Goal: Download file/media

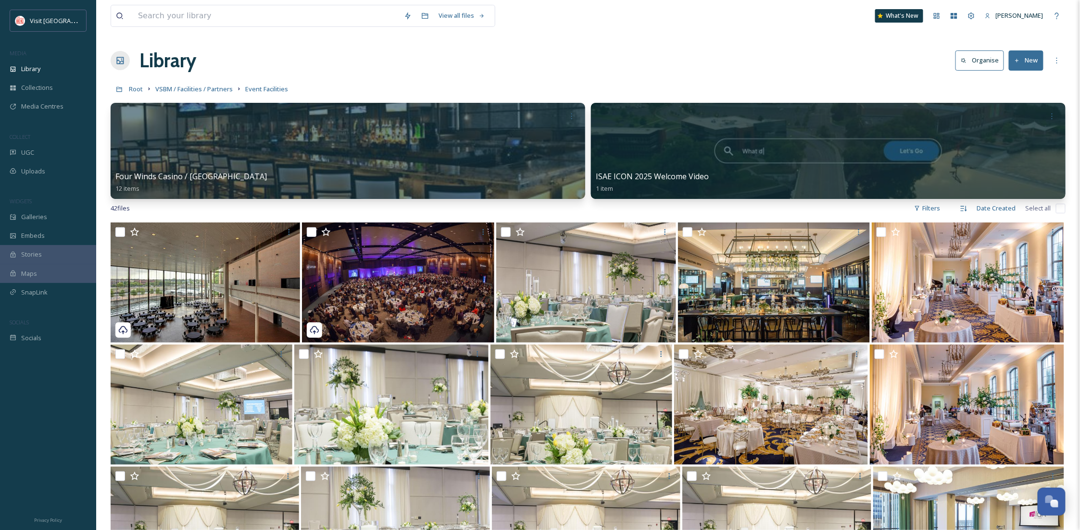
scroll to position [147, 0]
click at [27, 78] on div "Collections" at bounding box center [48, 87] width 96 height 19
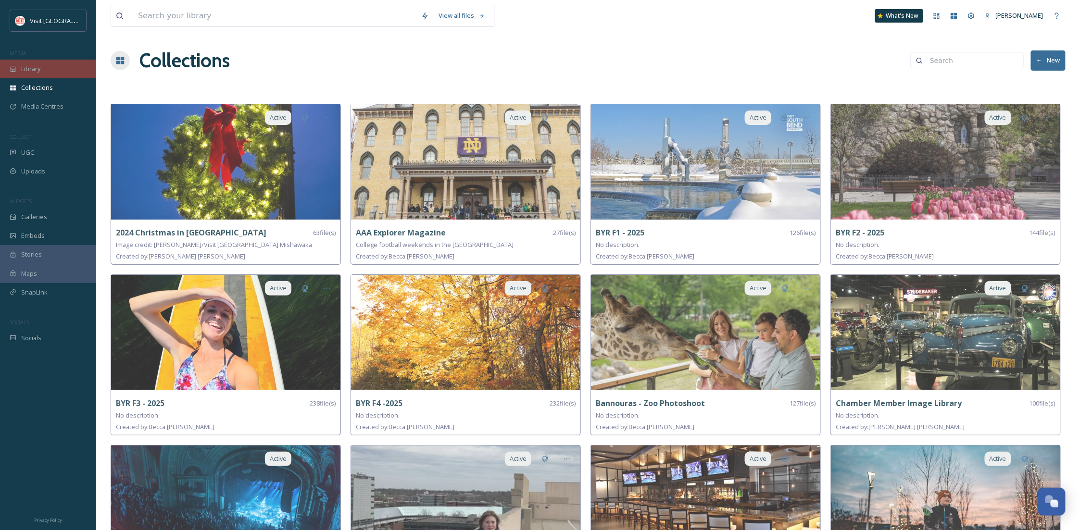
click at [46, 71] on div "Library" at bounding box center [48, 69] width 96 height 19
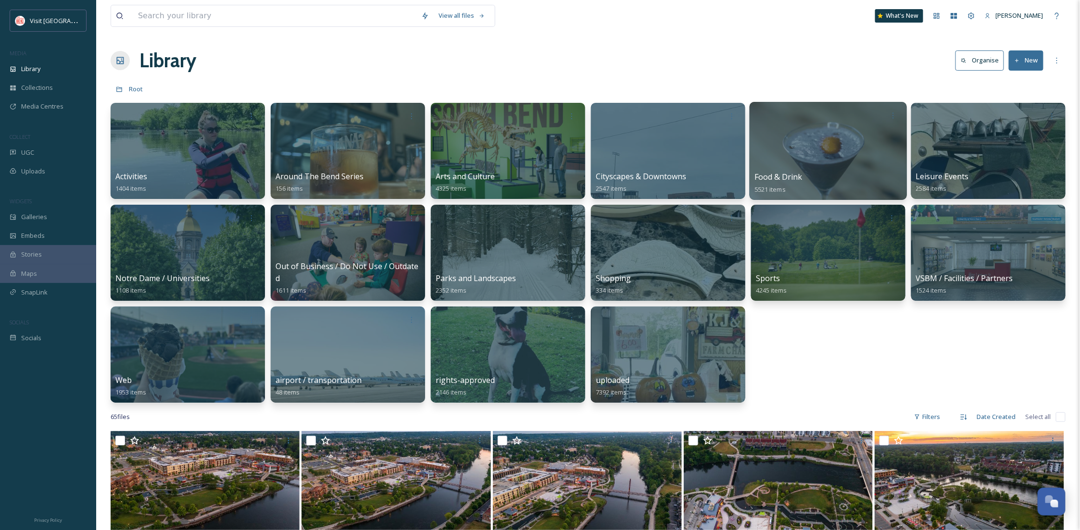
click at [800, 178] on span "Food & Drink" at bounding box center [778, 177] width 48 height 11
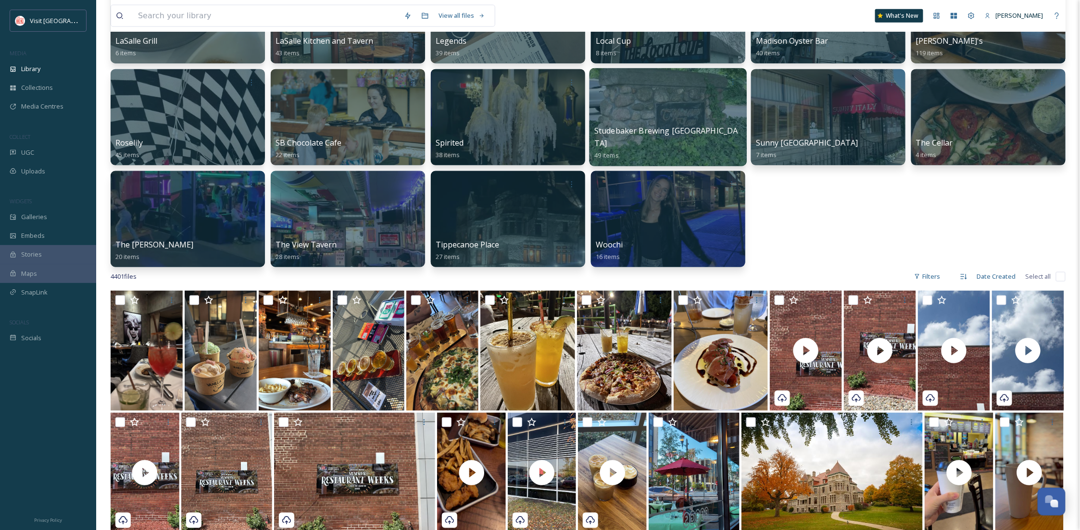
scroll to position [427, 0]
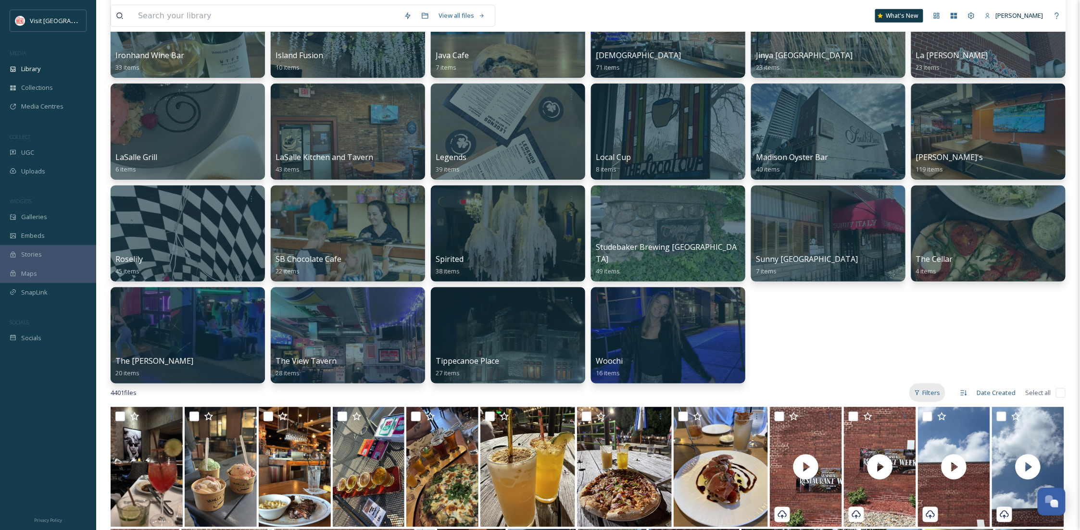
click at [926, 392] on div "Filters" at bounding box center [927, 393] width 36 height 19
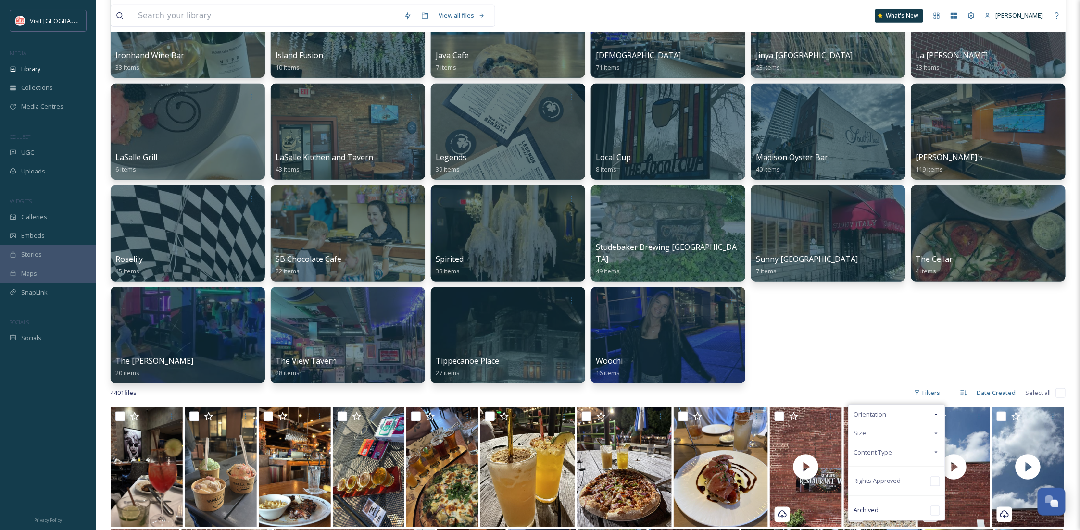
click at [876, 452] on span "Content Type" at bounding box center [872, 452] width 38 height 9
click at [874, 465] on div "Image" at bounding box center [897, 471] width 96 height 19
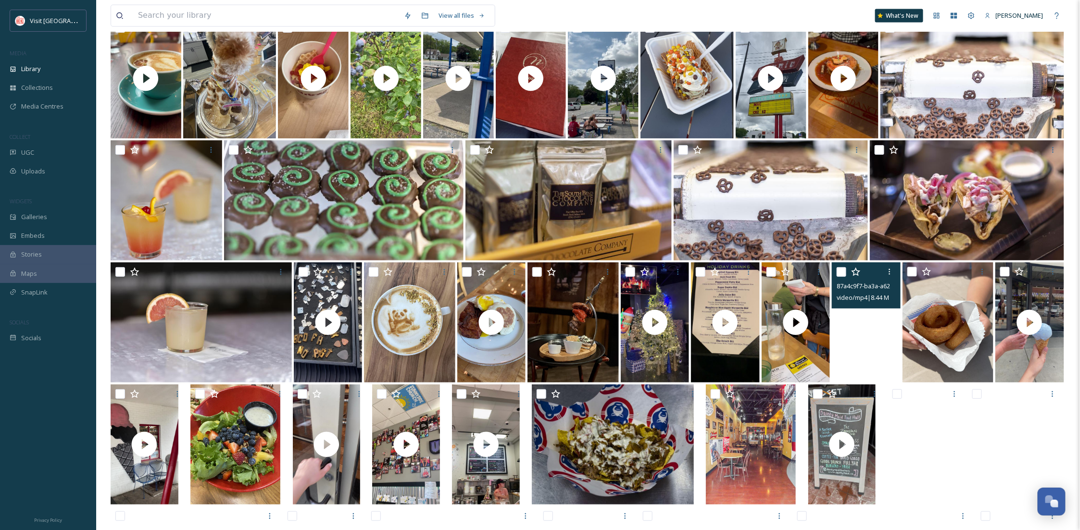
scroll to position [2650, 0]
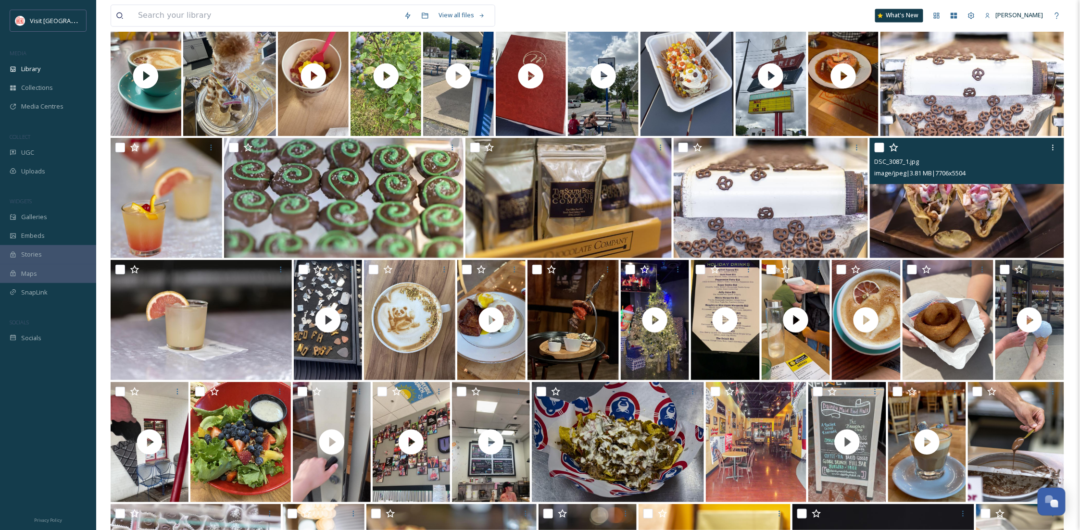
click at [953, 242] on img at bounding box center [967, 198] width 194 height 120
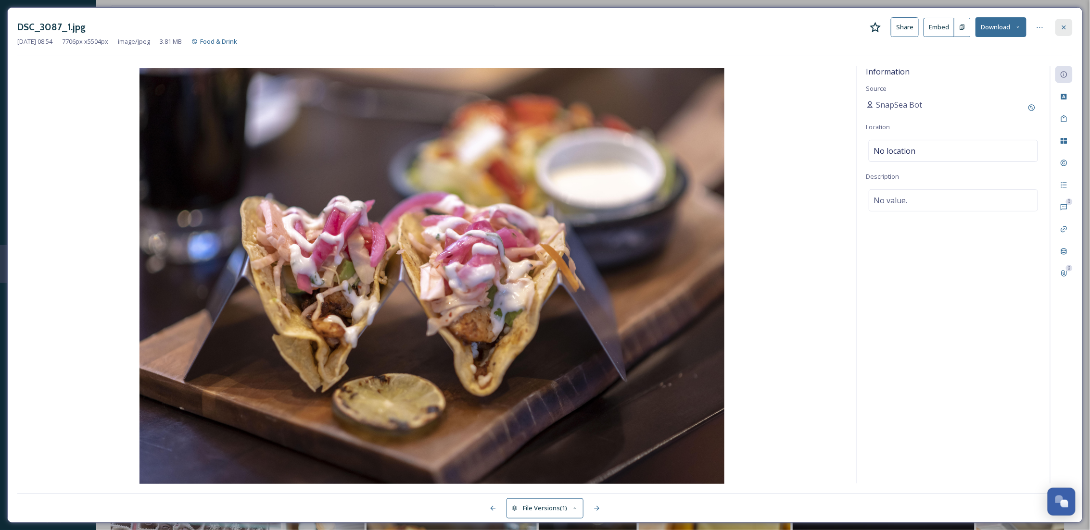
click at [1065, 27] on icon at bounding box center [1064, 28] width 8 height 8
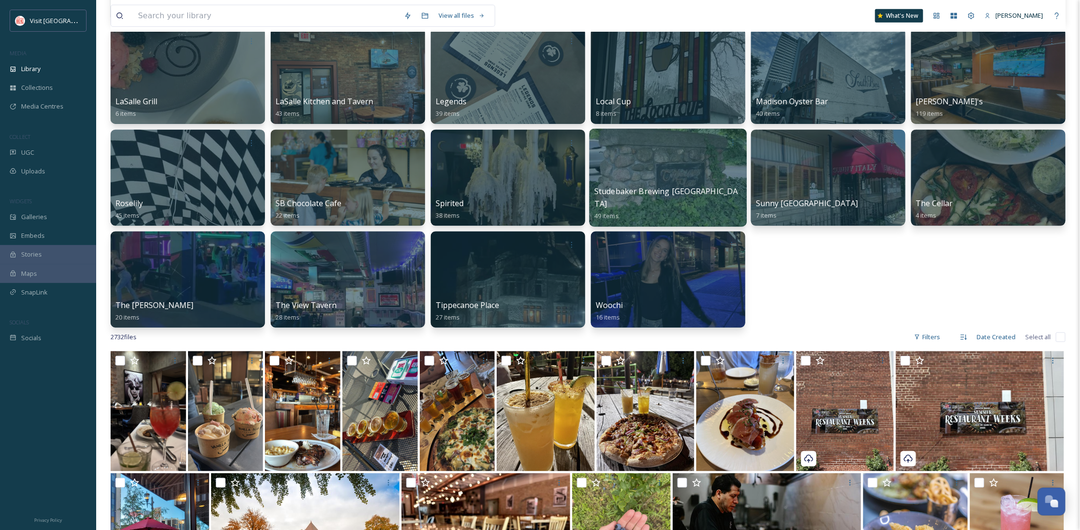
scroll to position [396, 0]
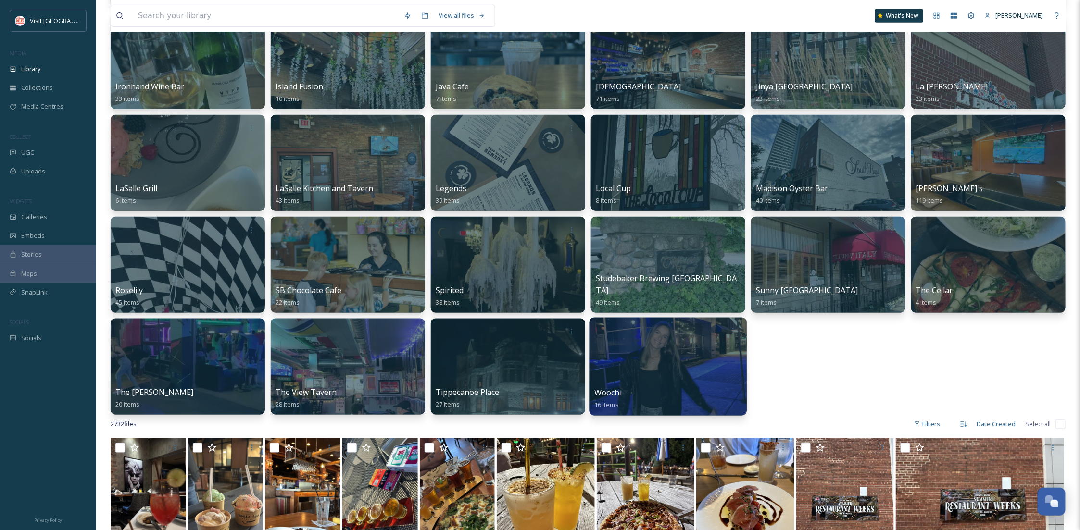
click at [715, 362] on div at bounding box center [668, 367] width 157 height 98
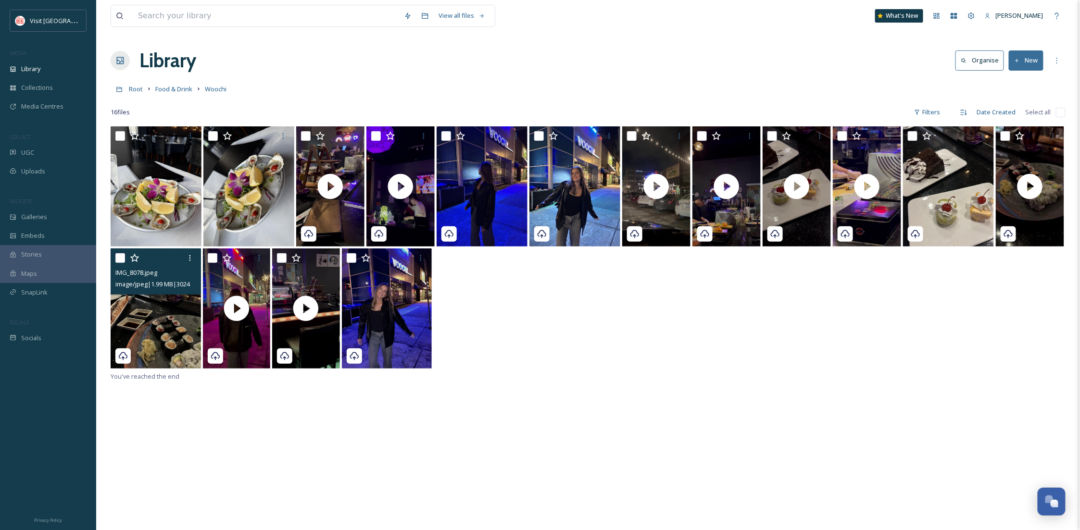
click at [164, 325] on img at bounding box center [156, 309] width 90 height 120
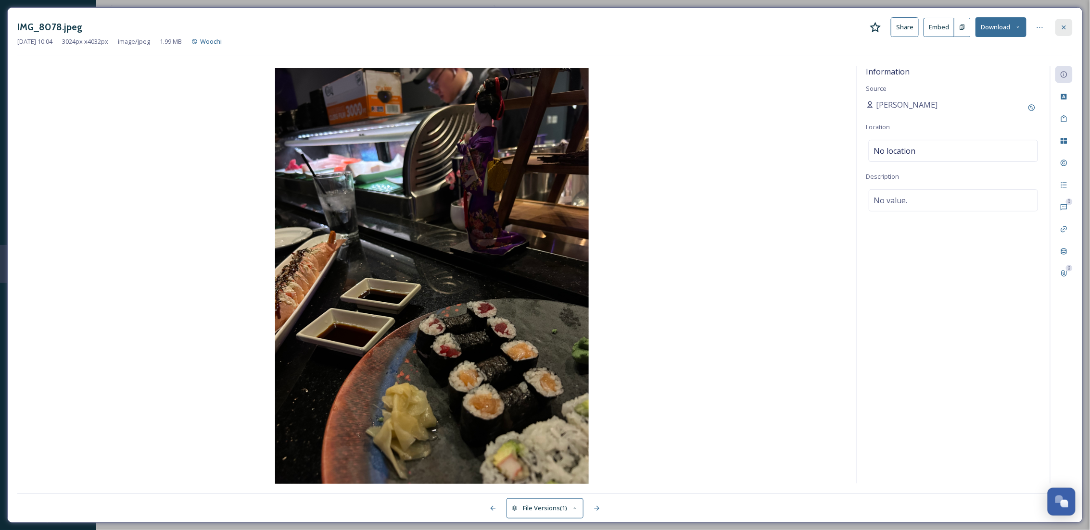
click at [1061, 22] on div at bounding box center [1063, 27] width 17 height 17
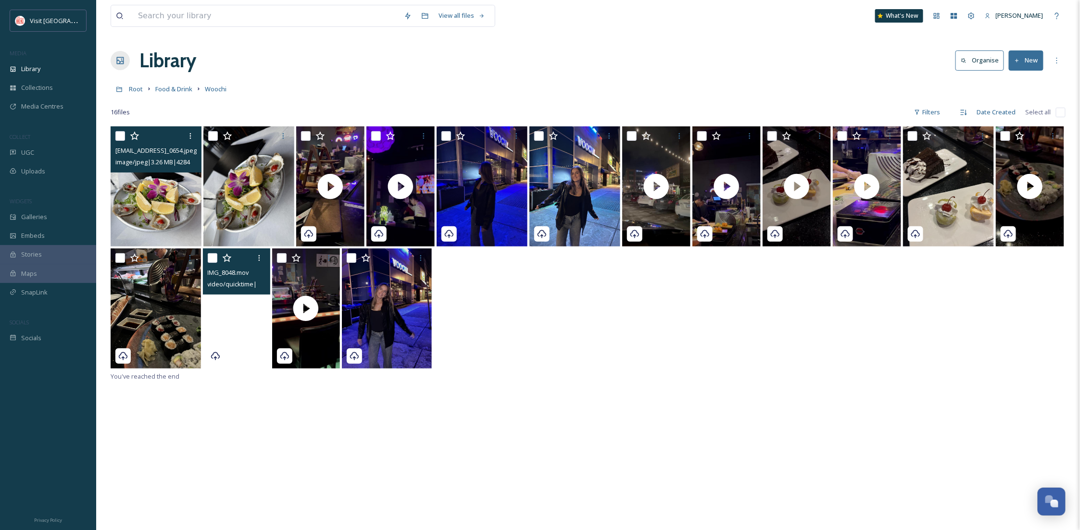
click at [168, 210] on img at bounding box center [156, 186] width 91 height 120
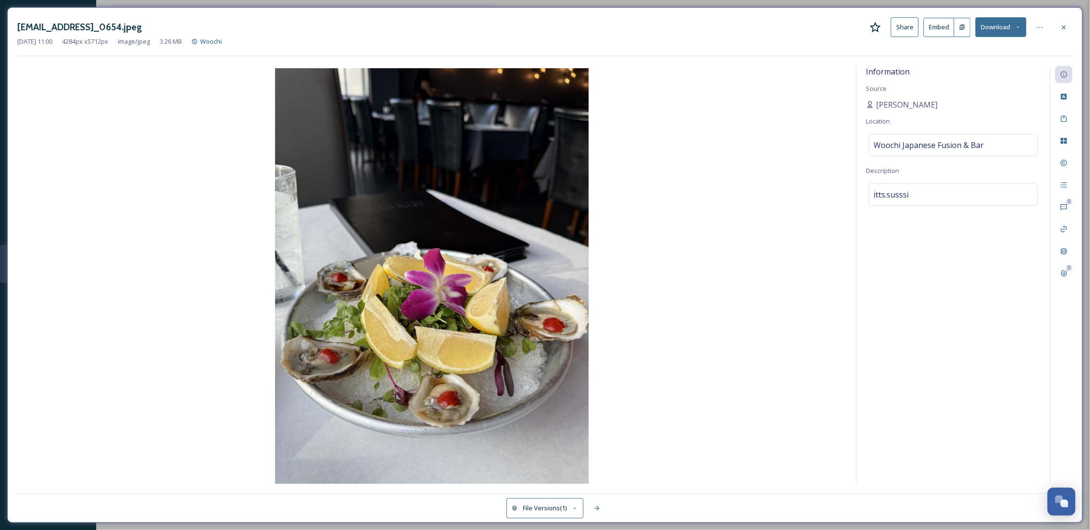
click at [1015, 25] on icon at bounding box center [1018, 27] width 6 height 6
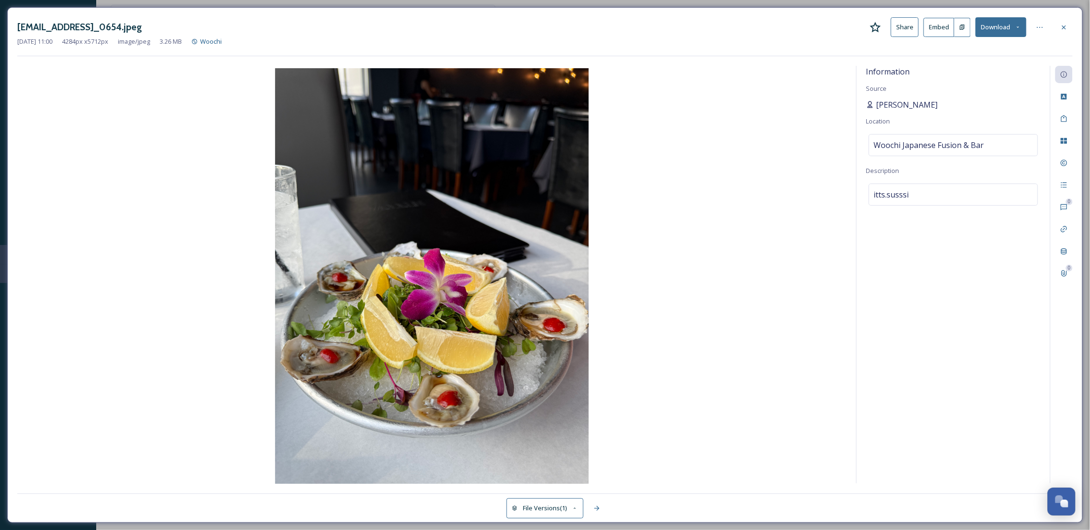
click at [901, 106] on span "susan Raudales" at bounding box center [907, 105] width 62 height 12
click at [909, 103] on span "susan Raudales" at bounding box center [907, 105] width 62 height 12
click at [910, 103] on span "susan Raudales" at bounding box center [907, 105] width 62 height 12
click at [1061, 18] on div "ext_1755097251.144995_Susanraudales00@gmail.com-IMG_0654.jpeg Share Embed Downl…" at bounding box center [544, 27] width 1055 height 20
click at [1057, 26] on div at bounding box center [1063, 27] width 17 height 17
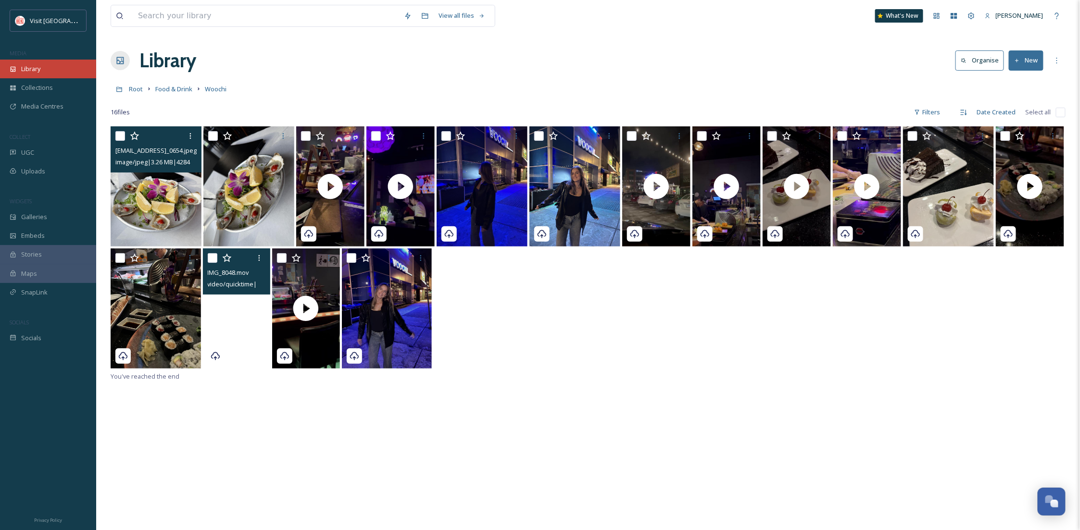
click at [58, 65] on div "Library" at bounding box center [48, 69] width 96 height 19
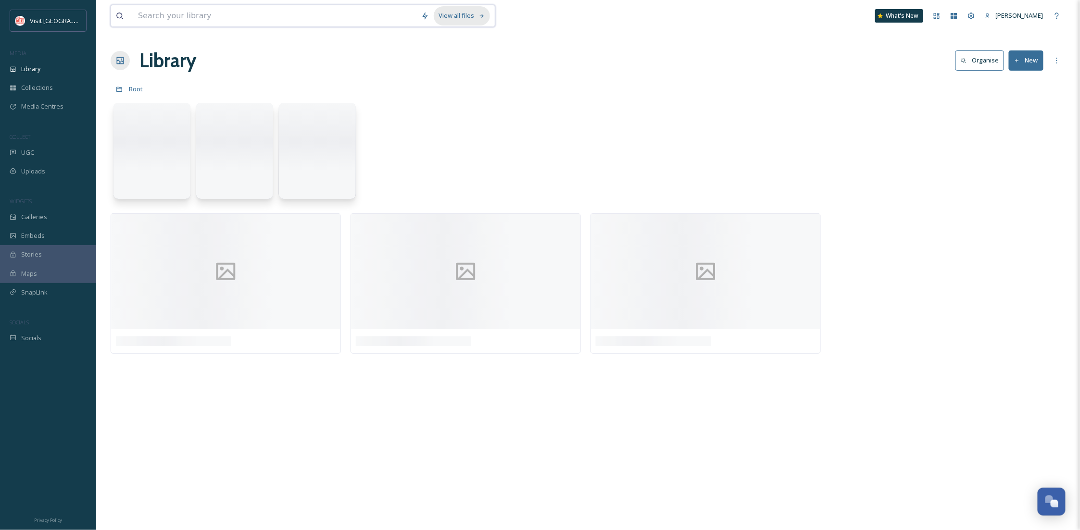
click at [462, 15] on div "View all files" at bounding box center [462, 15] width 56 height 19
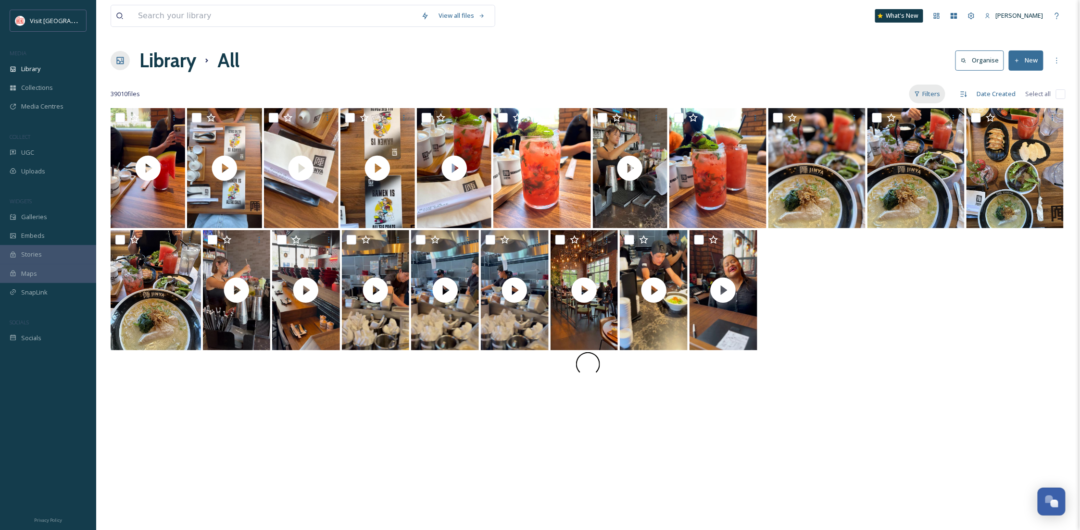
click at [941, 90] on div "Filters" at bounding box center [927, 94] width 36 height 19
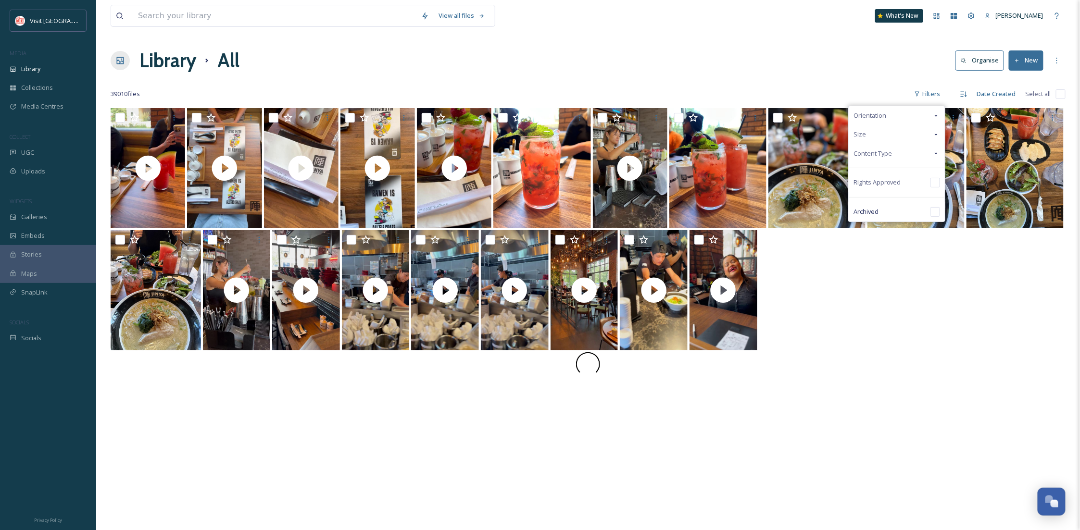
click at [909, 150] on div "Content Type" at bounding box center [897, 153] width 96 height 19
click at [916, 166] on div "Image" at bounding box center [897, 172] width 96 height 19
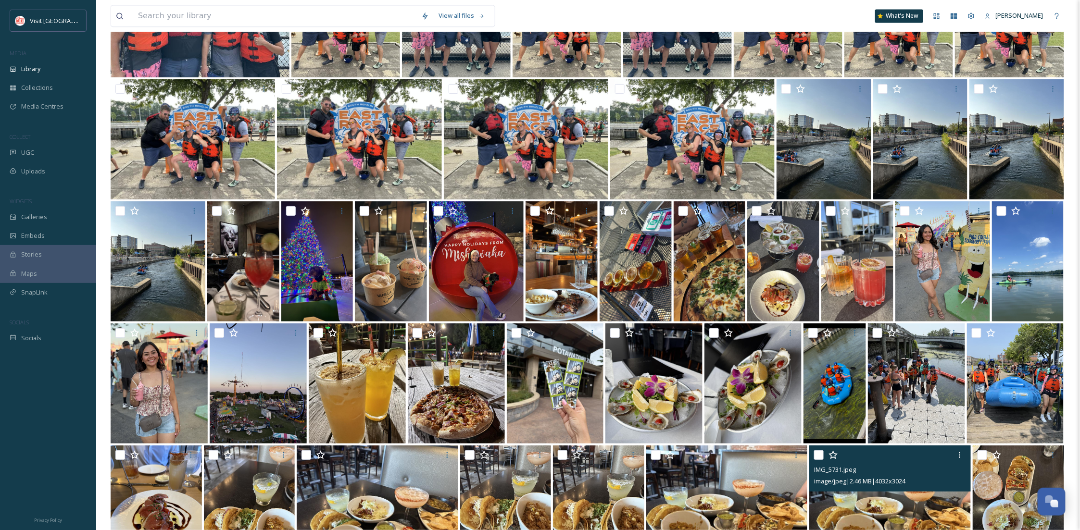
scroll to position [2764, 0]
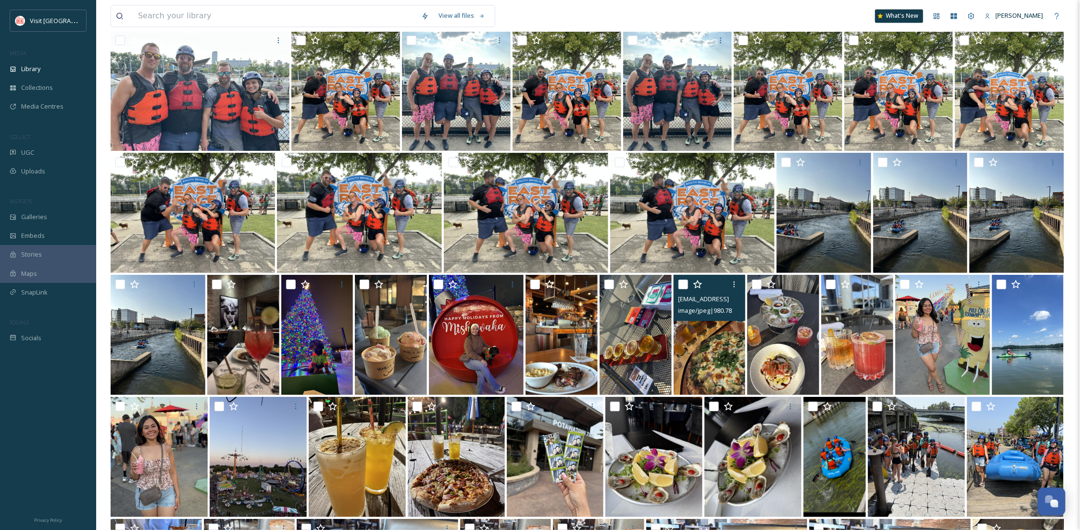
click at [715, 351] on img at bounding box center [710, 335] width 72 height 120
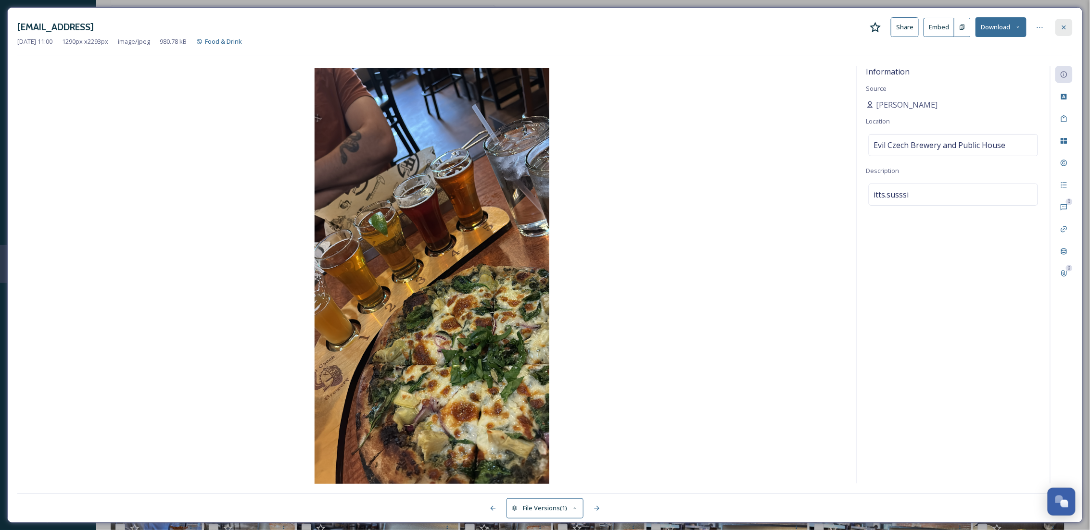
click at [1061, 28] on icon at bounding box center [1064, 28] width 8 height 8
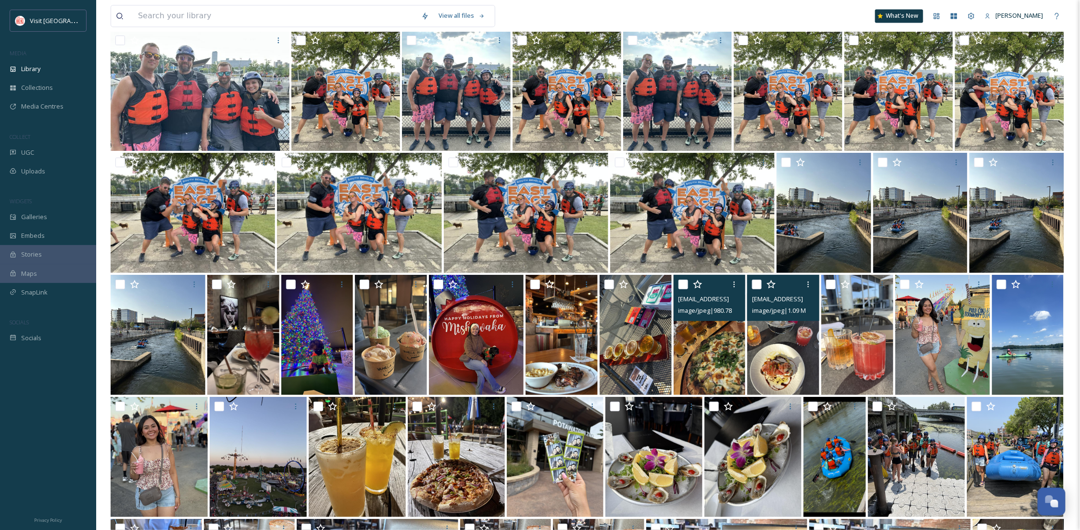
click at [797, 365] on img at bounding box center [783, 335] width 72 height 120
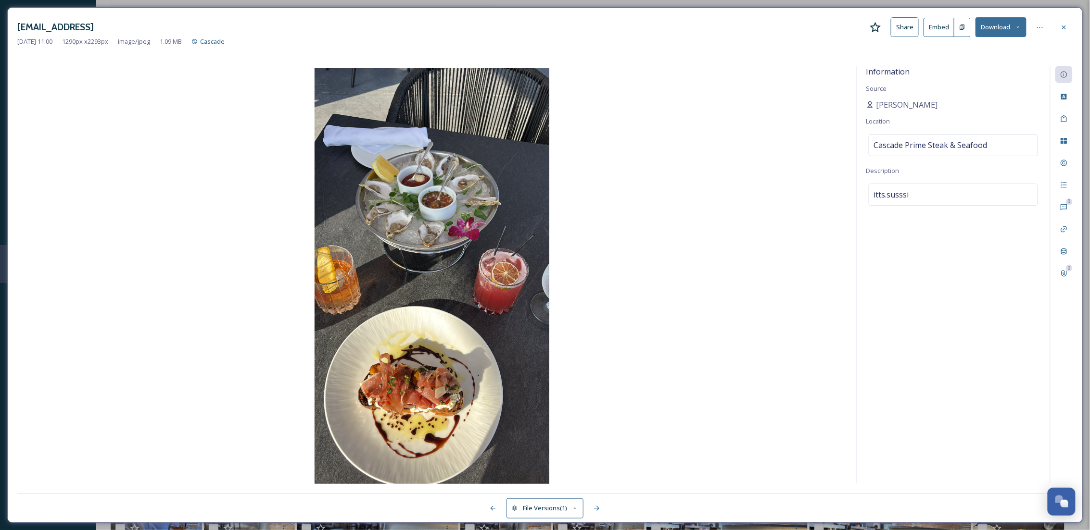
click at [1017, 19] on button "Download" at bounding box center [1000, 27] width 51 height 20
click at [995, 52] on span "Download Original (1290 x 2293)" at bounding box center [975, 49] width 91 height 9
click at [1063, 25] on icon at bounding box center [1064, 28] width 8 height 8
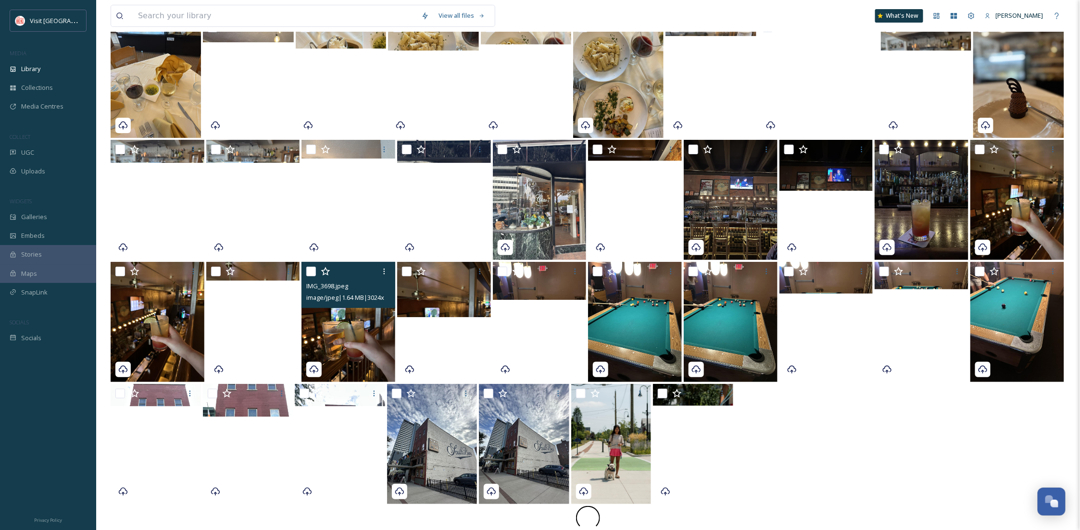
scroll to position [7173, 0]
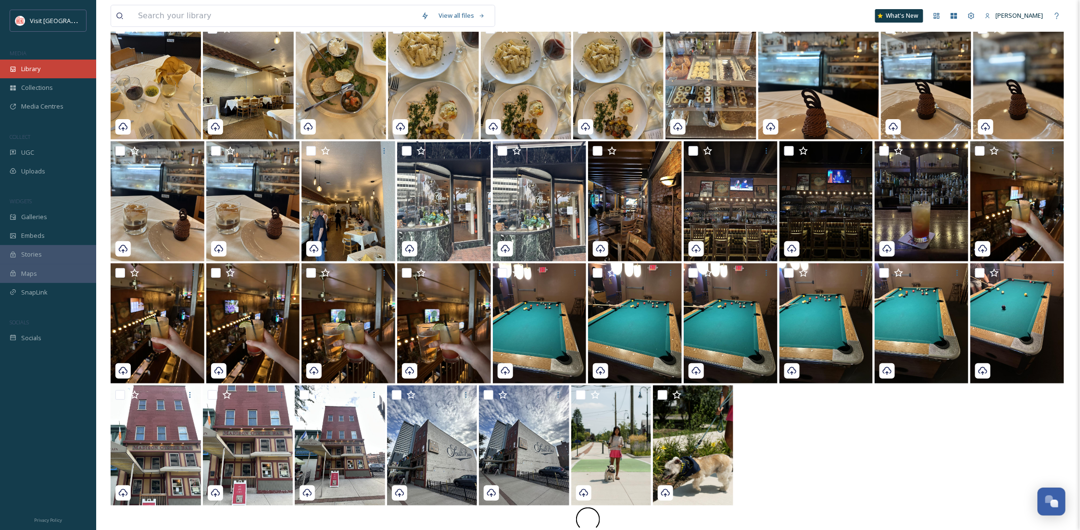
click at [45, 67] on div "Library" at bounding box center [48, 69] width 96 height 19
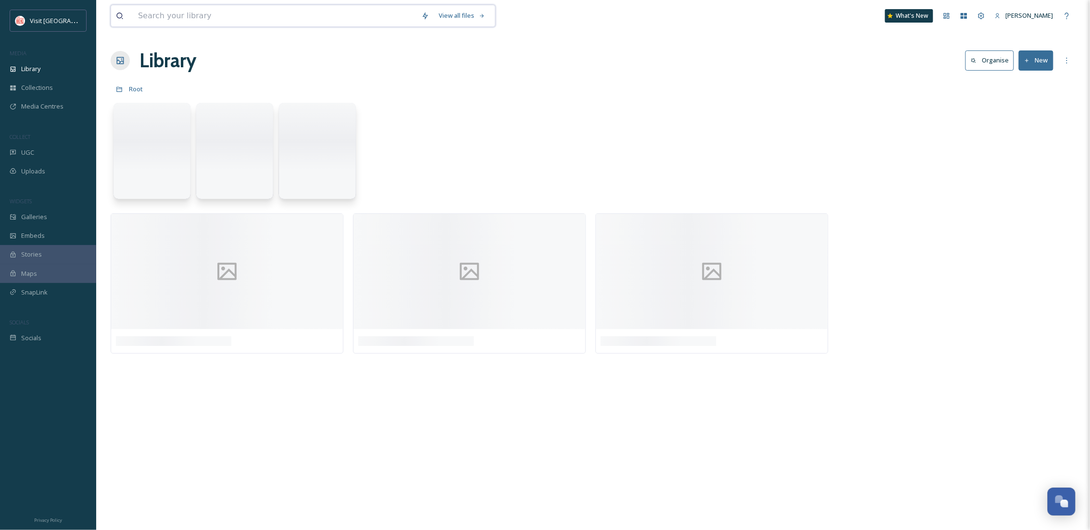
click at [186, 11] on input at bounding box center [274, 15] width 283 height 21
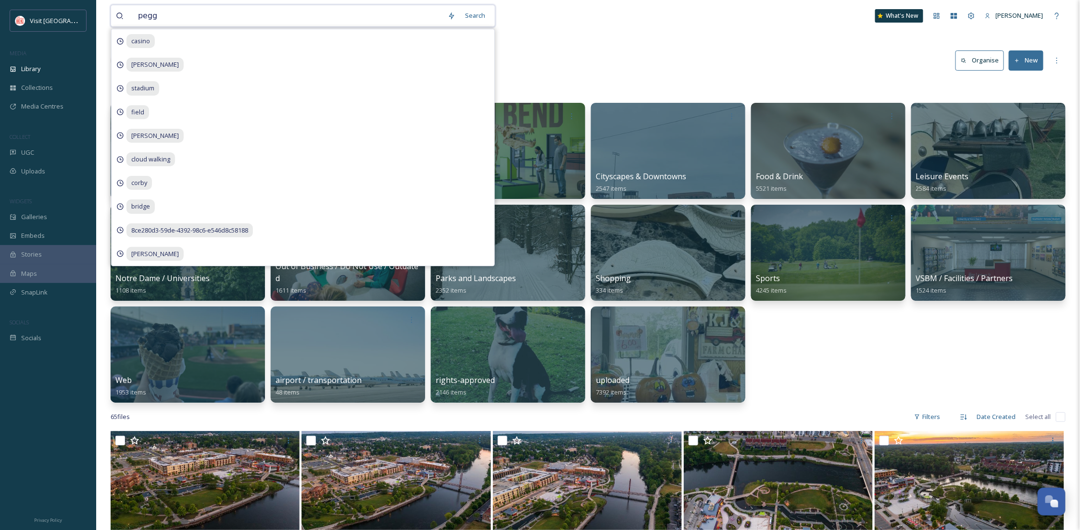
type input "peggs"
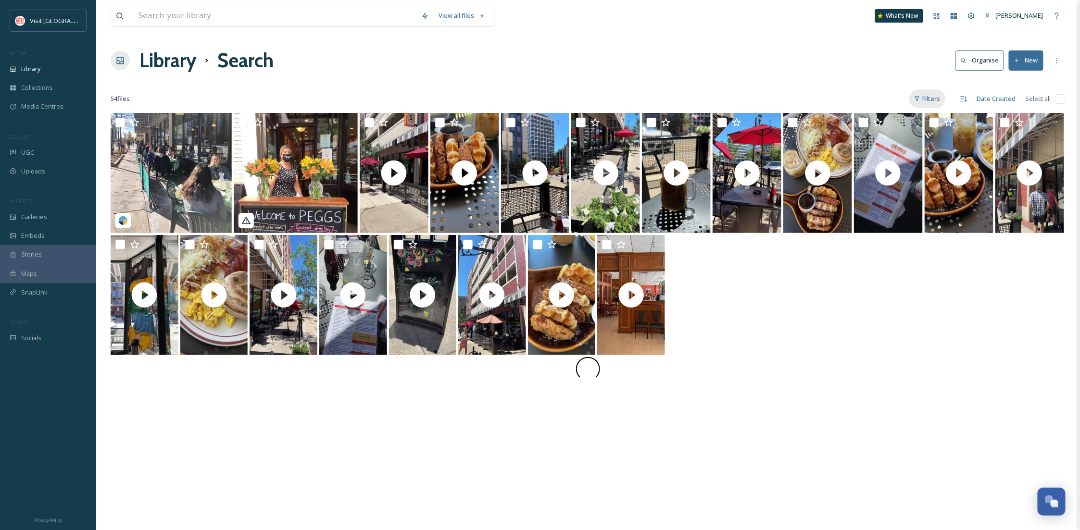
click at [929, 97] on div "Filters" at bounding box center [927, 98] width 36 height 19
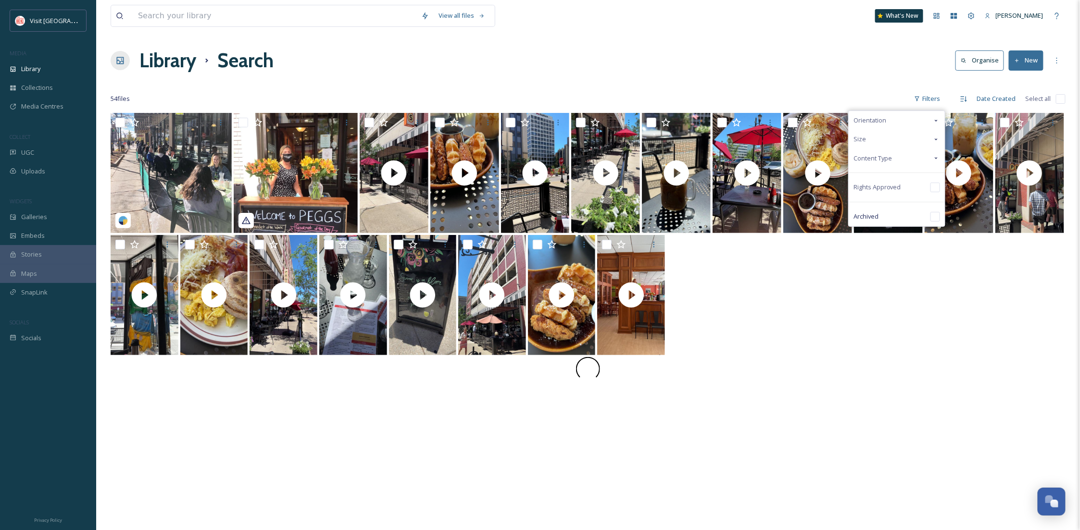
click at [900, 155] on div "Content Type" at bounding box center [897, 158] width 96 height 19
click at [896, 180] on div "Image" at bounding box center [897, 177] width 96 height 19
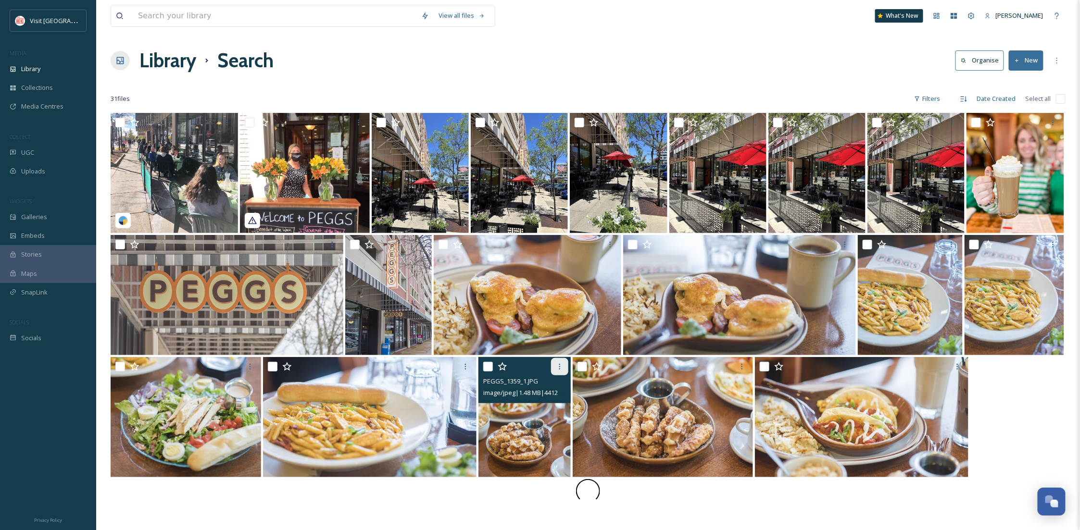
click at [563, 362] on div at bounding box center [559, 366] width 17 height 17
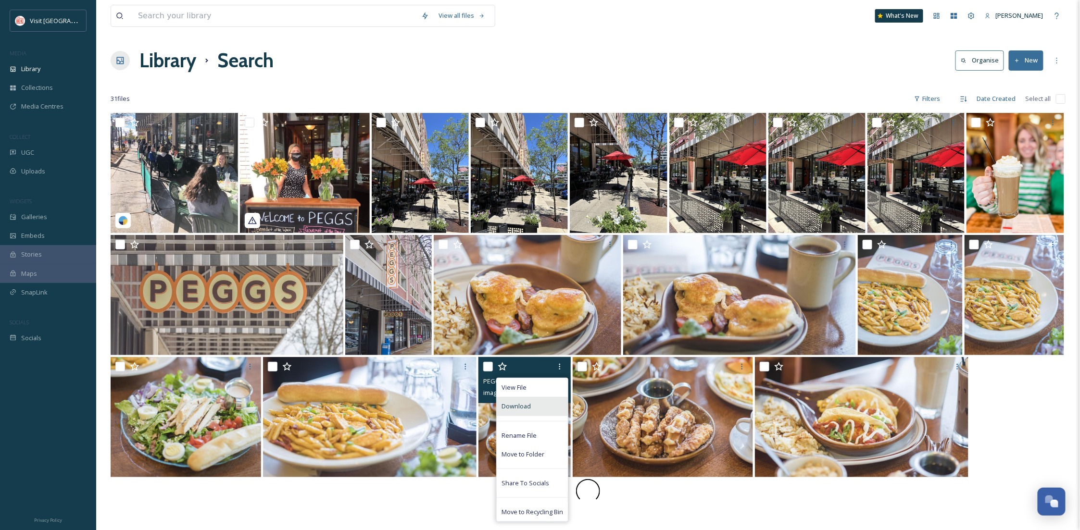
click at [539, 401] on div "Download" at bounding box center [532, 406] width 71 height 19
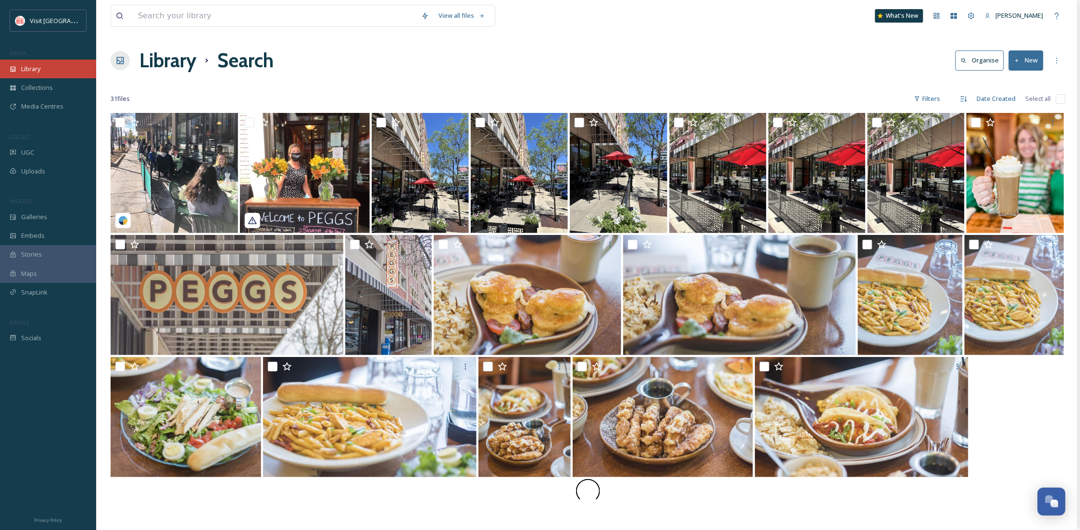
click at [70, 70] on div "Library" at bounding box center [48, 69] width 96 height 19
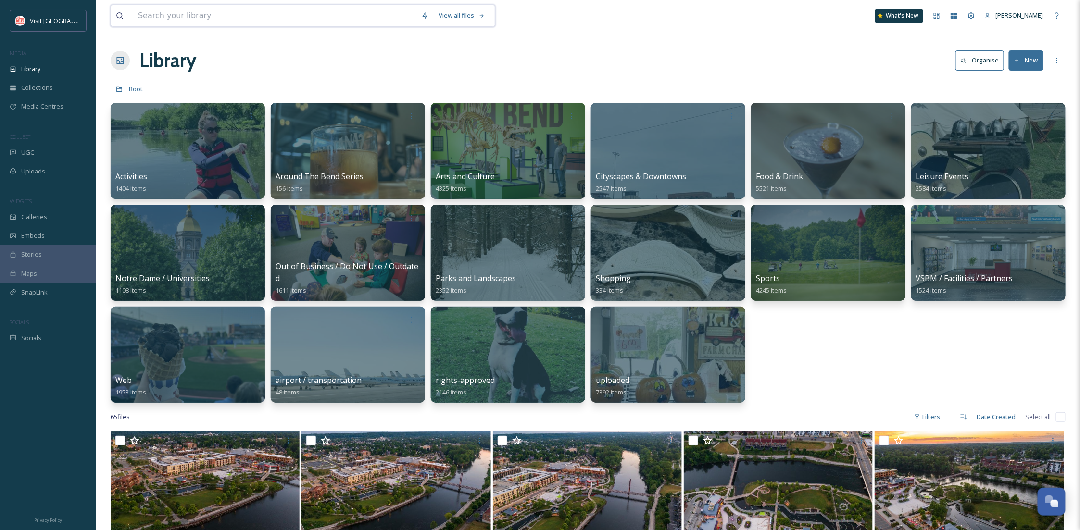
click at [193, 14] on input at bounding box center [274, 15] width 283 height 21
click at [35, 93] on div "Collections" at bounding box center [48, 87] width 96 height 19
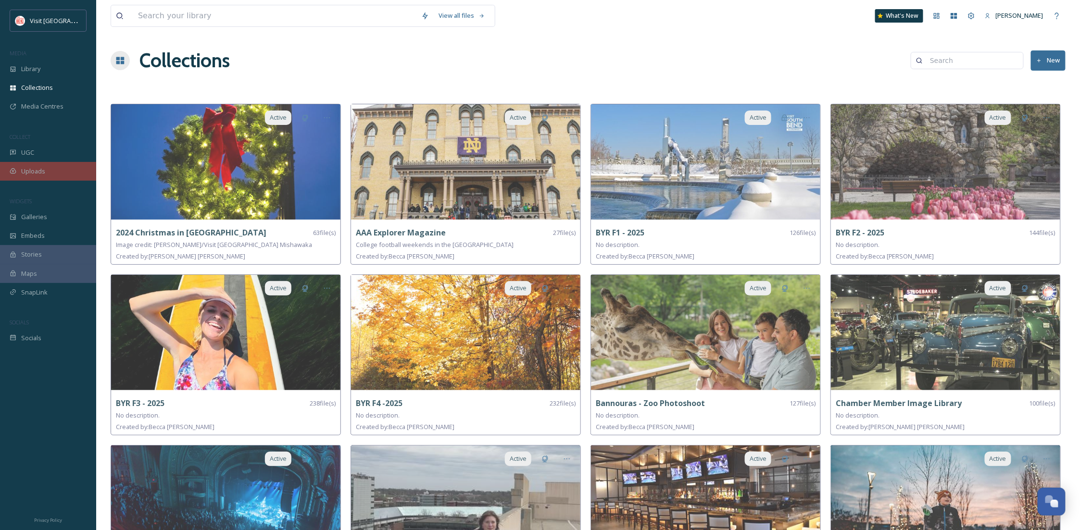
click at [48, 176] on div "Uploads" at bounding box center [48, 171] width 96 height 19
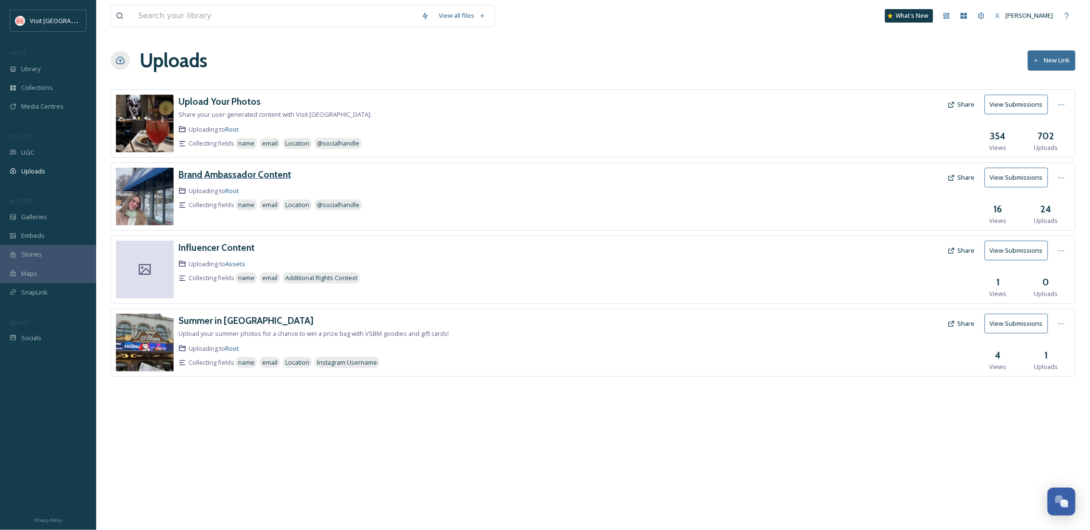
click at [274, 175] on h3 "Brand Ambassador Content" at bounding box center [234, 175] width 113 height 12
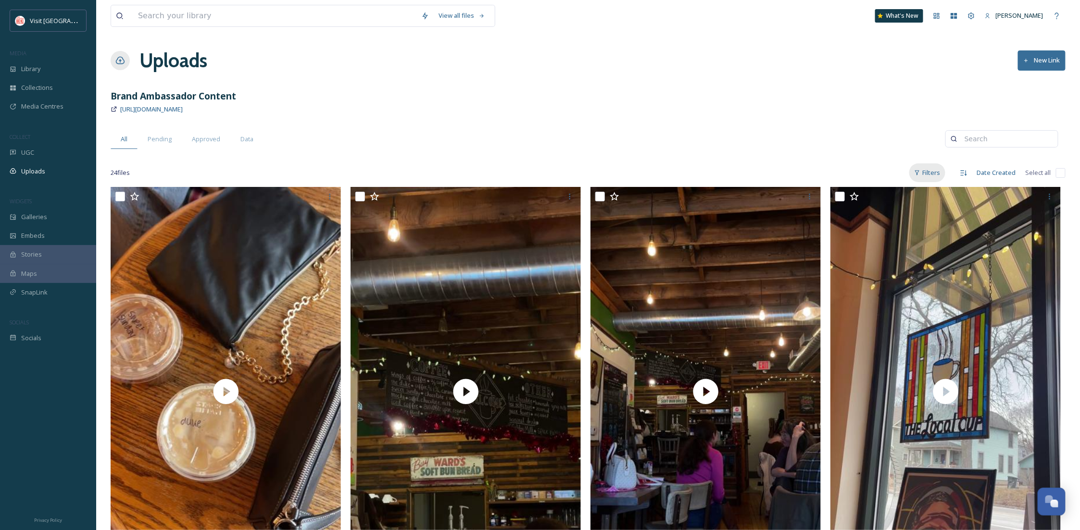
click at [929, 175] on div "Filters" at bounding box center [927, 172] width 36 height 19
click at [911, 228] on div "Content Type" at bounding box center [897, 232] width 96 height 19
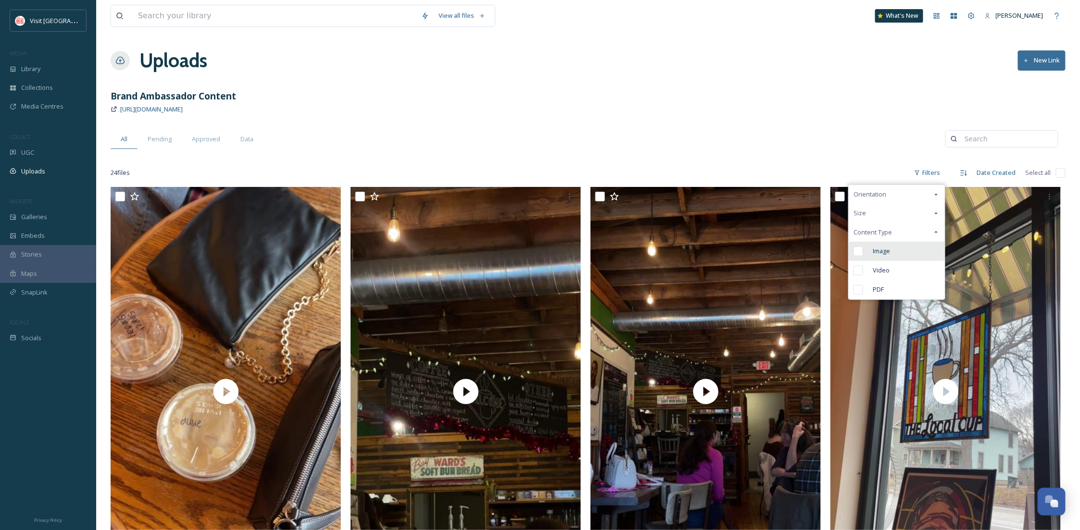
click at [905, 246] on div "Image" at bounding box center [897, 251] width 96 height 19
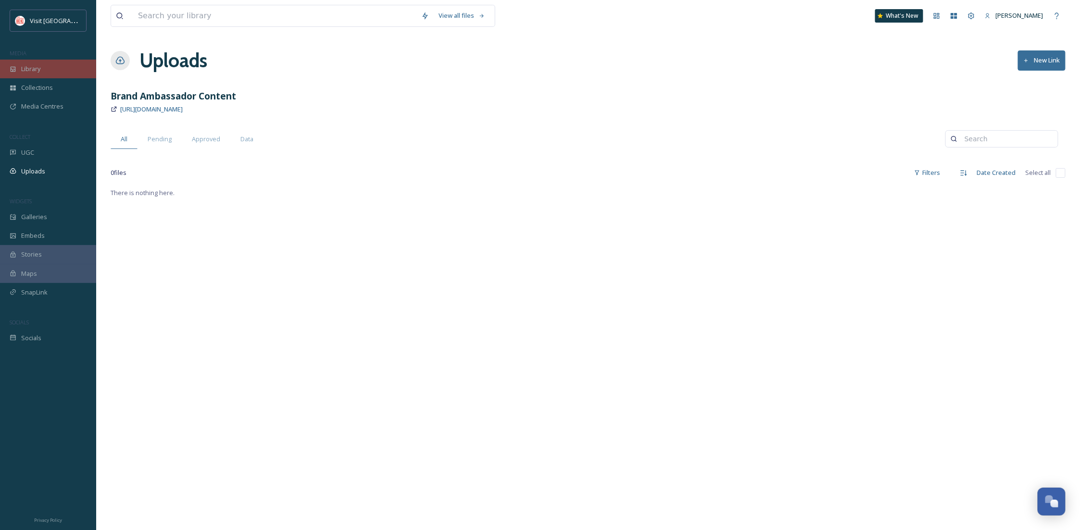
click at [50, 66] on div "Library" at bounding box center [48, 69] width 96 height 19
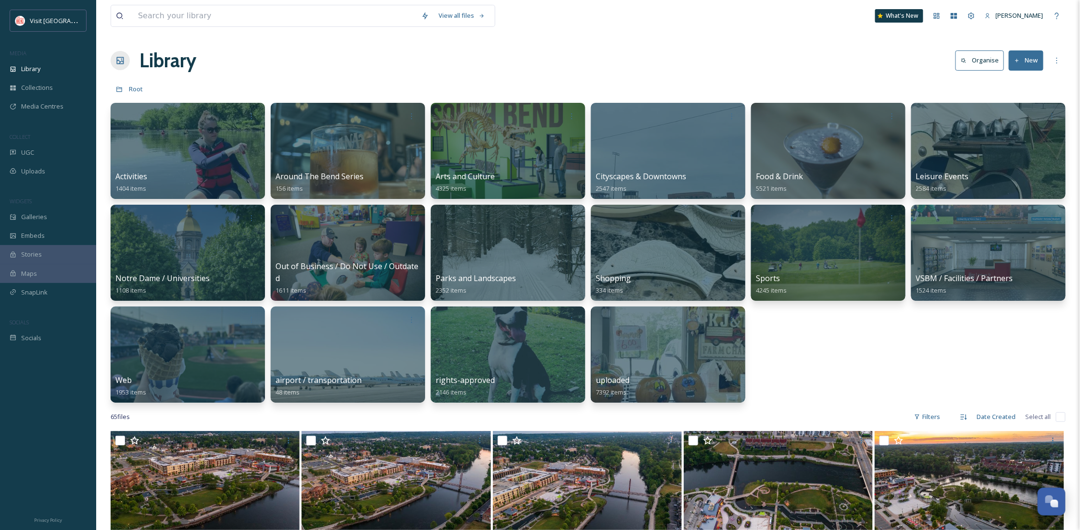
drag, startPoint x: 891, startPoint y: 362, endPoint x: 817, endPoint y: 362, distance: 74.5
click at [817, 362] on div "Activities 1404 items Around The Bend Series 156 items Arts and Culture 4325 it…" at bounding box center [588, 253] width 955 height 300
click at [213, 16] on input at bounding box center [274, 15] width 283 height 21
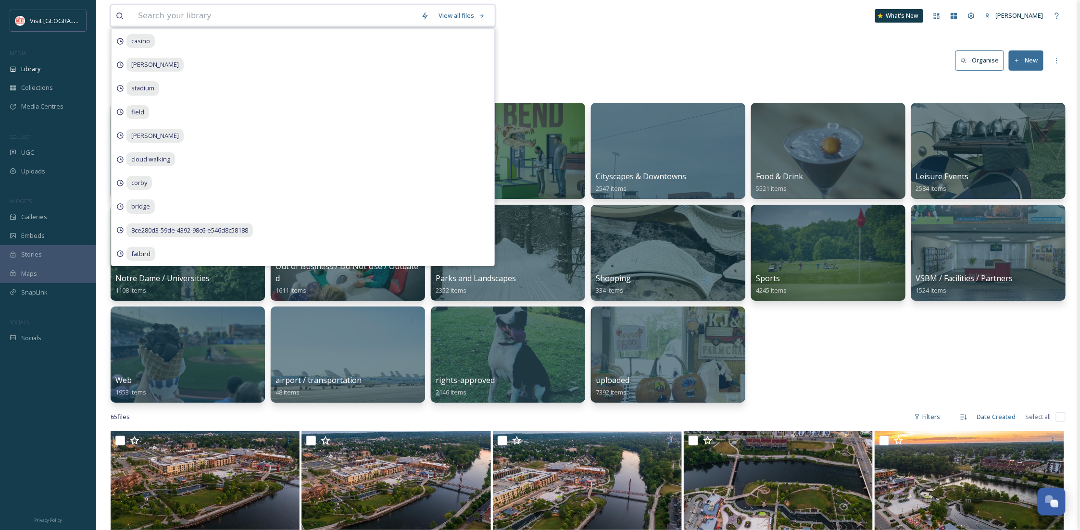
type input "p"
type input "zoo"
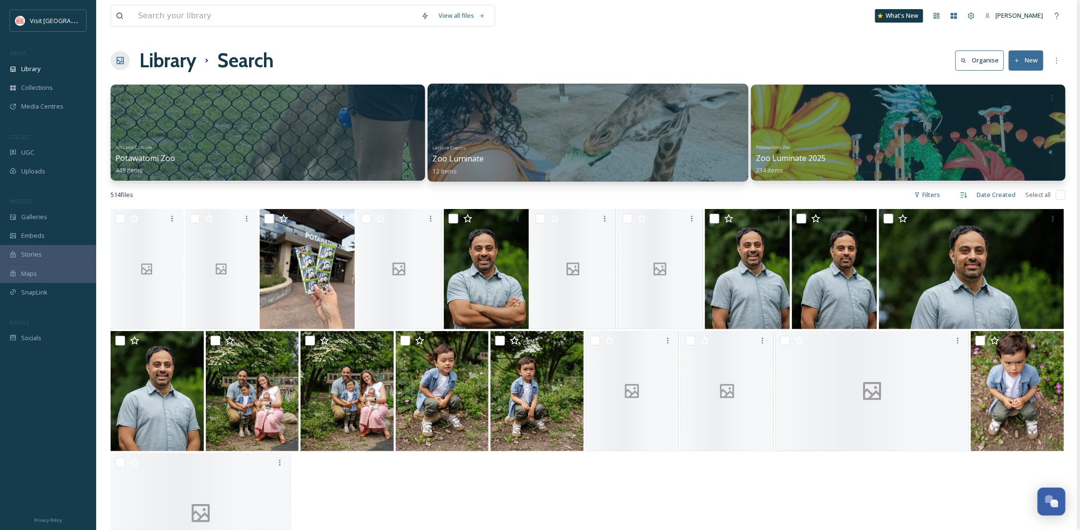
click at [536, 115] on div at bounding box center [587, 133] width 321 height 98
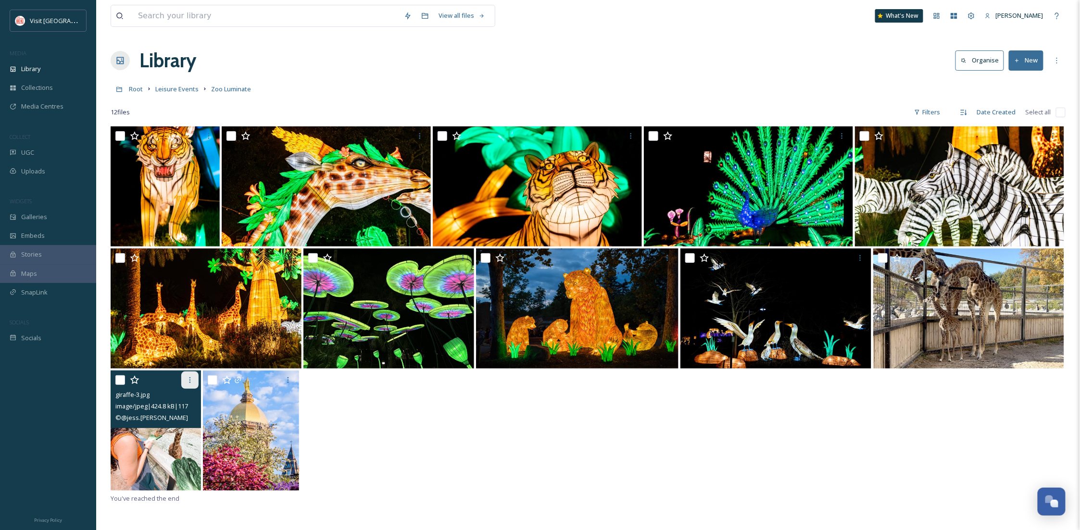
click at [191, 383] on icon at bounding box center [190, 380] width 8 height 8
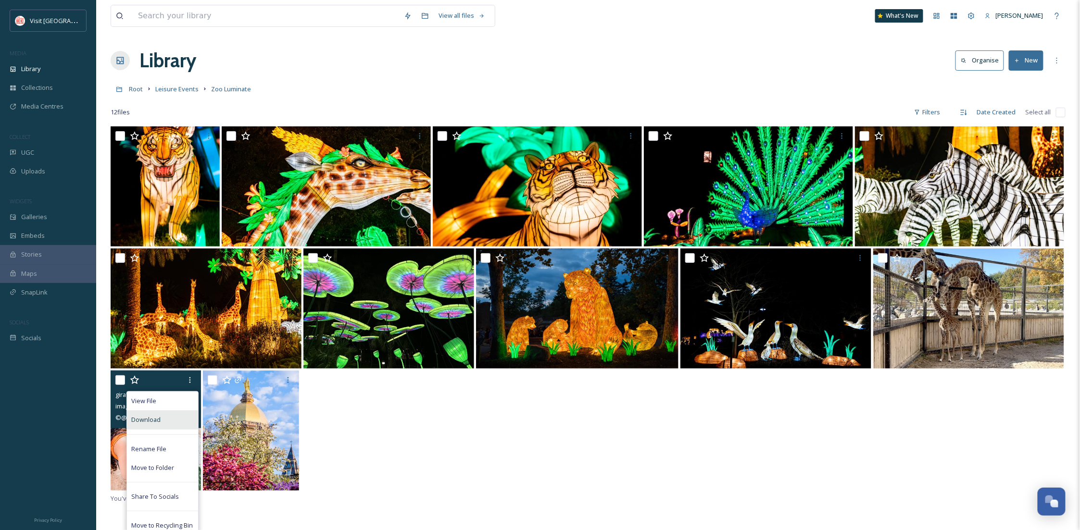
click at [174, 413] on div "Download" at bounding box center [162, 420] width 71 height 19
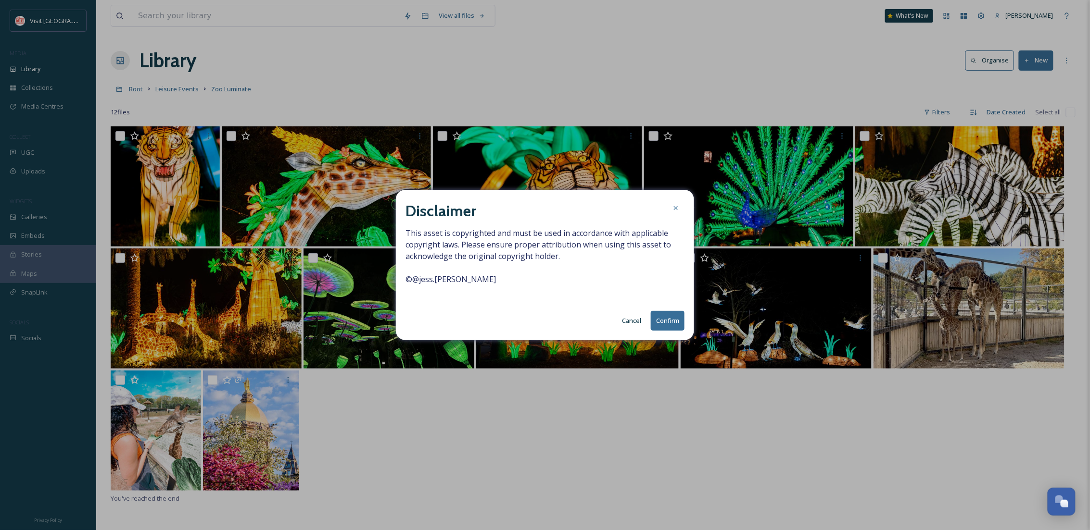
click at [673, 318] on button "Confirm" at bounding box center [668, 321] width 34 height 20
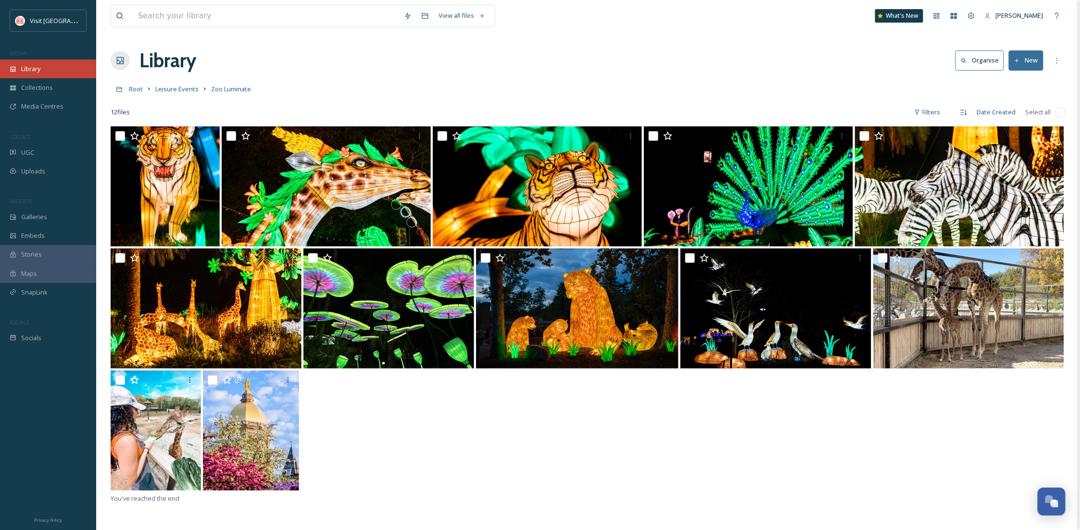
click at [64, 71] on div "Library" at bounding box center [48, 69] width 96 height 19
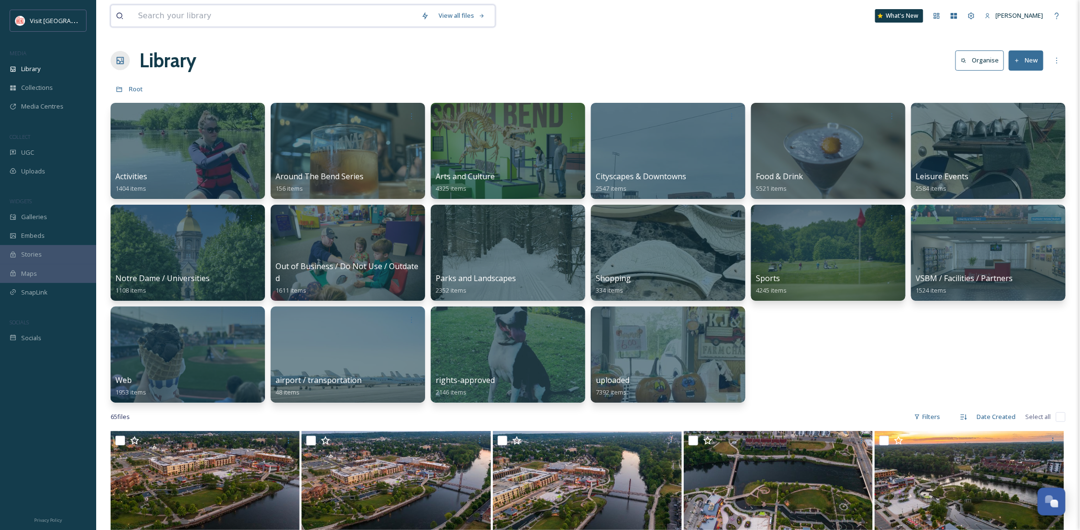
click at [260, 15] on input at bounding box center [274, 15] width 283 height 21
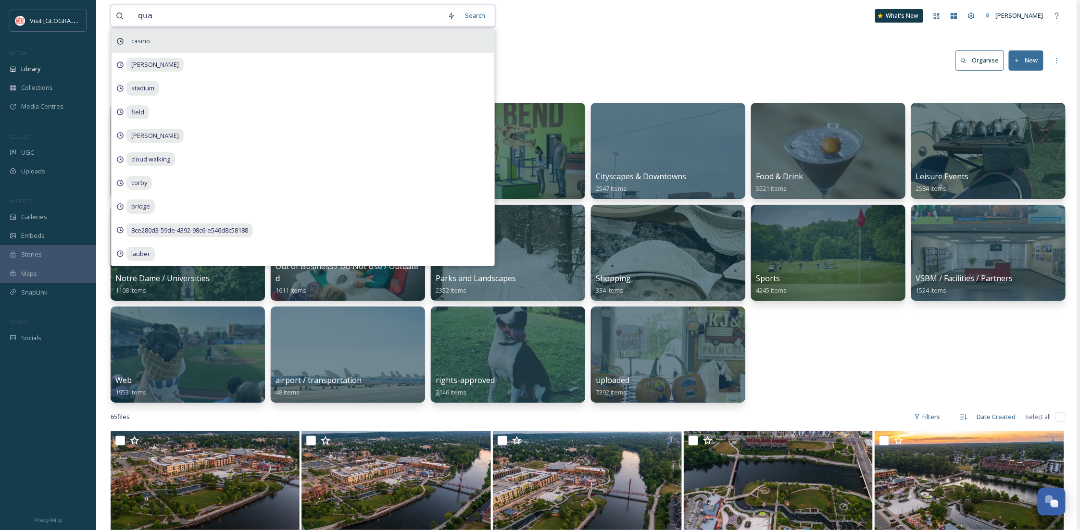
type input "quad"
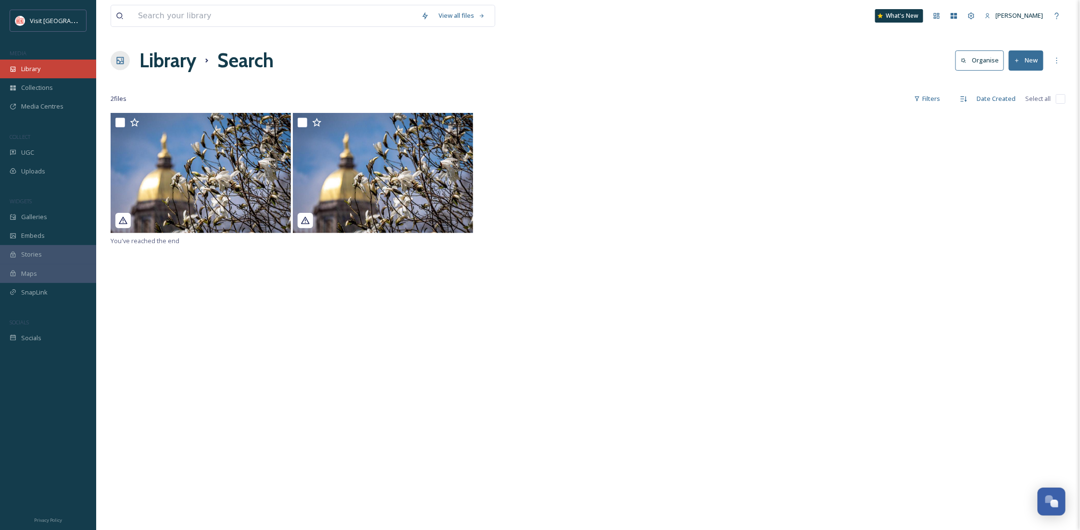
click at [11, 60] on div "Library" at bounding box center [48, 69] width 96 height 19
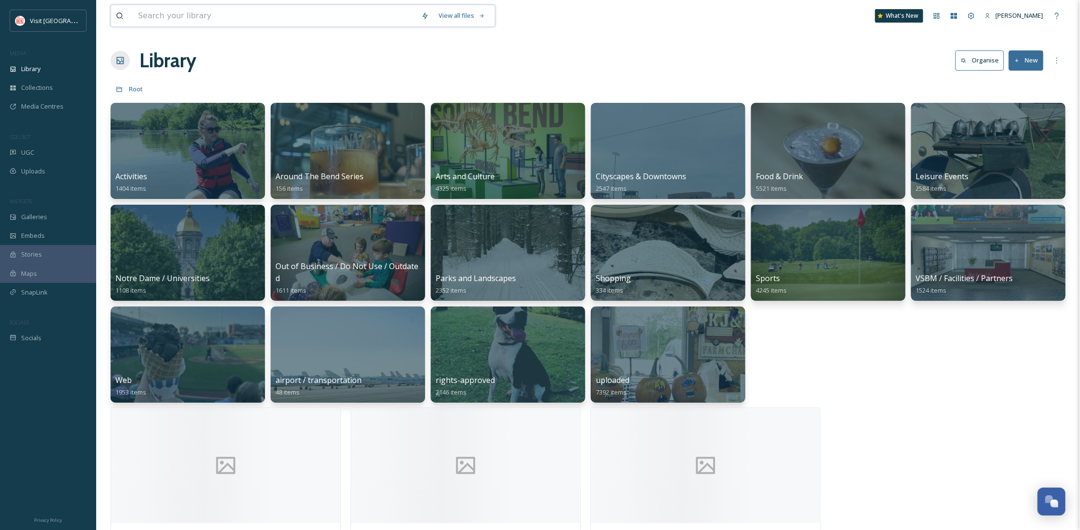
click at [183, 14] on input at bounding box center [274, 15] width 283 height 21
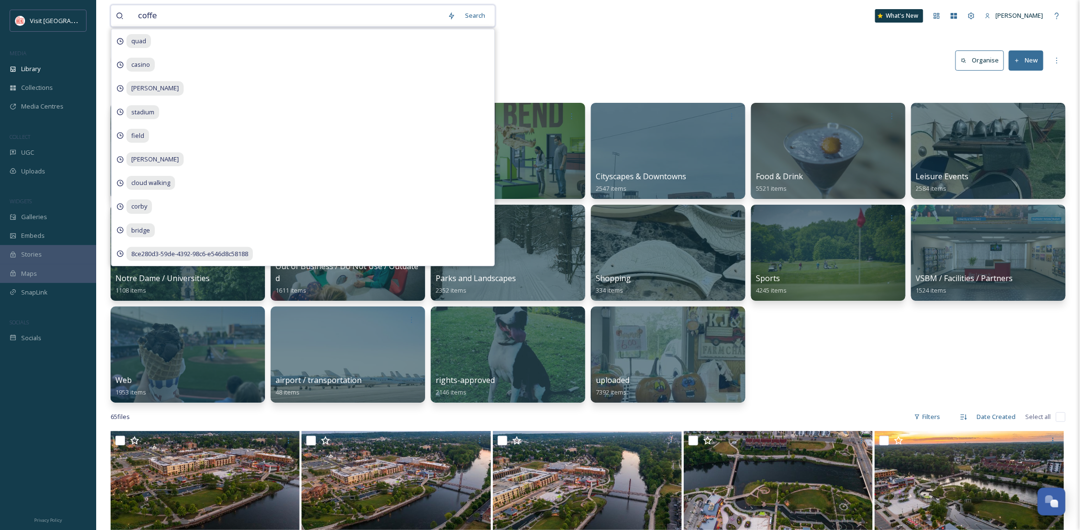
type input "coffee"
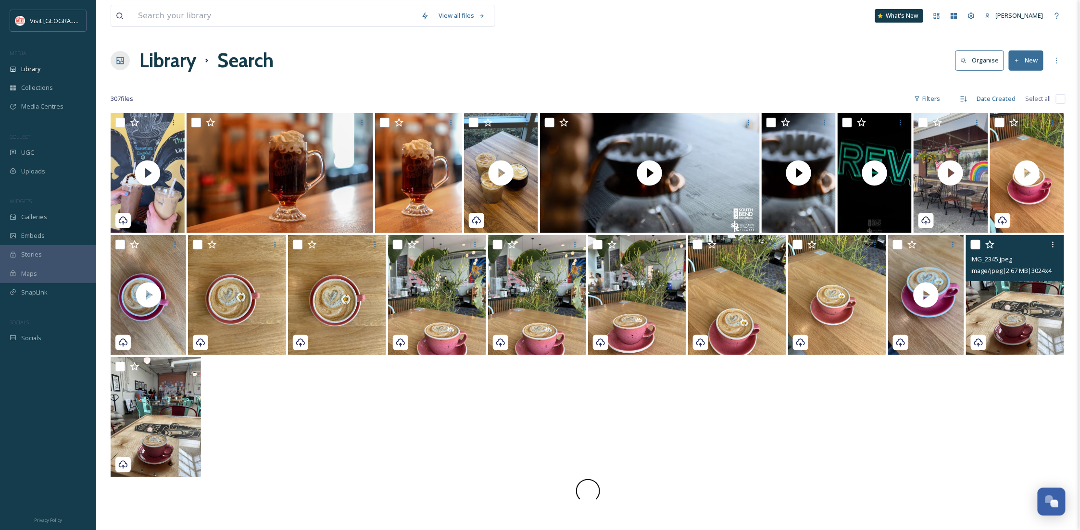
click at [1023, 313] on img at bounding box center [1015, 295] width 98 height 120
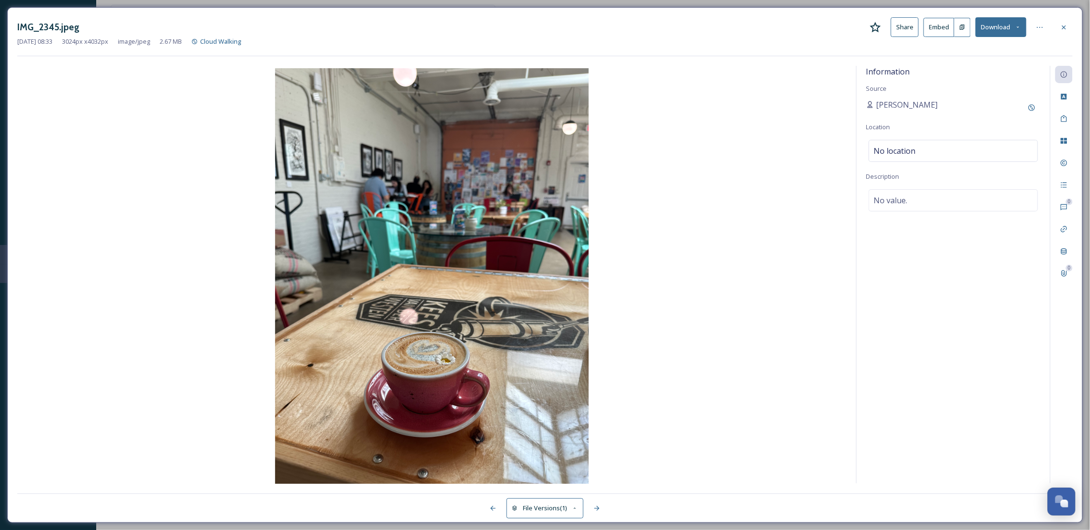
click at [1010, 19] on button "Download" at bounding box center [1000, 27] width 51 height 20
click at [985, 57] on div "Download Original (3024 x 4032)" at bounding box center [975, 49] width 100 height 19
click at [1070, 17] on div "IMG_2345.jpeg Share Embed Download Jun 20 2025 08:33 3024 px x 4032 px image/jp…" at bounding box center [544, 265] width 1075 height 516
click at [1068, 30] on div at bounding box center [1063, 27] width 17 height 17
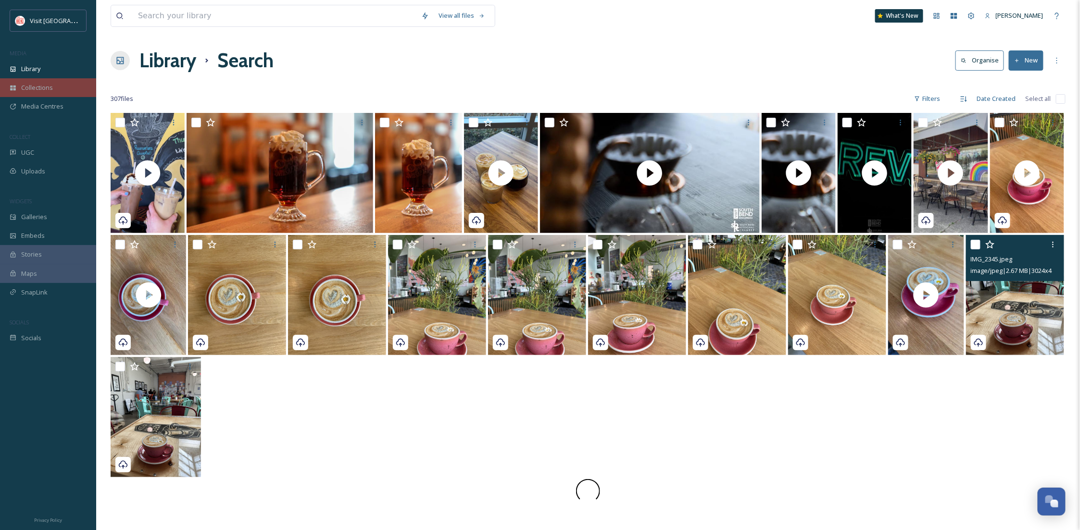
click at [50, 79] on div "Collections" at bounding box center [48, 87] width 96 height 19
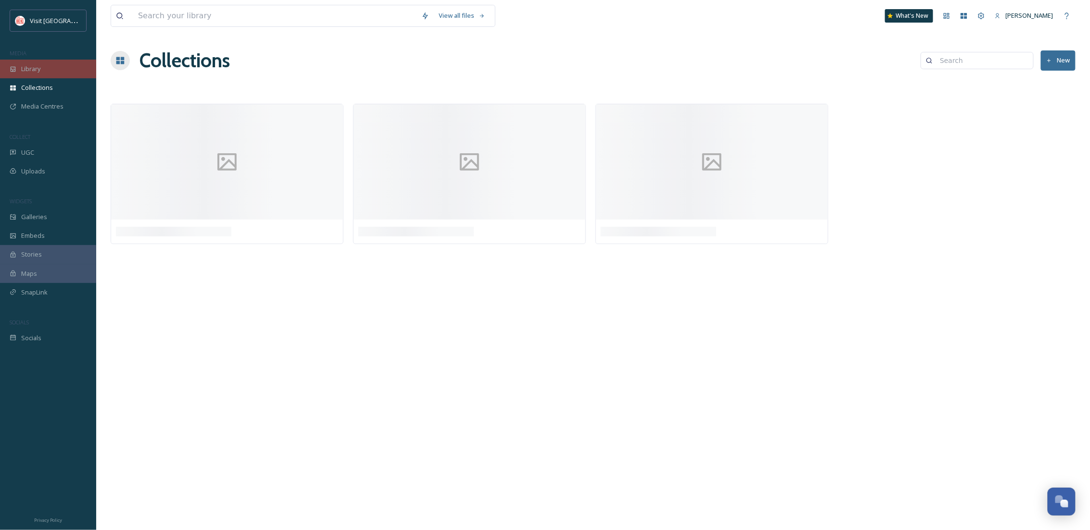
click at [38, 67] on span "Library" at bounding box center [30, 68] width 19 height 9
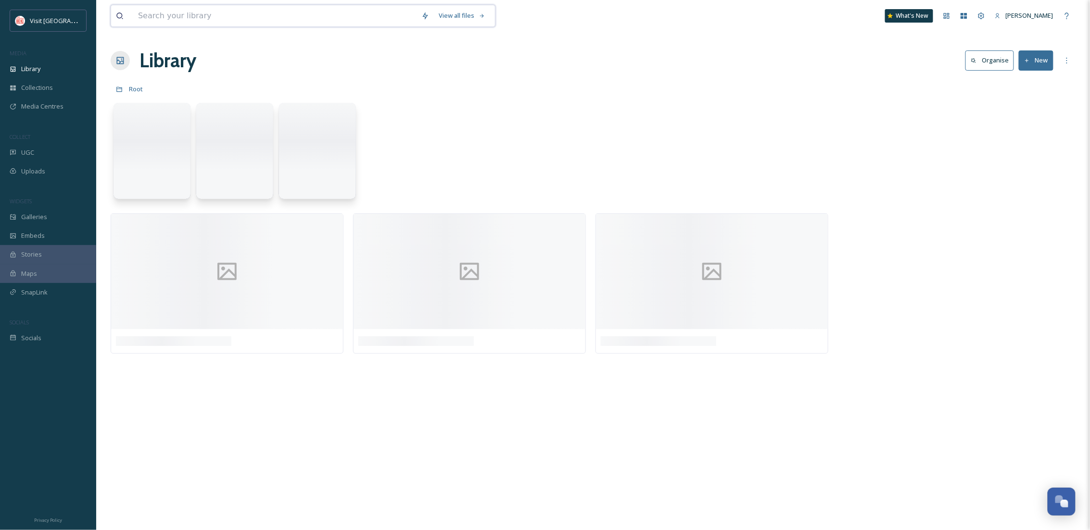
click at [188, 17] on input at bounding box center [274, 15] width 283 height 21
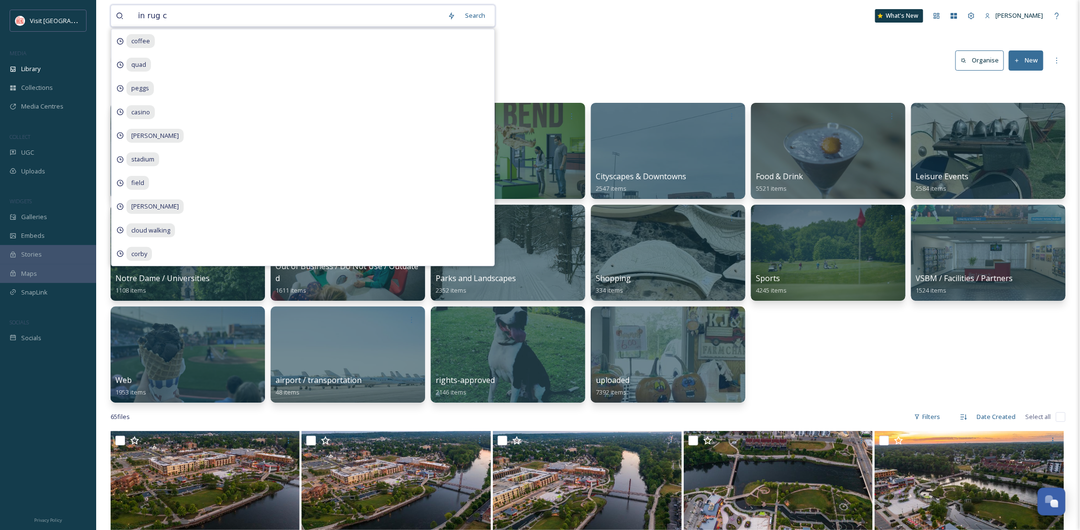
type input "in rug co"
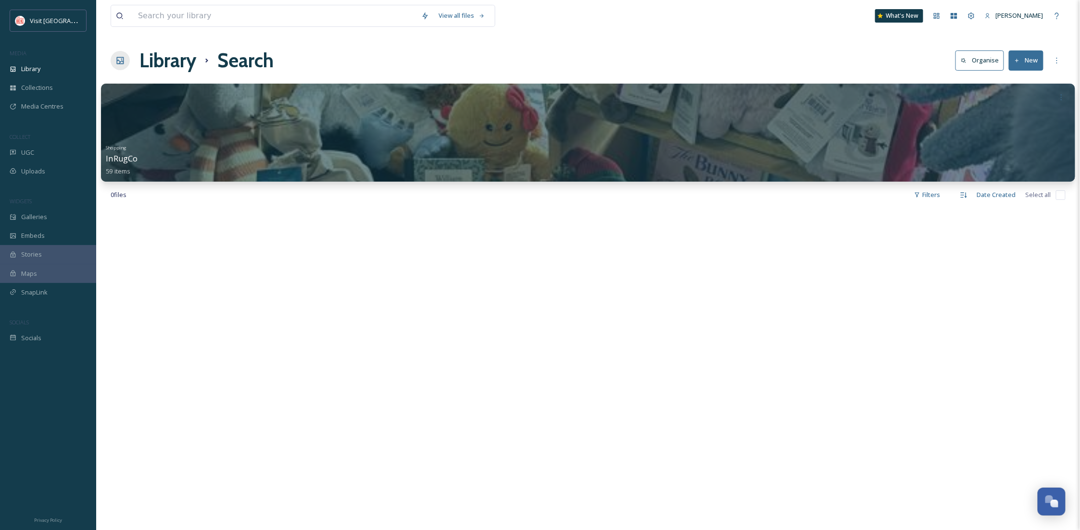
click at [238, 131] on div at bounding box center [588, 133] width 974 height 98
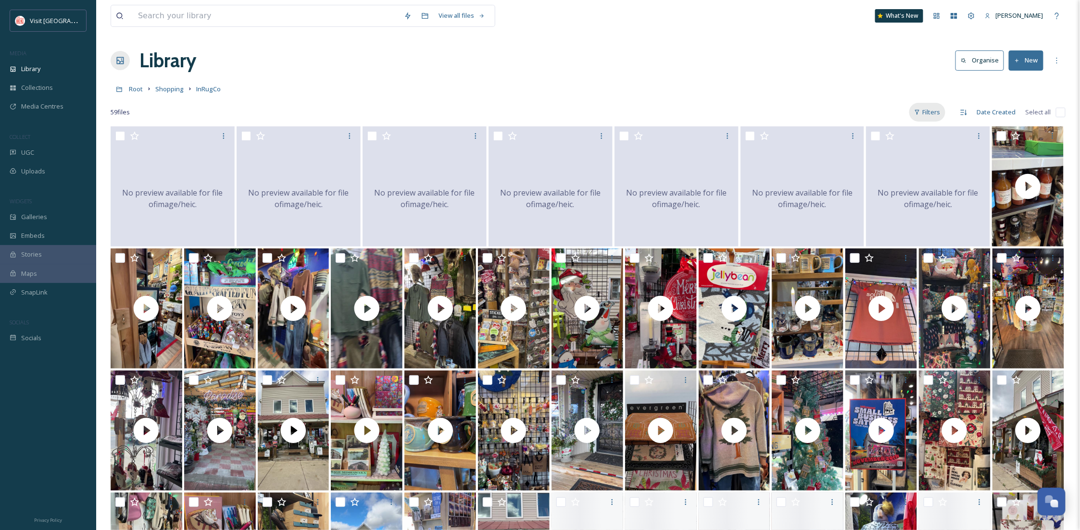
click at [918, 109] on div "Filters" at bounding box center [927, 112] width 36 height 19
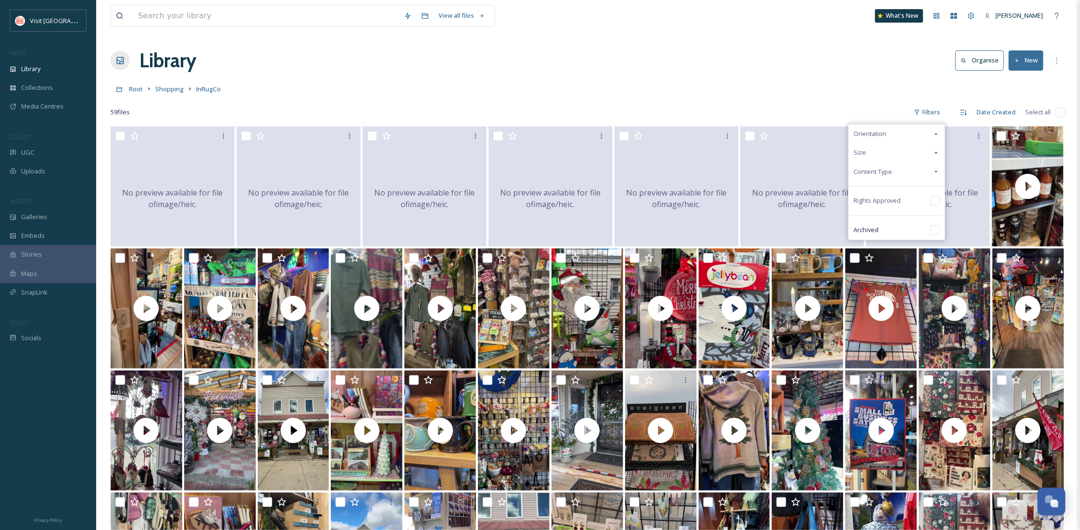
click at [912, 167] on div "Content Type" at bounding box center [897, 172] width 96 height 19
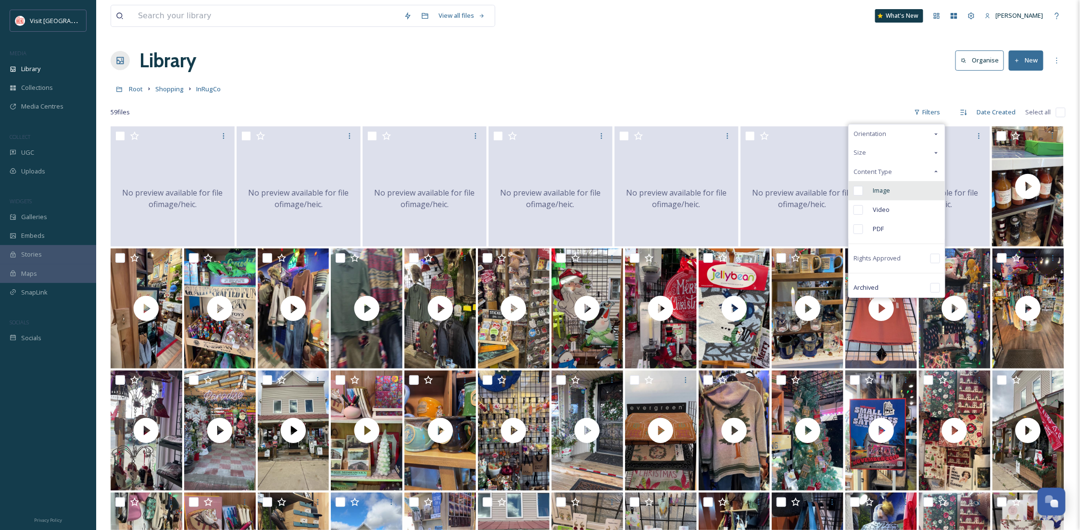
click at [906, 185] on div "Image" at bounding box center [897, 190] width 96 height 19
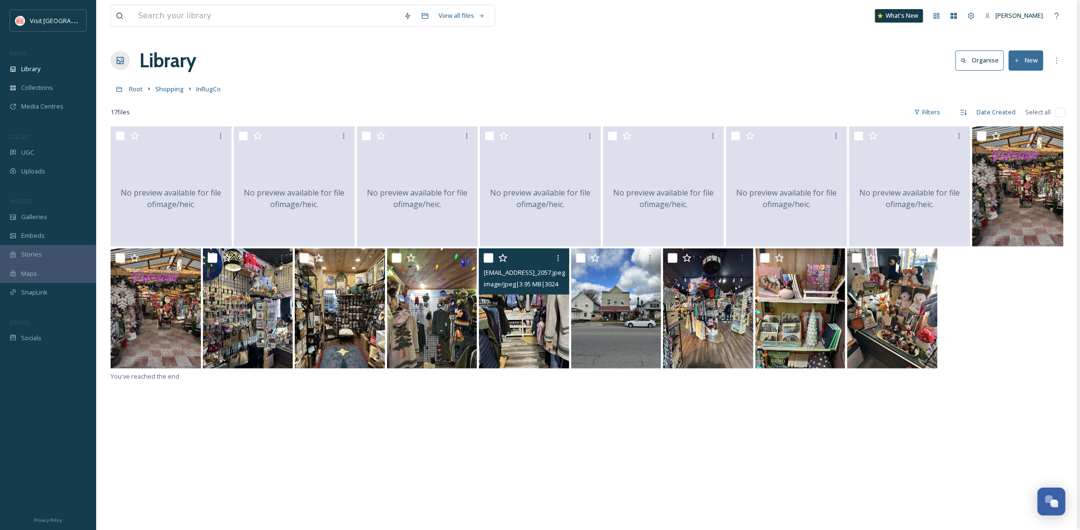
click at [533, 350] on img at bounding box center [524, 309] width 90 height 120
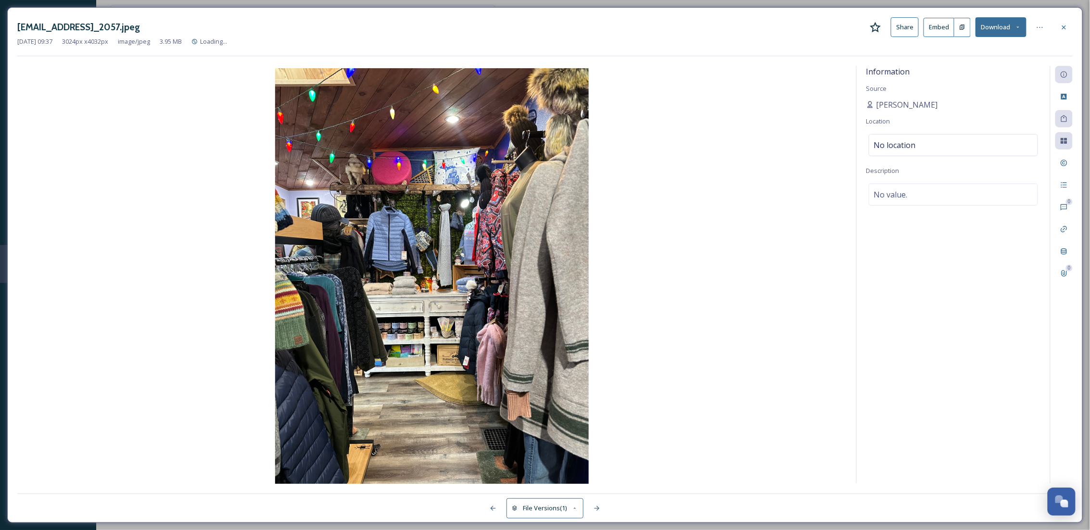
click at [998, 34] on button "Download" at bounding box center [1000, 27] width 51 height 20
click at [1064, 31] on icon at bounding box center [1064, 28] width 8 height 8
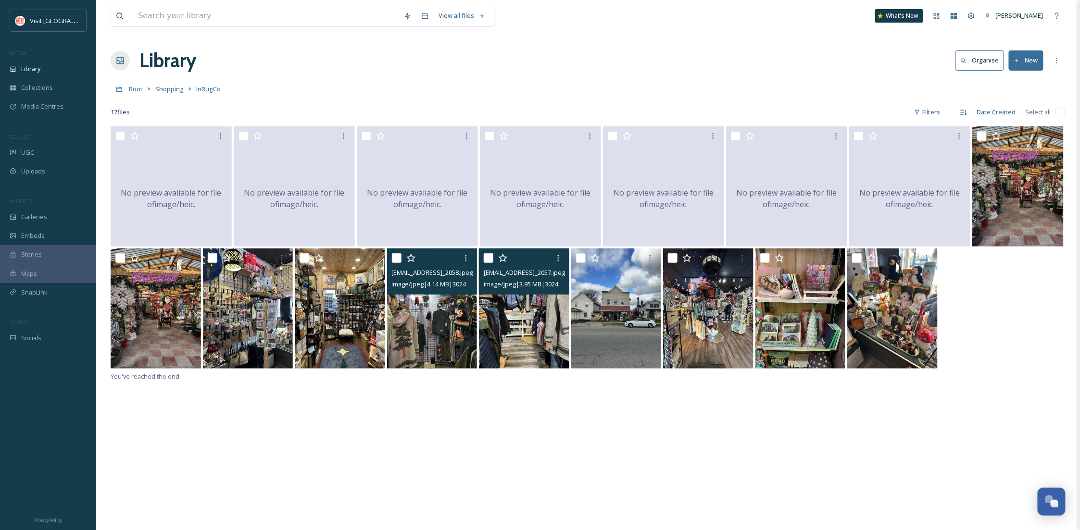
click at [415, 341] on img at bounding box center [432, 309] width 90 height 120
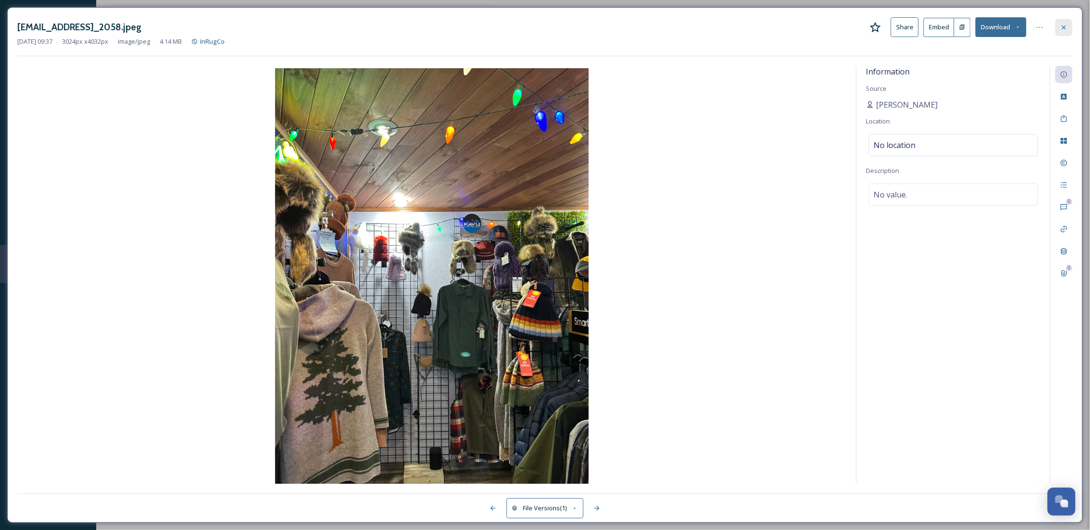
click at [1064, 30] on icon at bounding box center [1064, 28] width 8 height 8
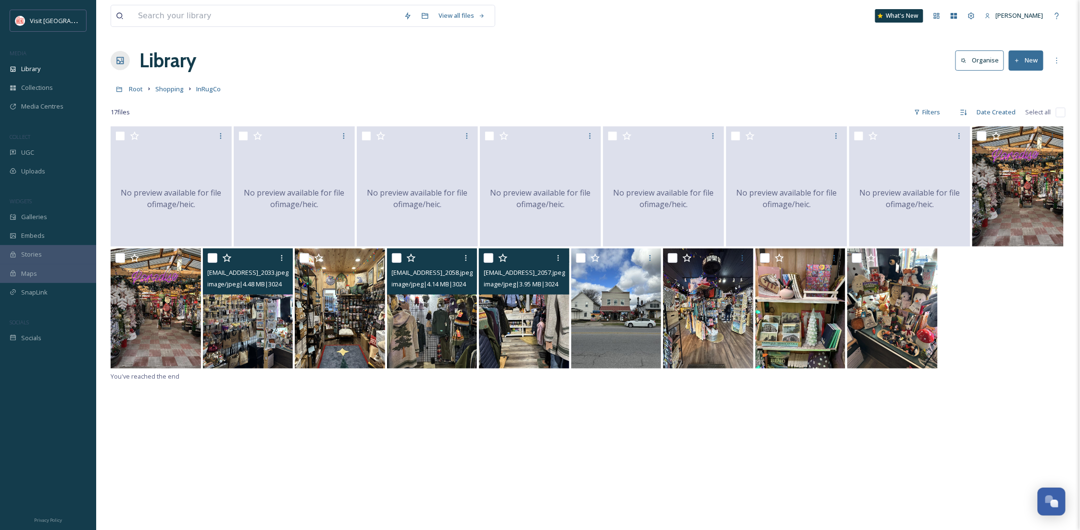
click at [267, 357] on img at bounding box center [248, 309] width 90 height 120
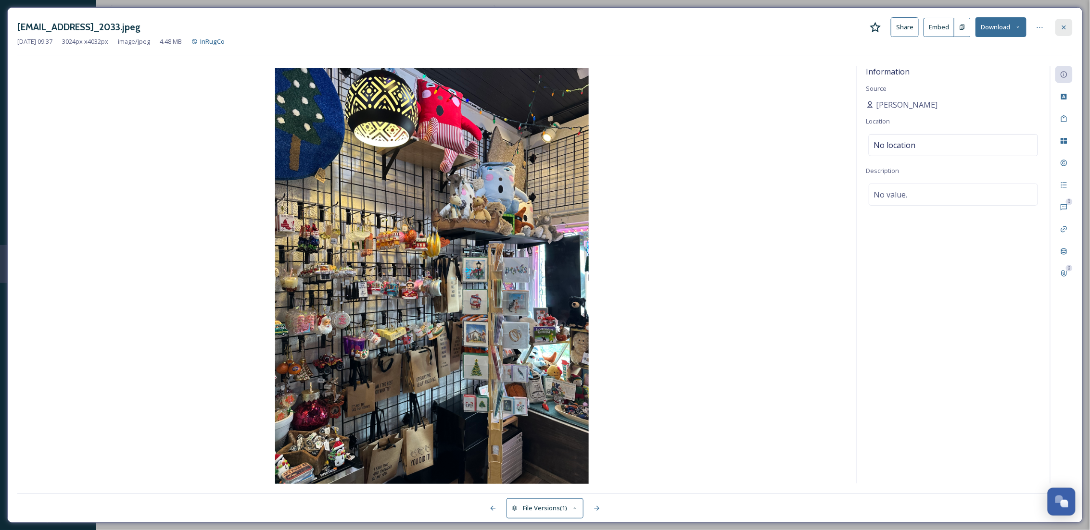
click at [1066, 26] on icon at bounding box center [1064, 28] width 8 height 8
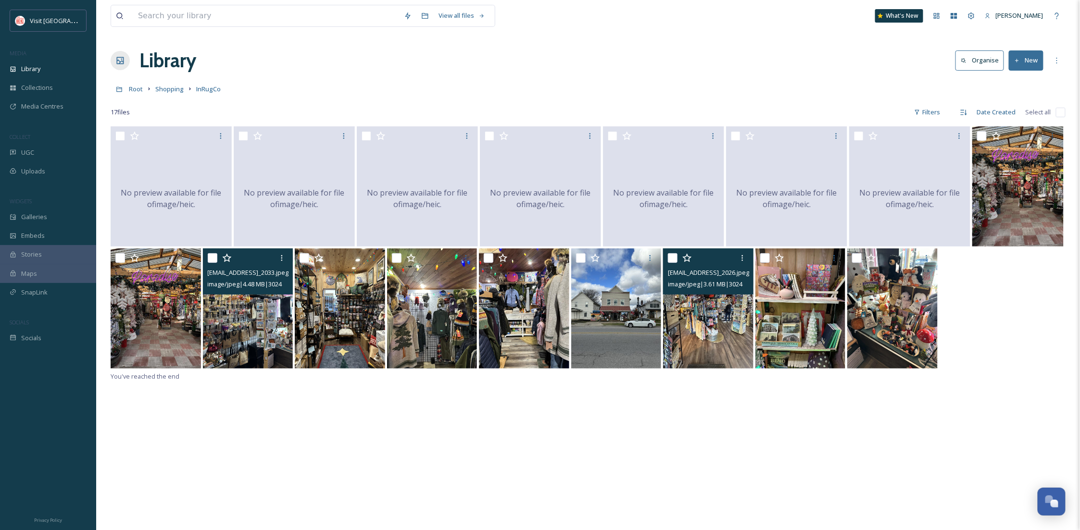
click at [748, 357] on img at bounding box center [708, 309] width 90 height 120
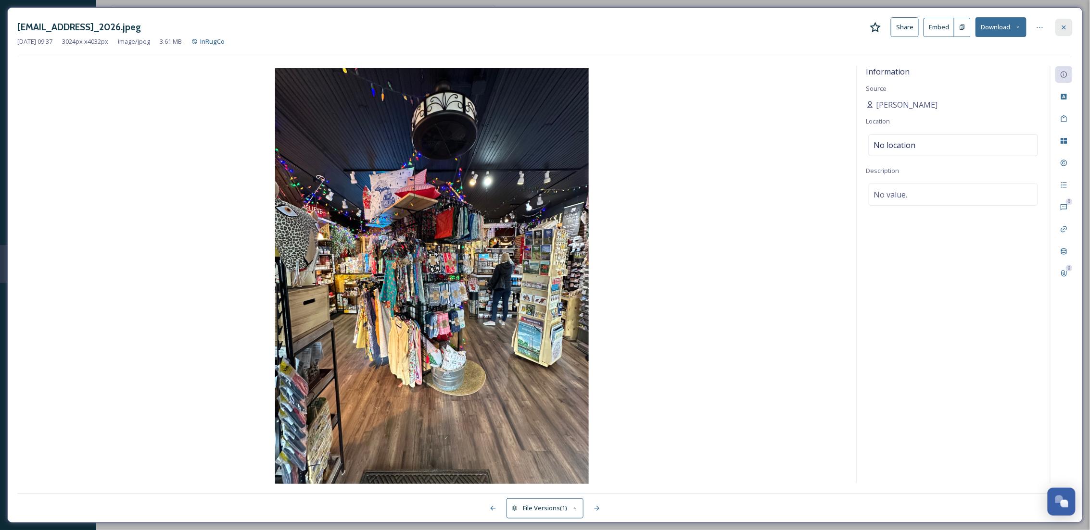
click at [1069, 21] on div at bounding box center [1063, 27] width 17 height 17
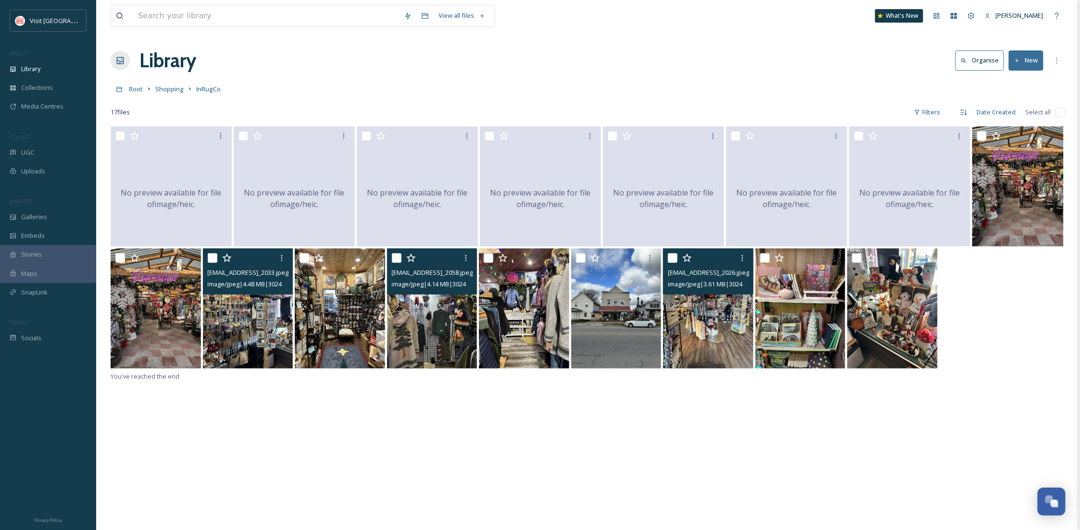
click at [408, 318] on img at bounding box center [432, 309] width 90 height 120
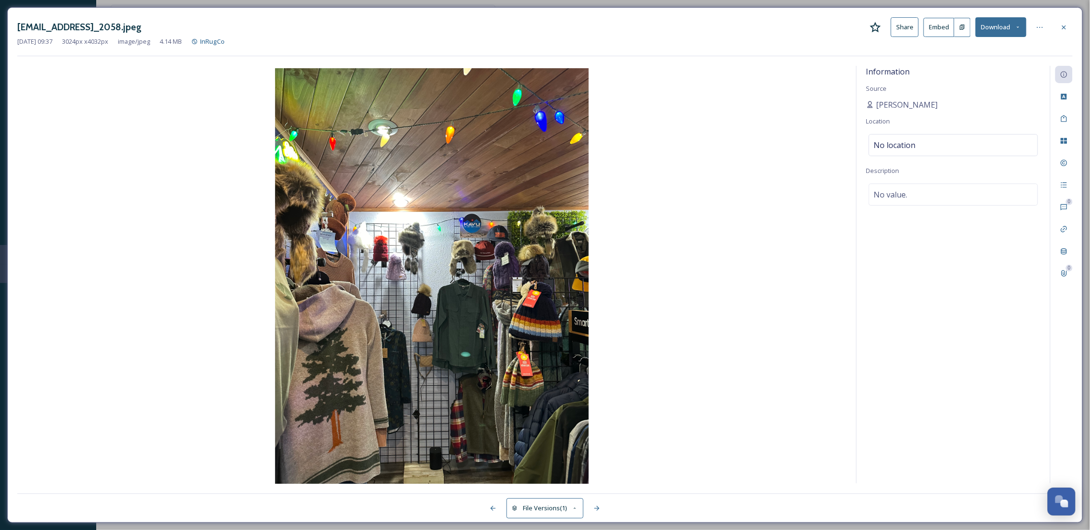
click at [1008, 19] on button "Download" at bounding box center [1000, 27] width 51 height 20
click at [988, 49] on span "Download Original (3024 x 4032)" at bounding box center [975, 49] width 91 height 9
click at [1066, 29] on icon at bounding box center [1064, 28] width 8 height 8
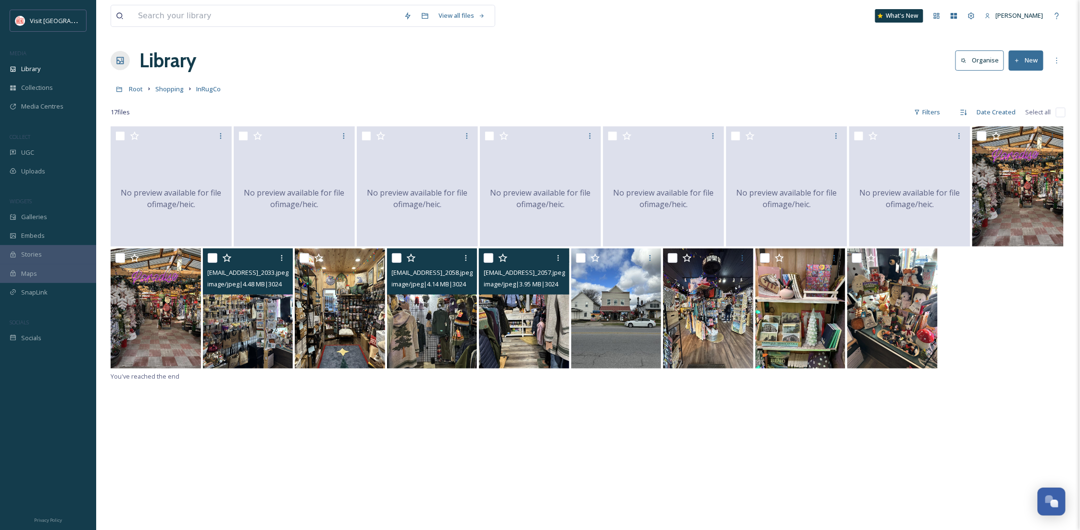
click at [533, 340] on img at bounding box center [524, 309] width 90 height 120
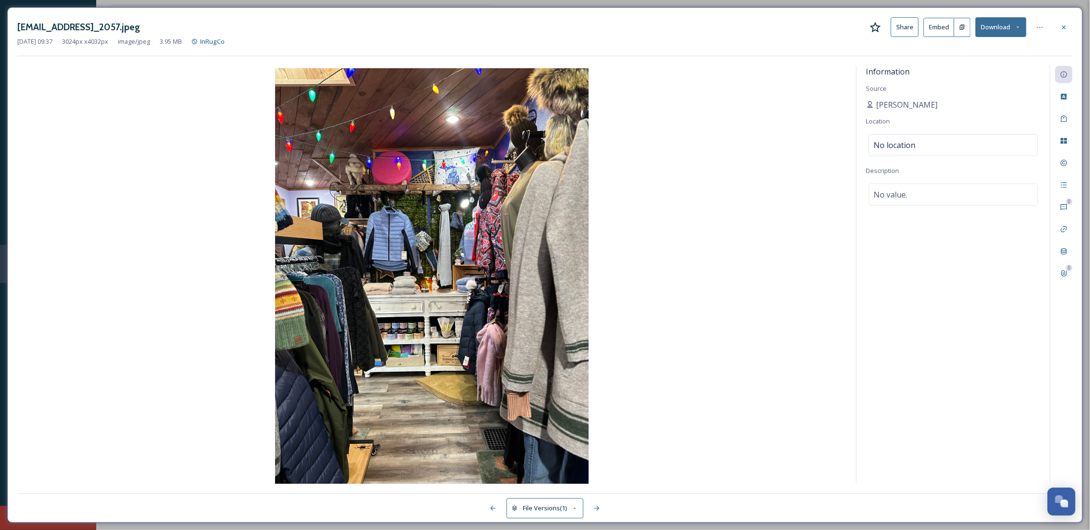
click at [989, 33] on button "Download" at bounding box center [1000, 27] width 51 height 20
click at [704, 151] on img at bounding box center [431, 277] width 829 height 418
click at [622, 206] on img at bounding box center [431, 277] width 829 height 418
click at [997, 36] on button "Download" at bounding box center [1000, 27] width 51 height 20
click at [968, 47] on span "Download Original (3024 x 4032)" at bounding box center [975, 49] width 91 height 9
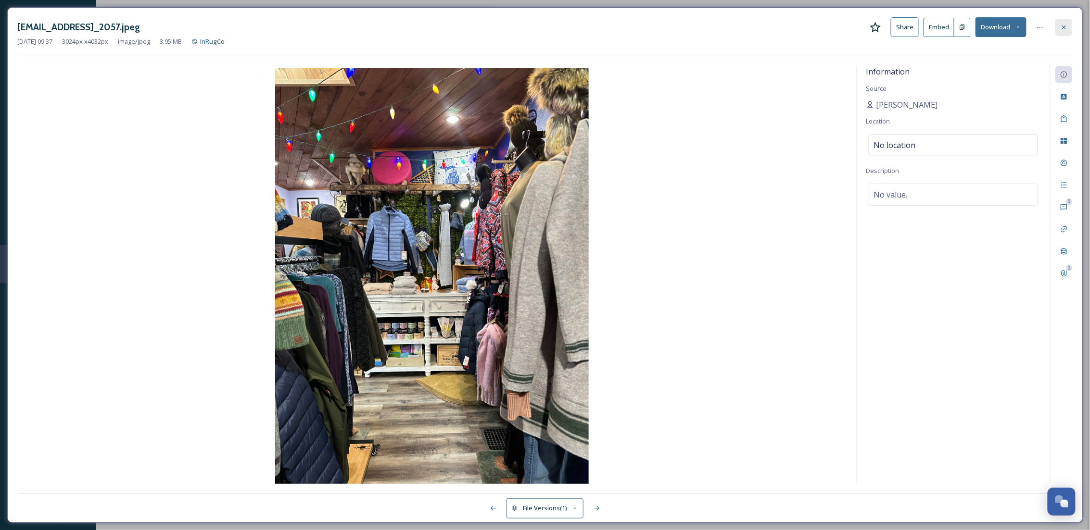
click at [1063, 24] on icon at bounding box center [1064, 28] width 8 height 8
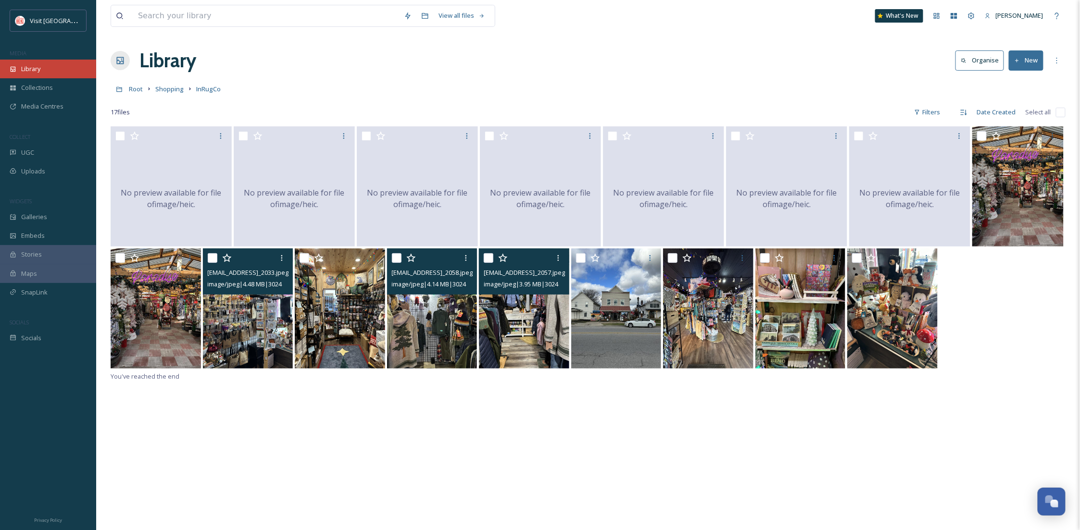
click at [50, 70] on div "Library" at bounding box center [48, 69] width 96 height 19
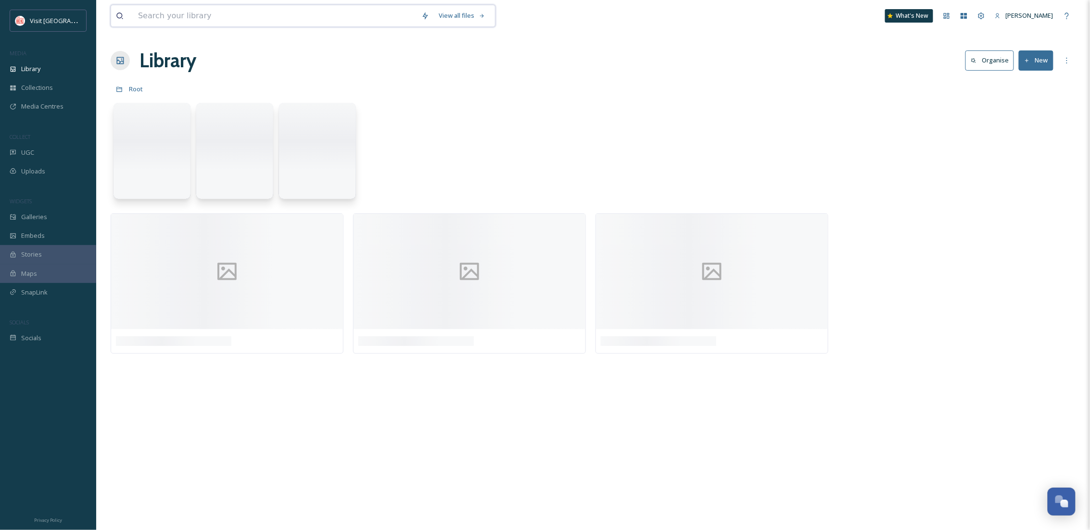
click at [204, 21] on input at bounding box center [274, 15] width 283 height 21
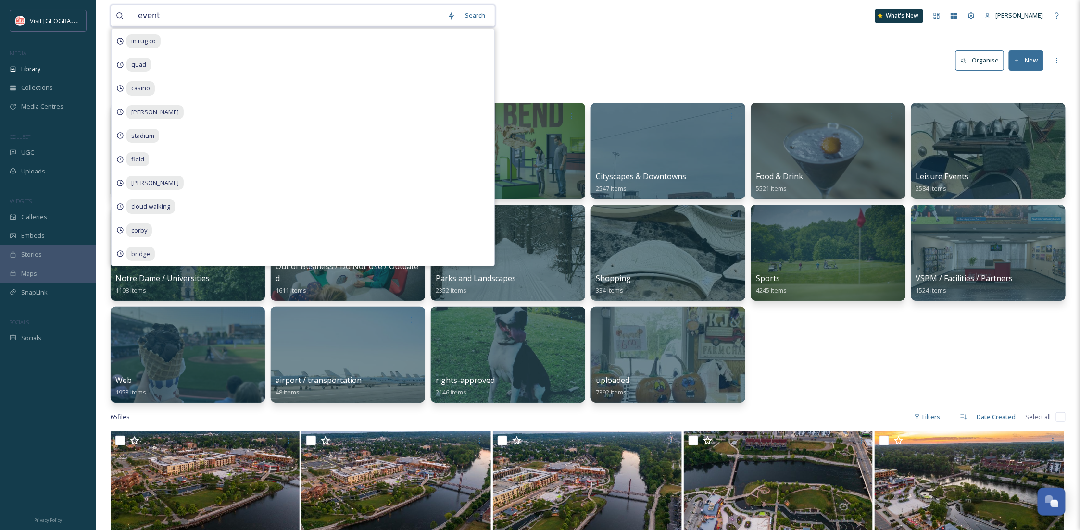
type input "events"
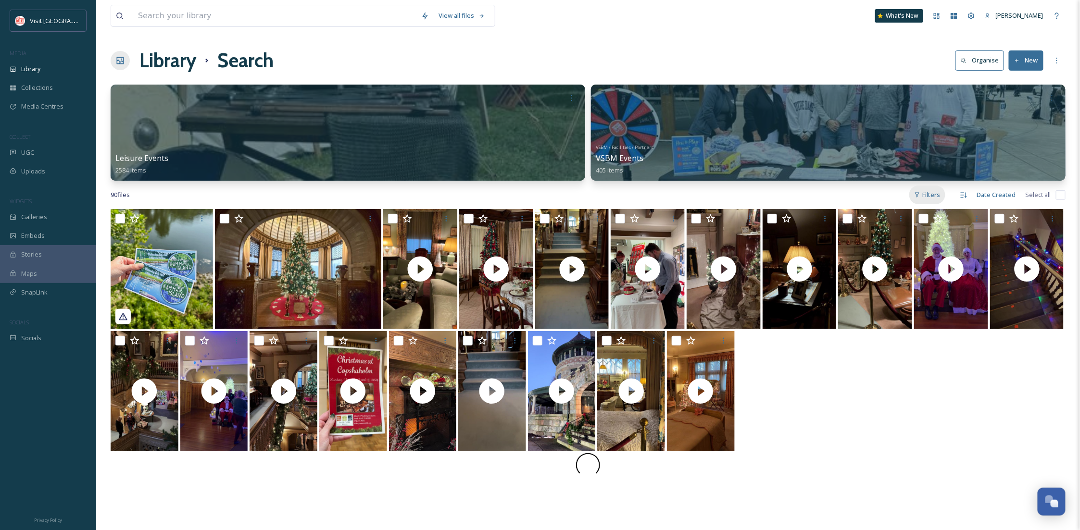
click at [944, 192] on div "Filters" at bounding box center [927, 195] width 36 height 19
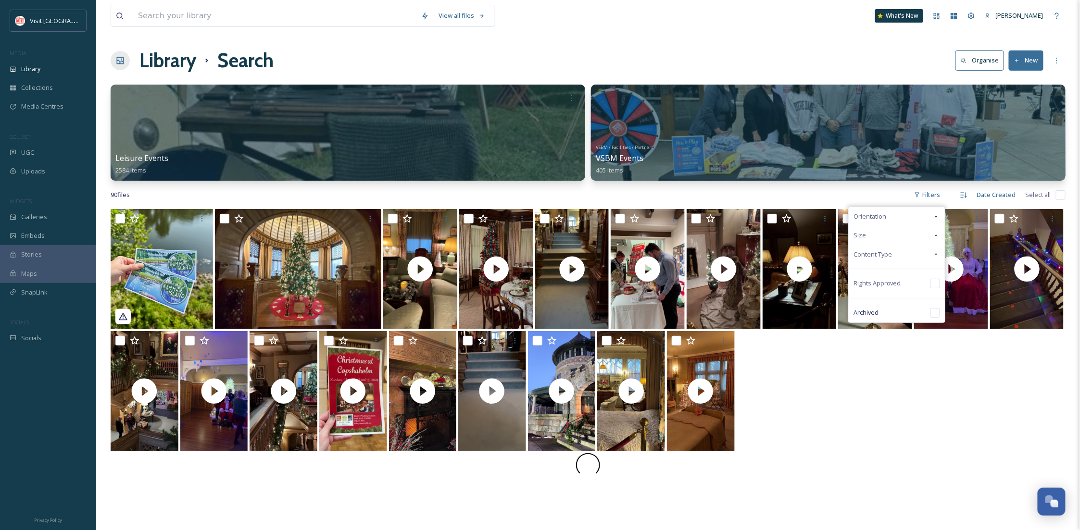
click at [910, 252] on div "Content Type" at bounding box center [897, 254] width 96 height 19
click at [903, 268] on div "Image" at bounding box center [897, 273] width 96 height 19
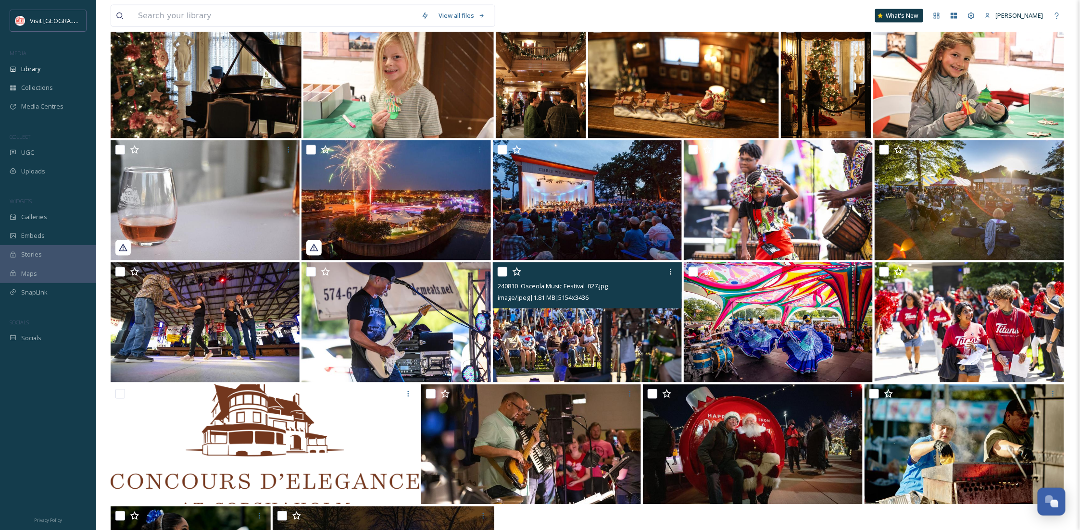
scroll to position [790, 0]
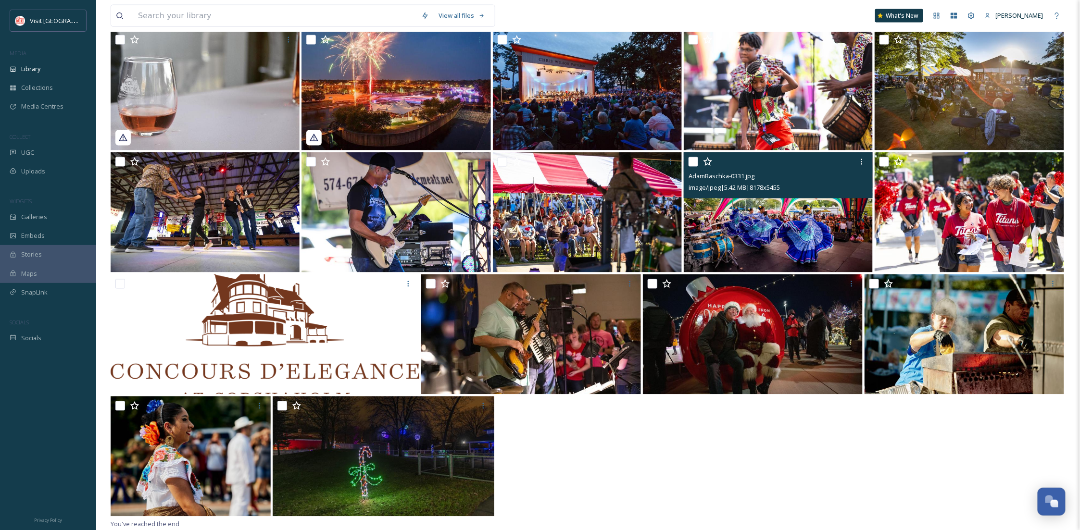
click at [858, 173] on div "AdamRaschka-0331.jpg" at bounding box center [780, 177] width 182 height 12
click at [865, 161] on div at bounding box center [861, 161] width 17 height 17
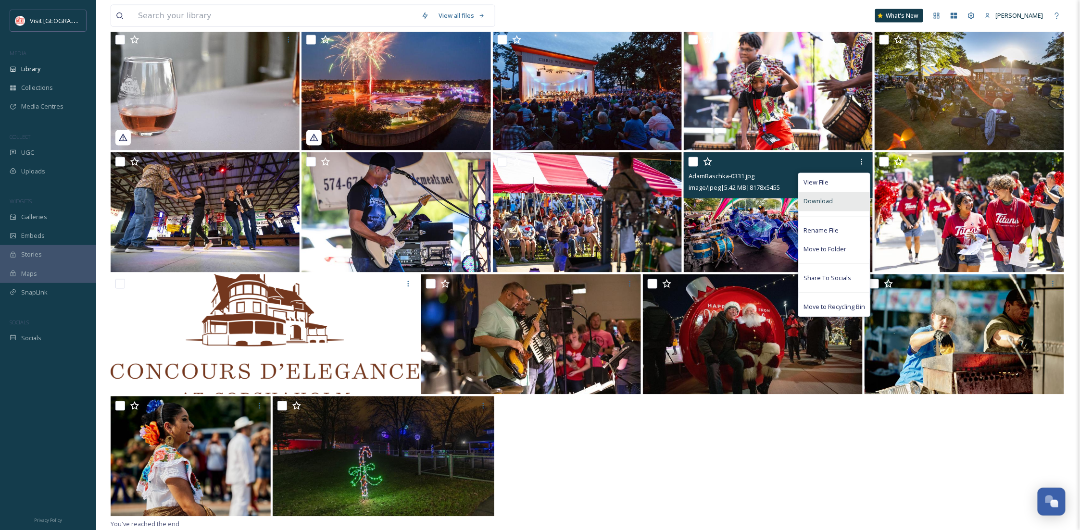
click at [850, 200] on div "Download" at bounding box center [834, 201] width 71 height 19
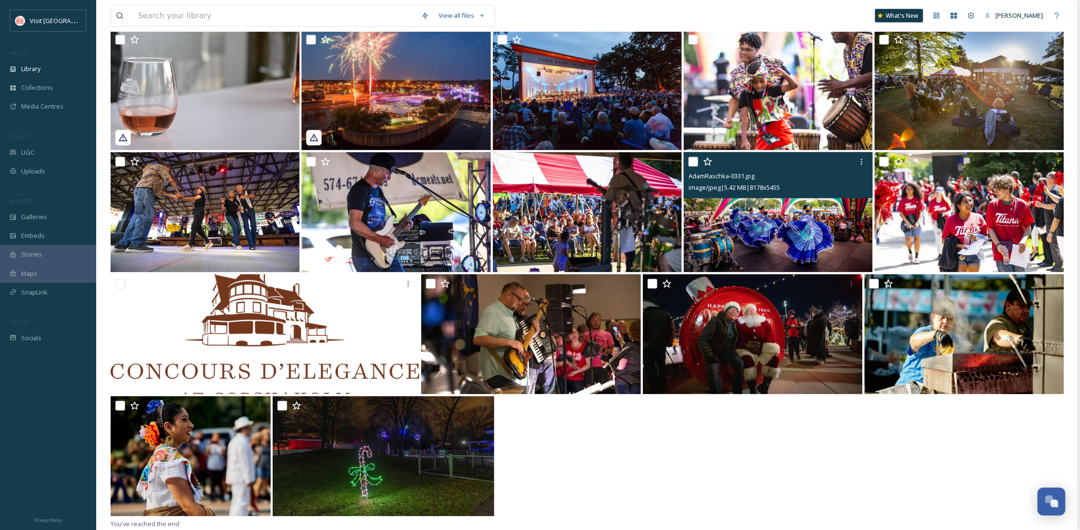
click at [774, 223] on img at bounding box center [778, 212] width 189 height 120
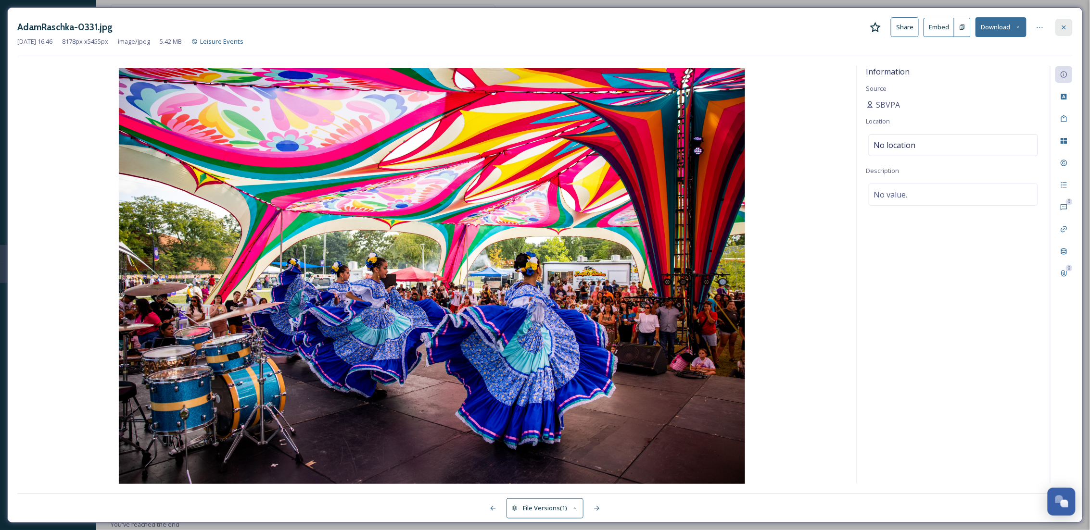
click at [1064, 28] on icon at bounding box center [1064, 28] width 8 height 8
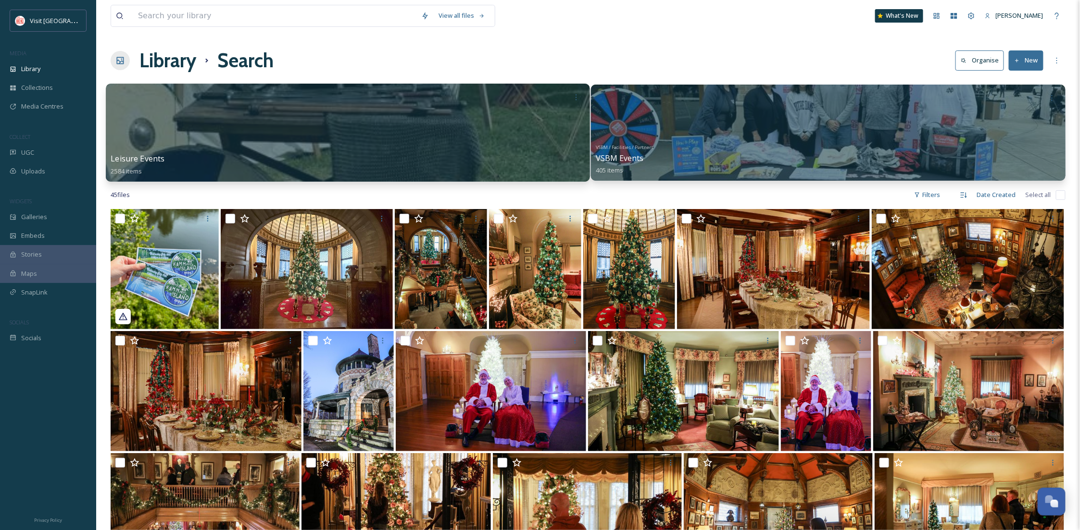
click at [418, 151] on div at bounding box center [348, 133] width 484 height 98
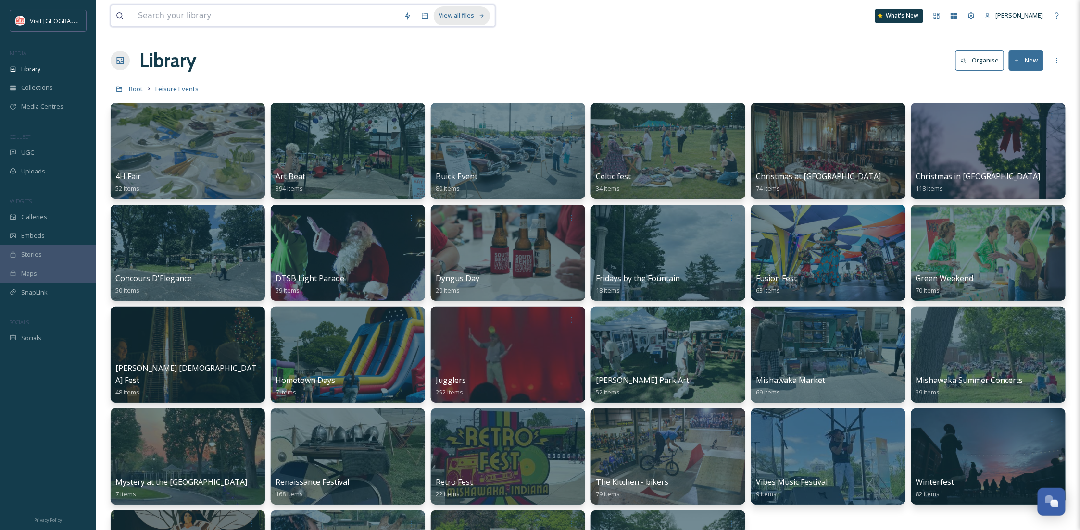
click at [475, 18] on div "View all files" at bounding box center [462, 15] width 56 height 19
click at [650, 153] on div at bounding box center [668, 151] width 157 height 98
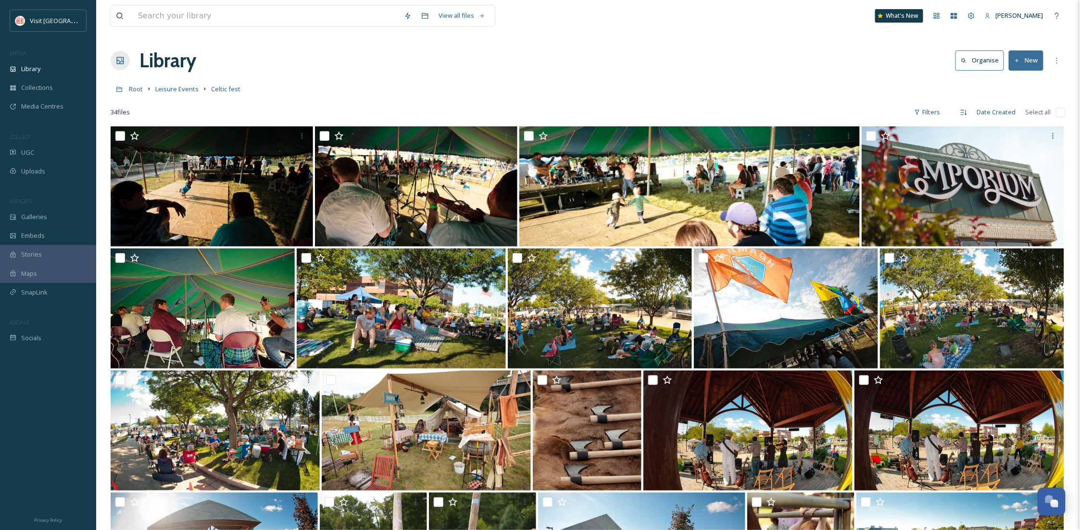
click at [186, 85] on link "Leisure Events" at bounding box center [176, 89] width 43 height 12
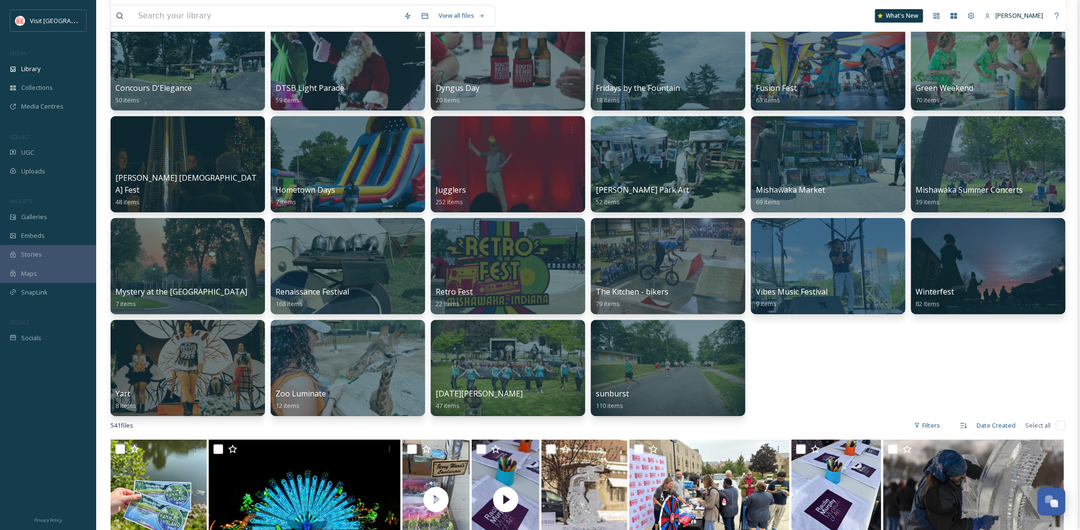
scroll to position [86, 0]
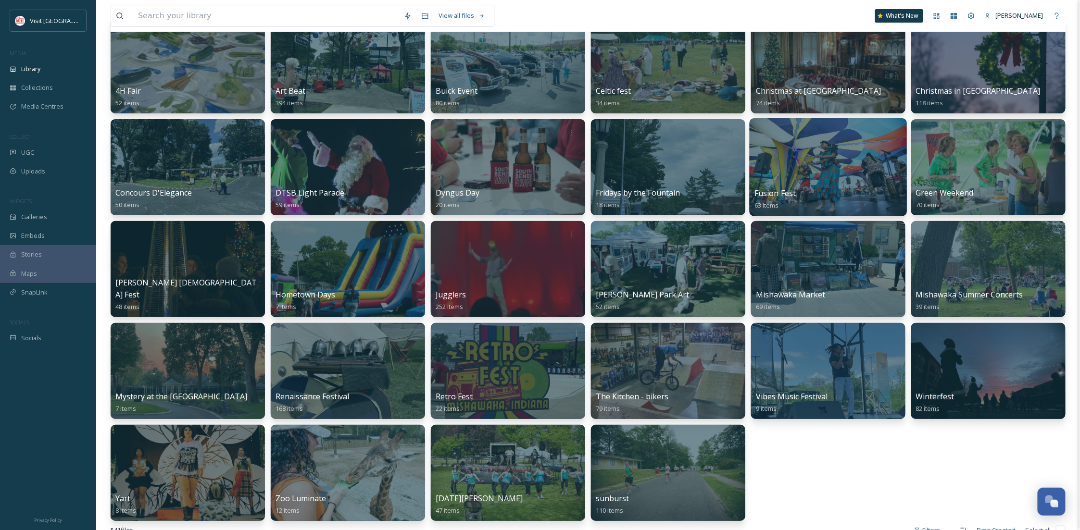
click at [847, 156] on div at bounding box center [828, 167] width 157 height 98
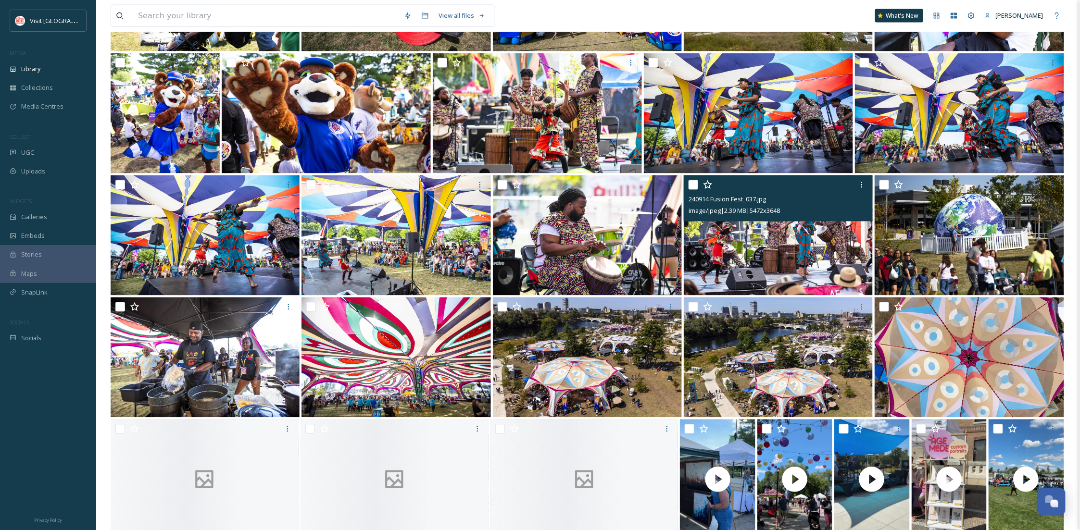
scroll to position [896, 0]
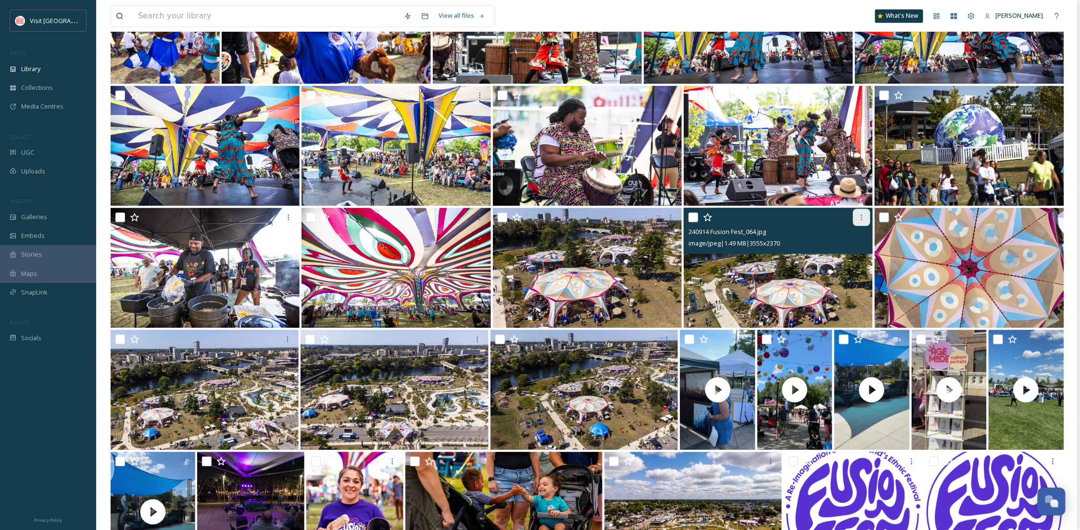
click at [865, 219] on icon at bounding box center [862, 217] width 8 height 8
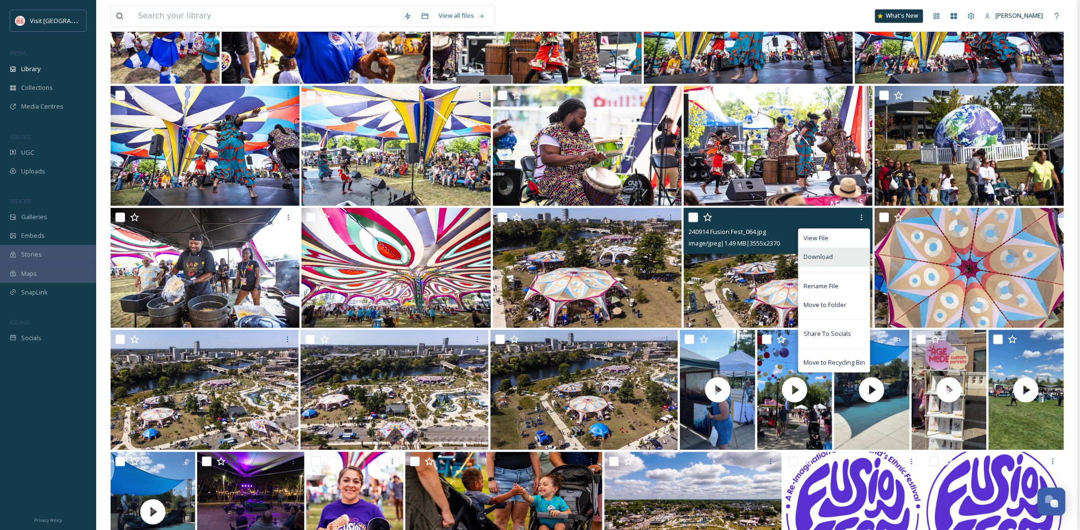
click at [844, 260] on div "Download" at bounding box center [834, 257] width 71 height 19
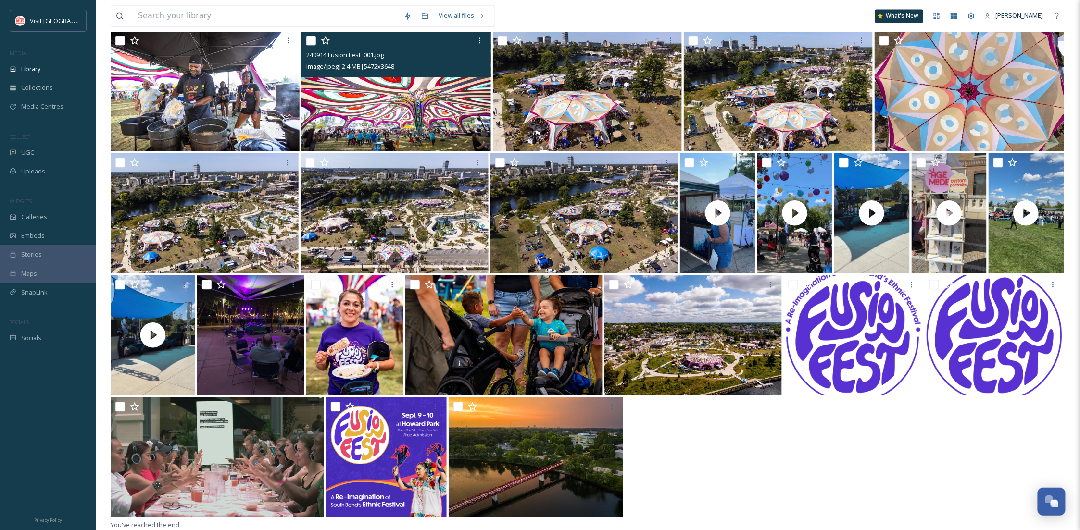
scroll to position [816, 0]
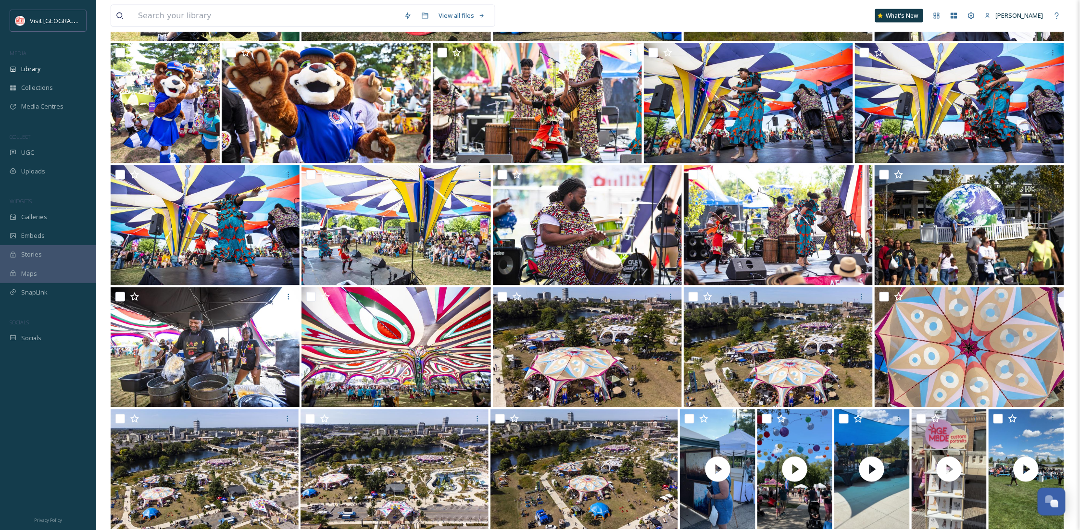
click at [793, 6] on div "View all files What's New Becca Alexander" at bounding box center [588, 16] width 955 height 32
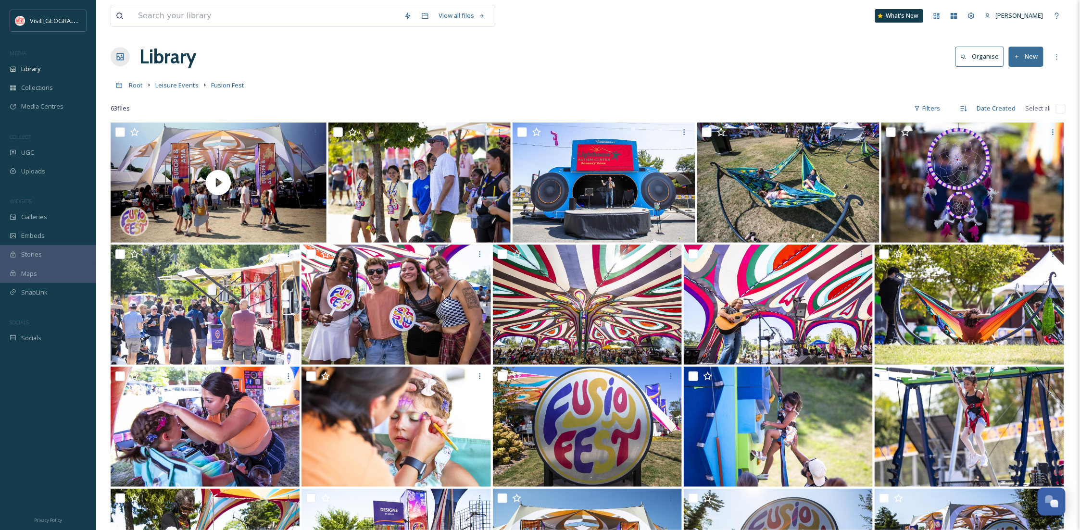
scroll to position [0, 0]
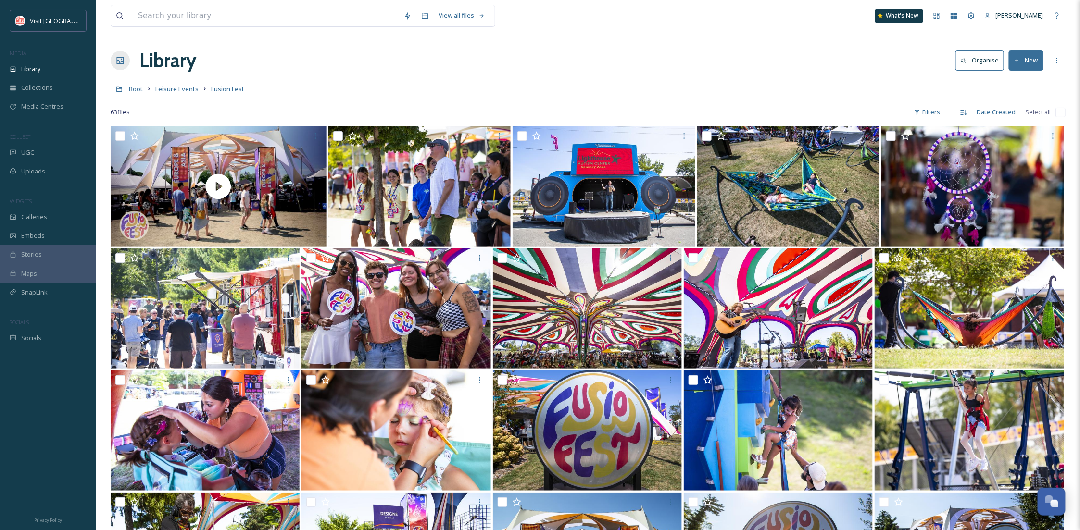
drag, startPoint x: 1085, startPoint y: 276, endPoint x: 716, endPoint y: 41, distance: 437.1
click at [13, 71] on icon at bounding box center [13, 69] width 7 height 7
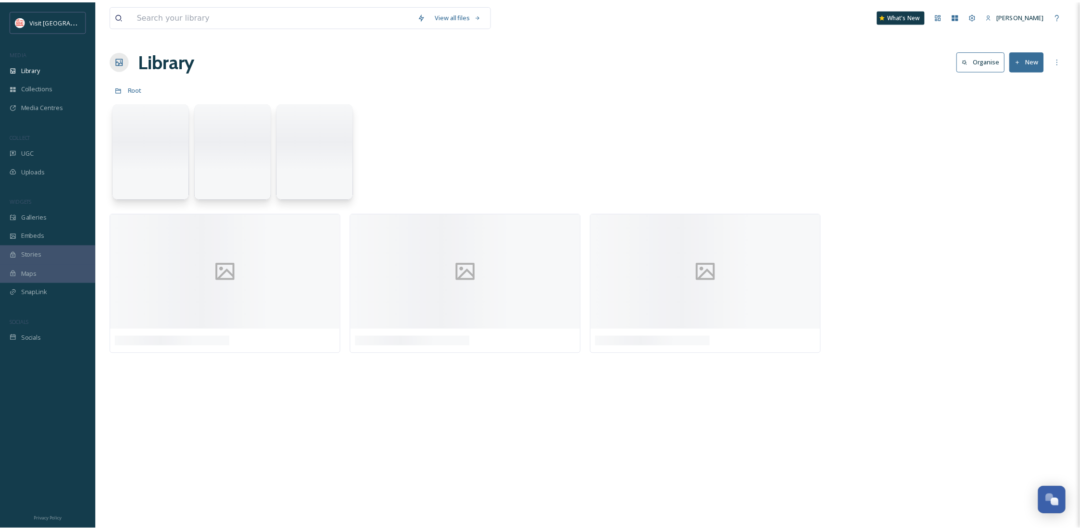
scroll to position [147, 0]
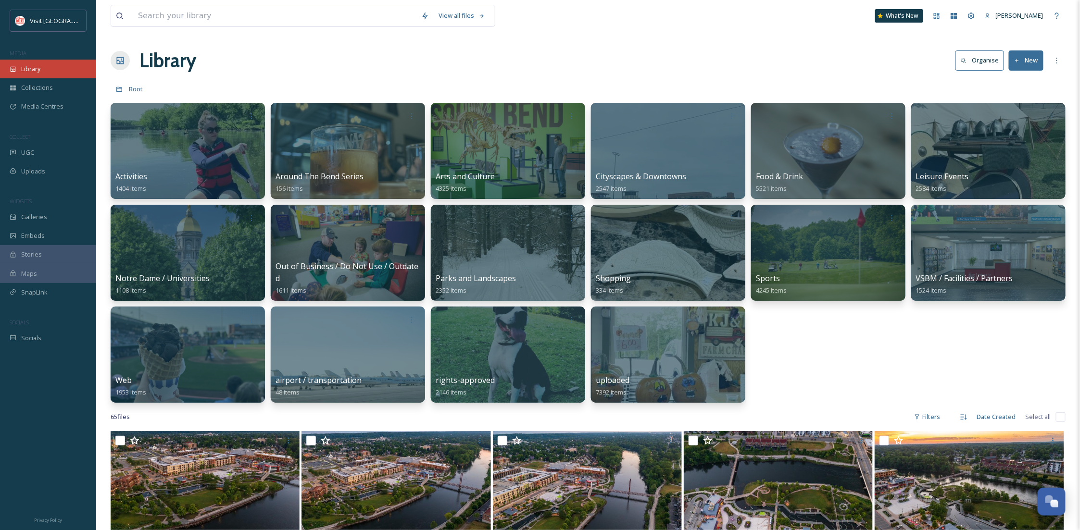
click at [38, 71] on span "Library" at bounding box center [30, 68] width 19 height 9
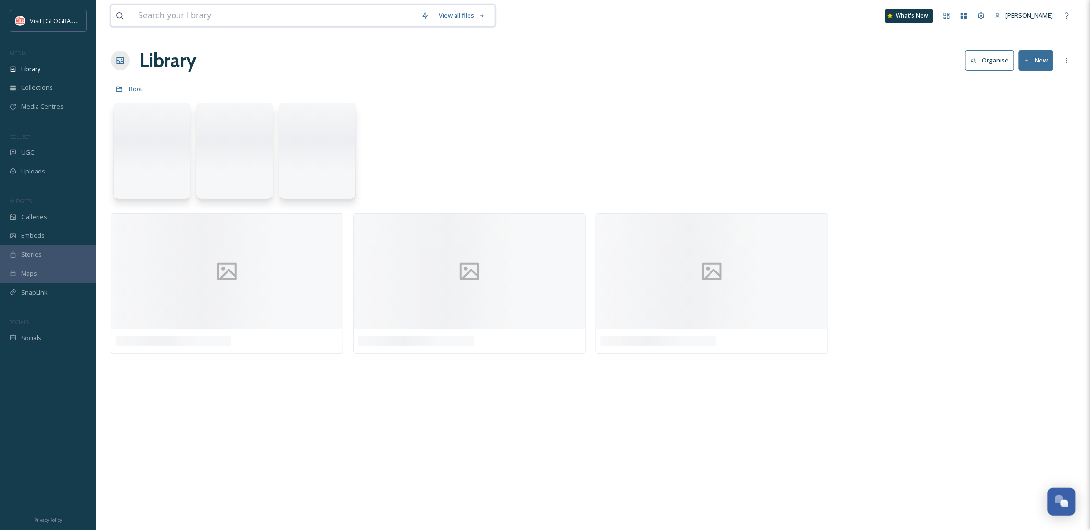
click at [177, 16] on input at bounding box center [274, 15] width 283 height 21
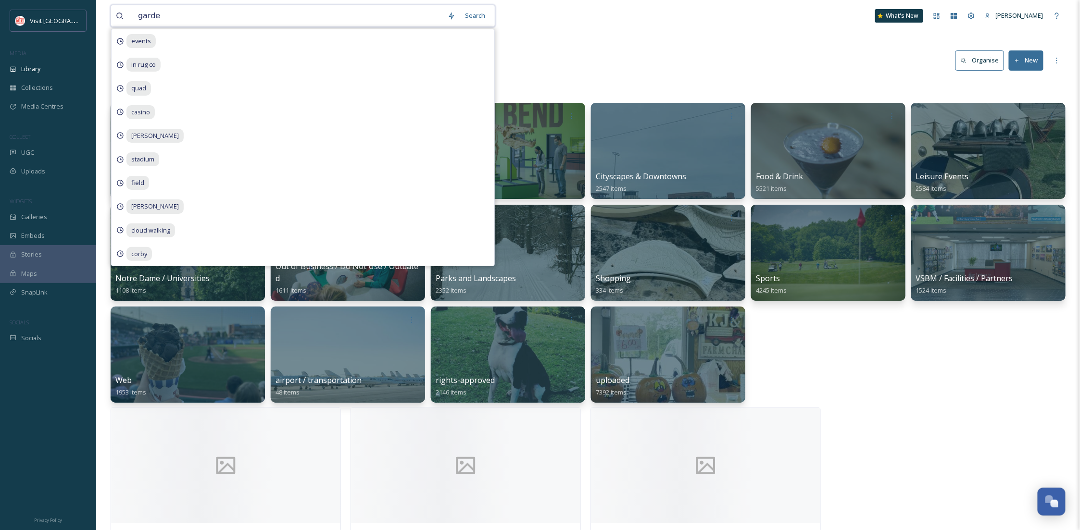
type input "garden"
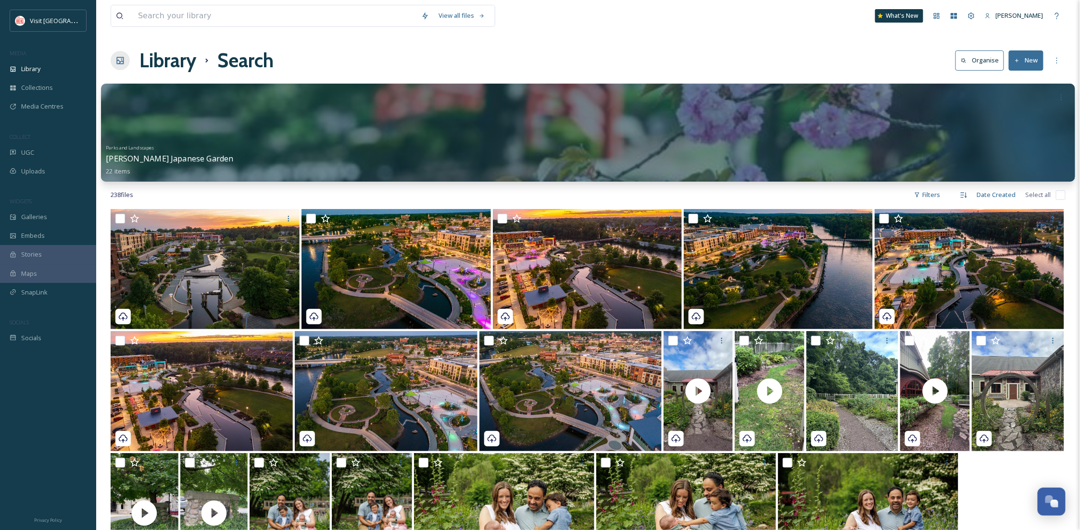
click at [243, 127] on div at bounding box center [588, 133] width 974 height 98
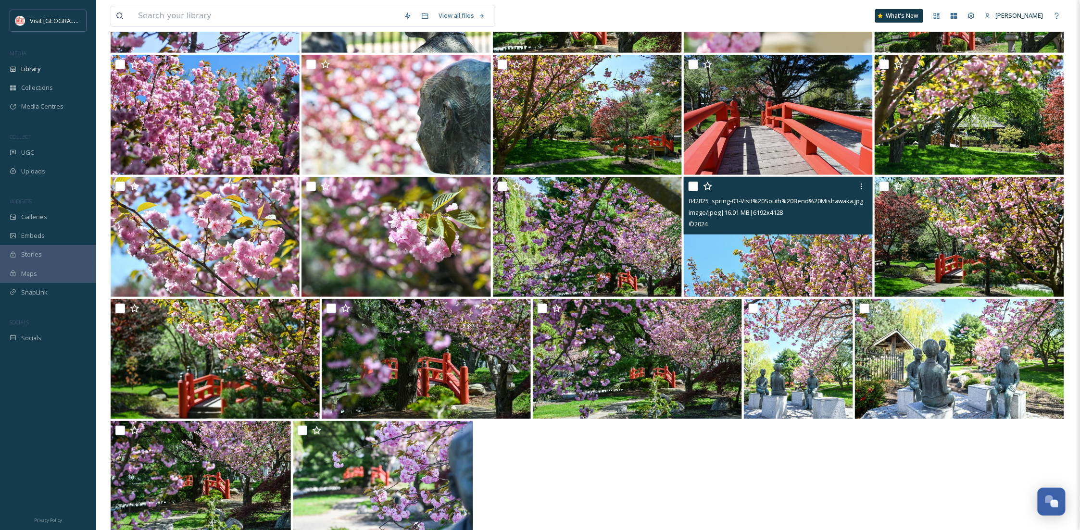
scroll to position [218, 0]
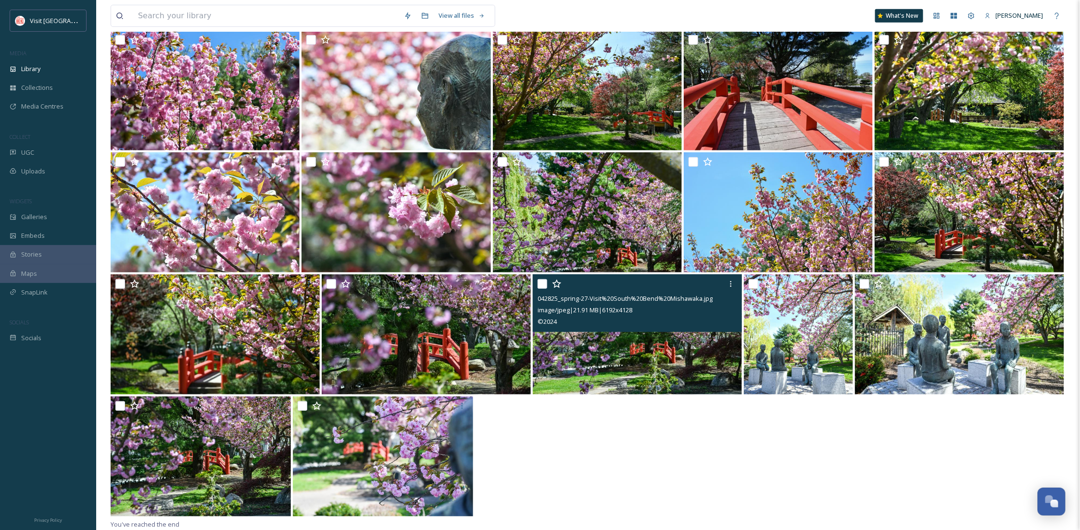
click at [595, 339] on img at bounding box center [637, 335] width 209 height 120
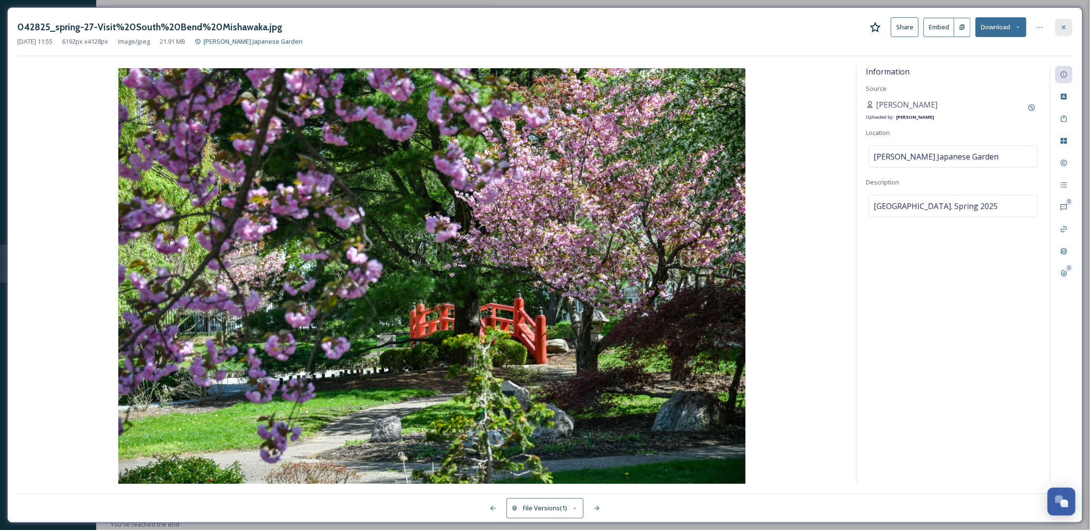
click at [1061, 24] on icon at bounding box center [1064, 28] width 8 height 8
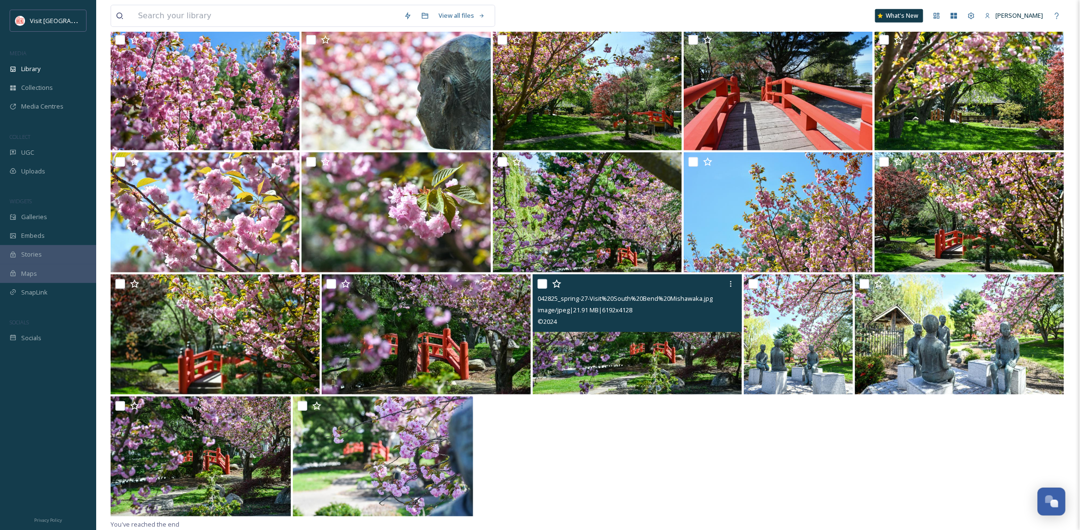
click at [677, 365] on img at bounding box center [637, 335] width 209 height 120
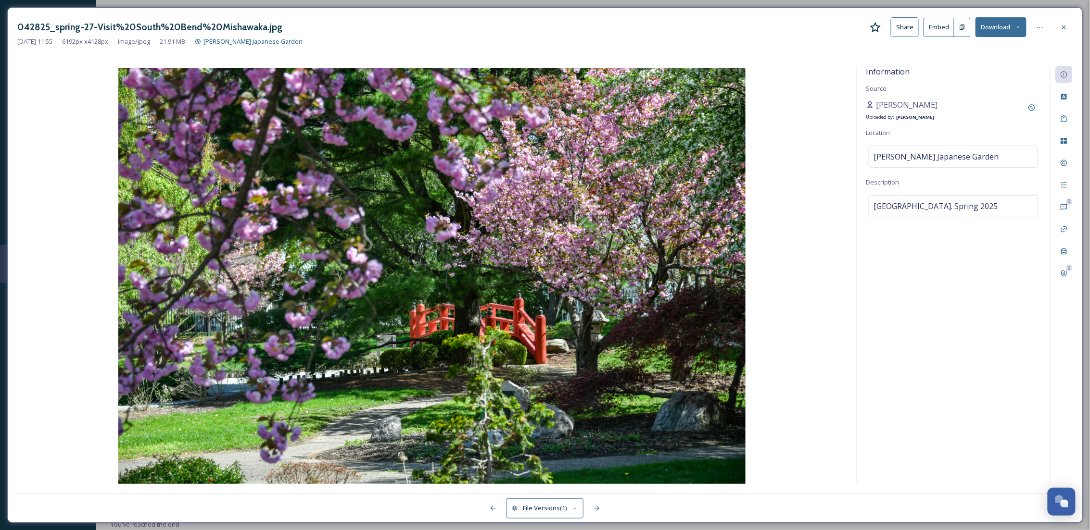
click at [1001, 19] on button "Download" at bounding box center [1000, 27] width 51 height 20
click at [1002, 50] on span "Download Original (6192 x 4128)" at bounding box center [975, 49] width 91 height 9
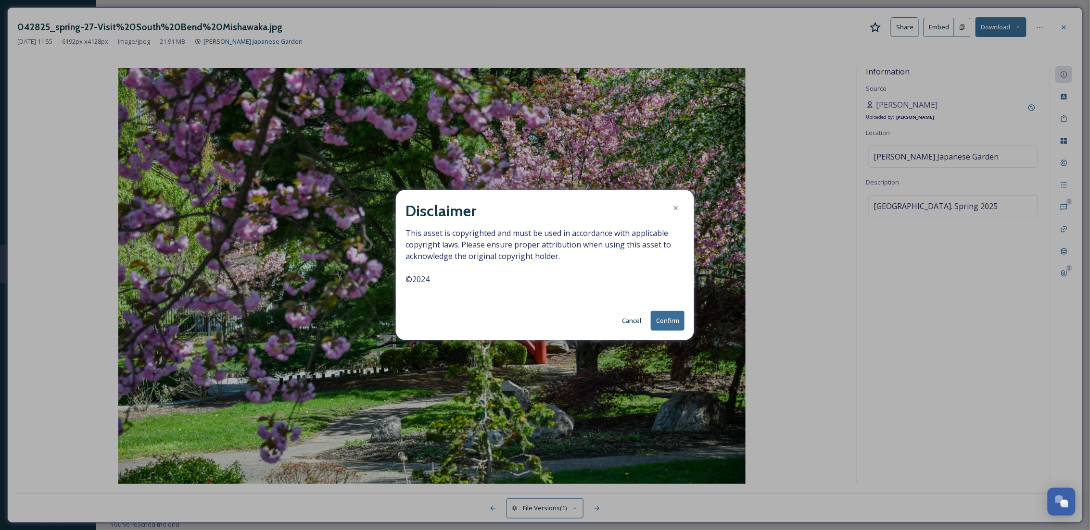
click at [657, 321] on button "Confirm" at bounding box center [668, 321] width 34 height 20
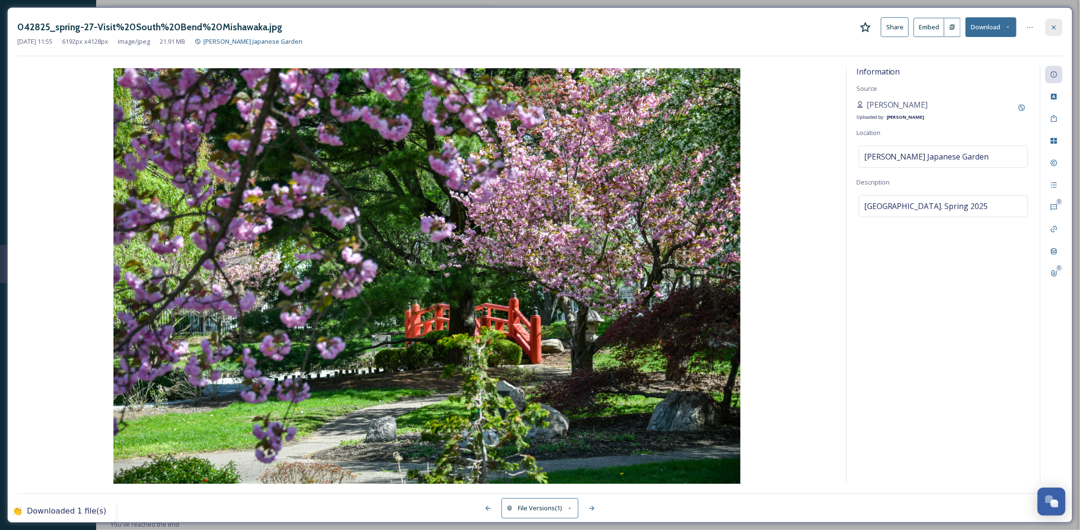
click at [1063, 28] on div at bounding box center [1053, 27] width 17 height 17
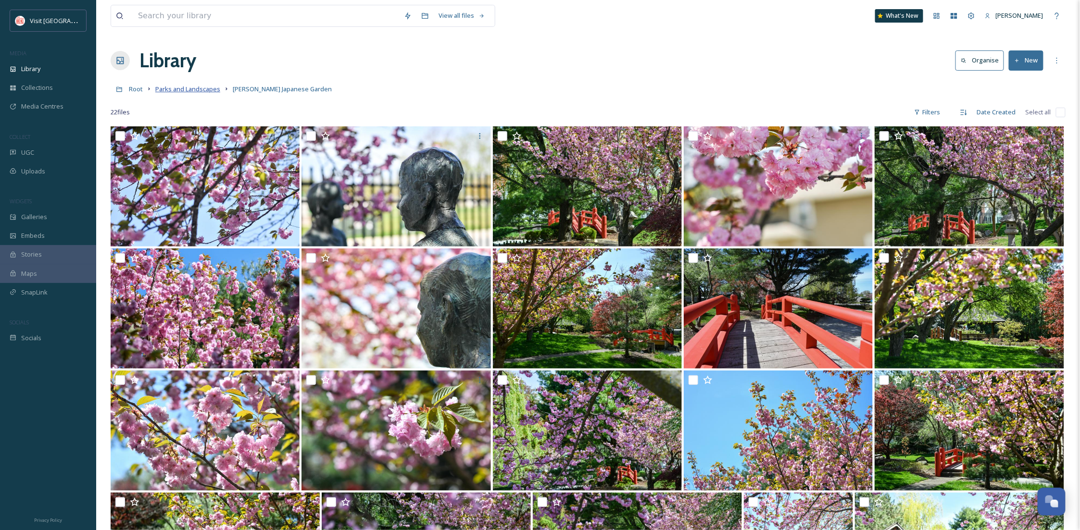
click at [196, 89] on span "Parks and Landscapes" at bounding box center [187, 89] width 65 height 9
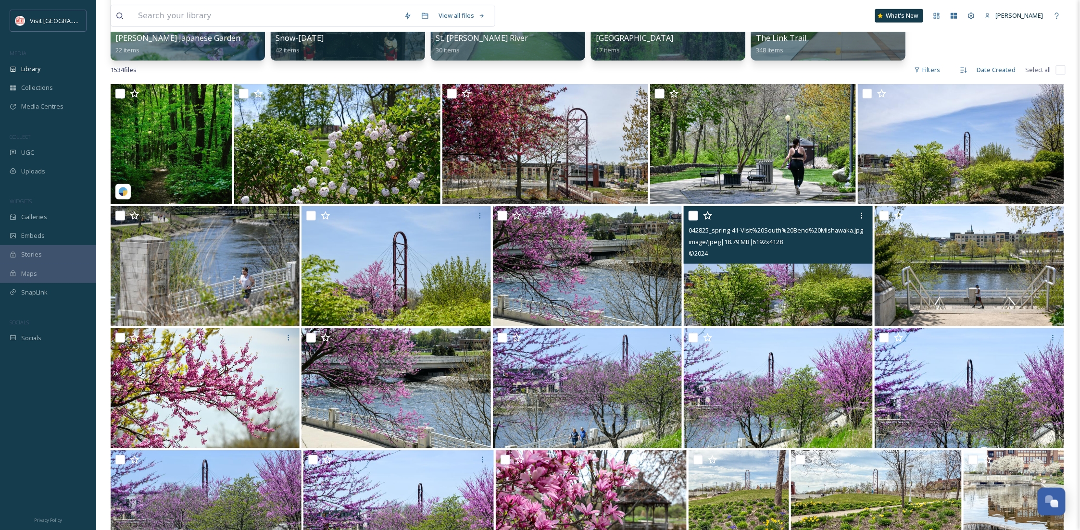
scroll to position [171, 0]
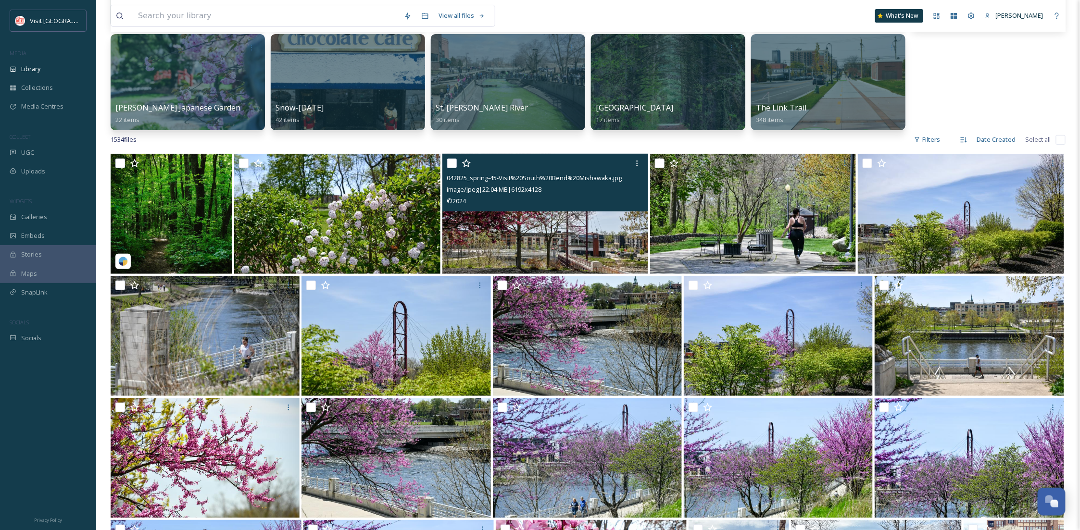
click at [528, 223] on img at bounding box center [545, 214] width 206 height 120
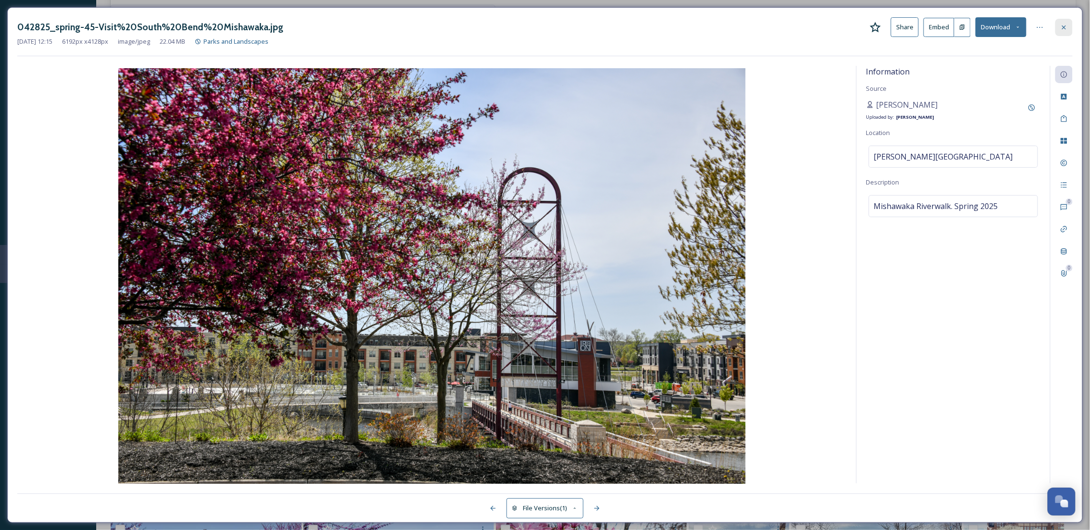
click at [1065, 30] on icon at bounding box center [1064, 28] width 8 height 8
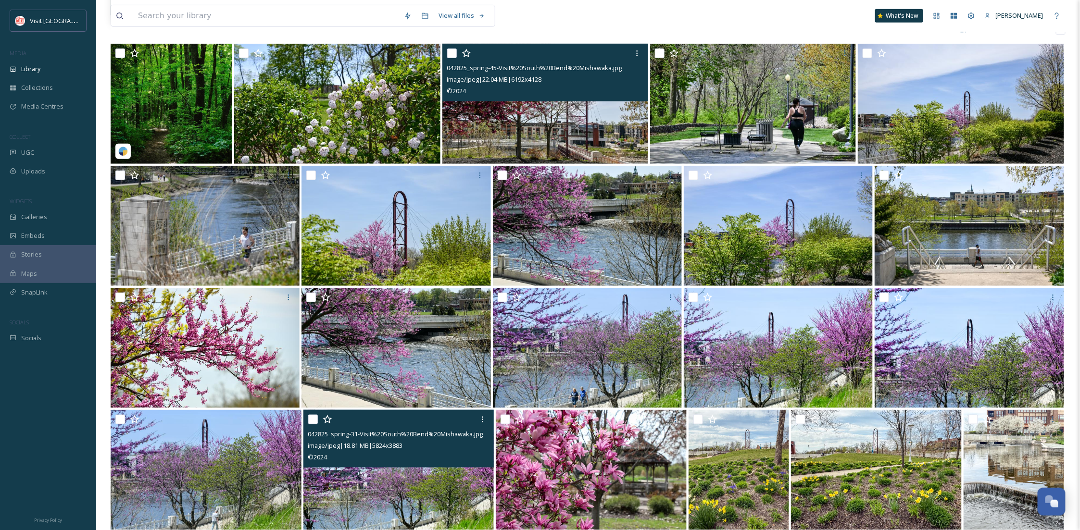
scroll to position [342, 0]
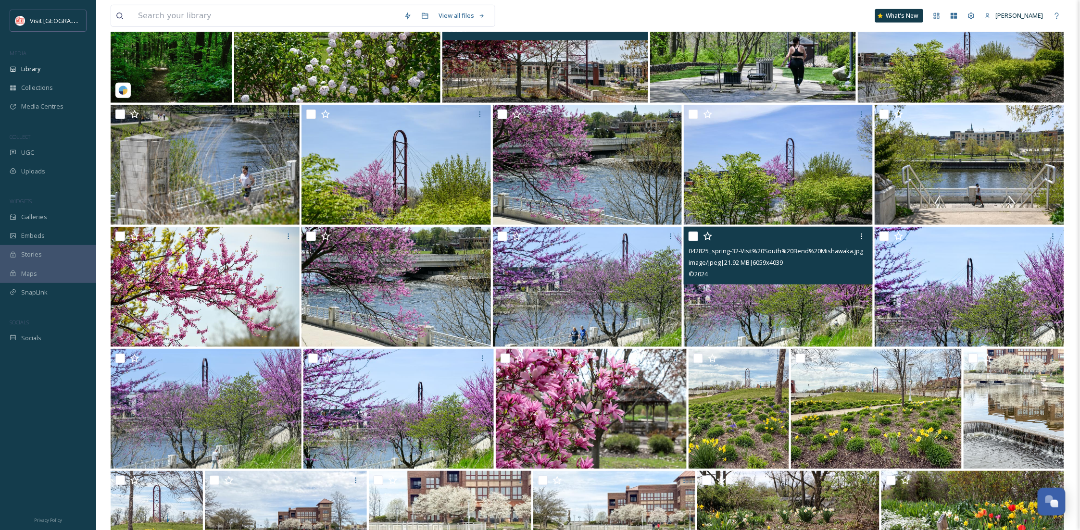
click at [699, 299] on img at bounding box center [778, 287] width 189 height 120
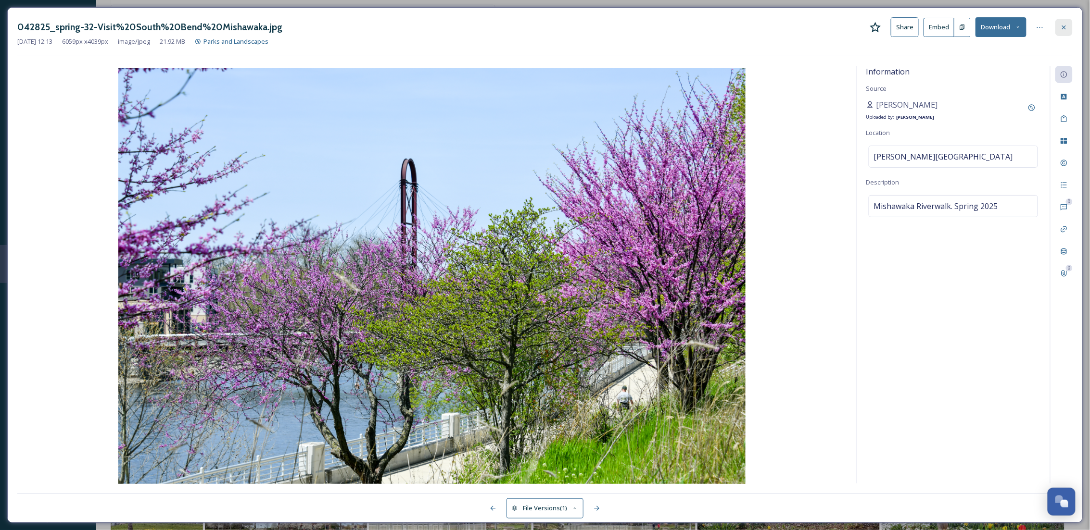
click at [1063, 25] on icon at bounding box center [1064, 27] width 4 height 4
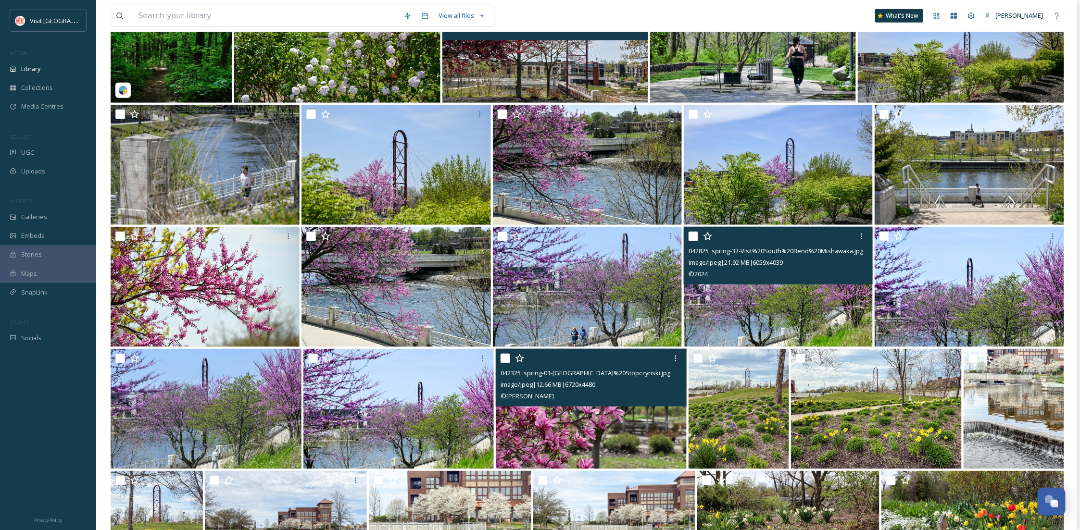
click at [654, 434] on img at bounding box center [591, 409] width 191 height 120
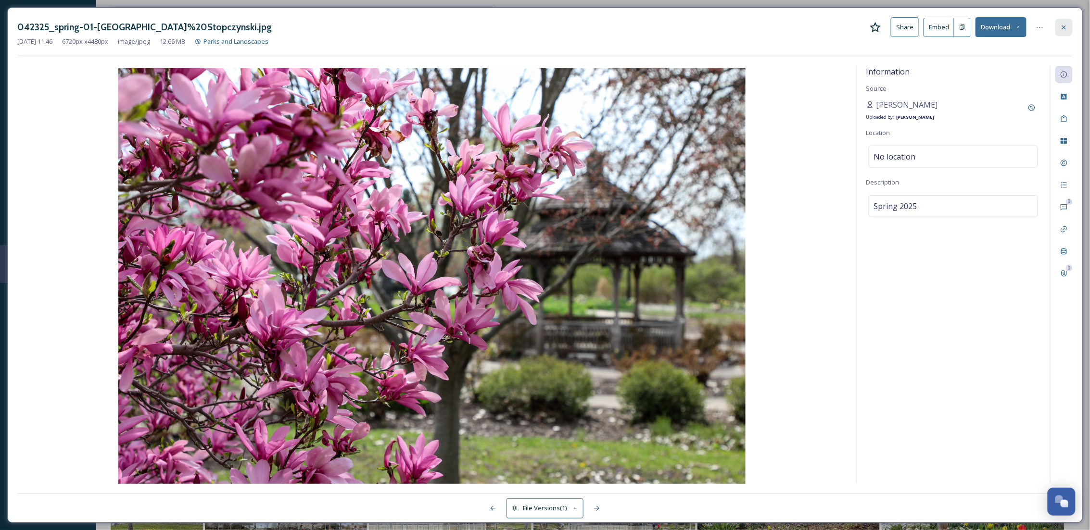
click at [1061, 24] on icon at bounding box center [1064, 28] width 8 height 8
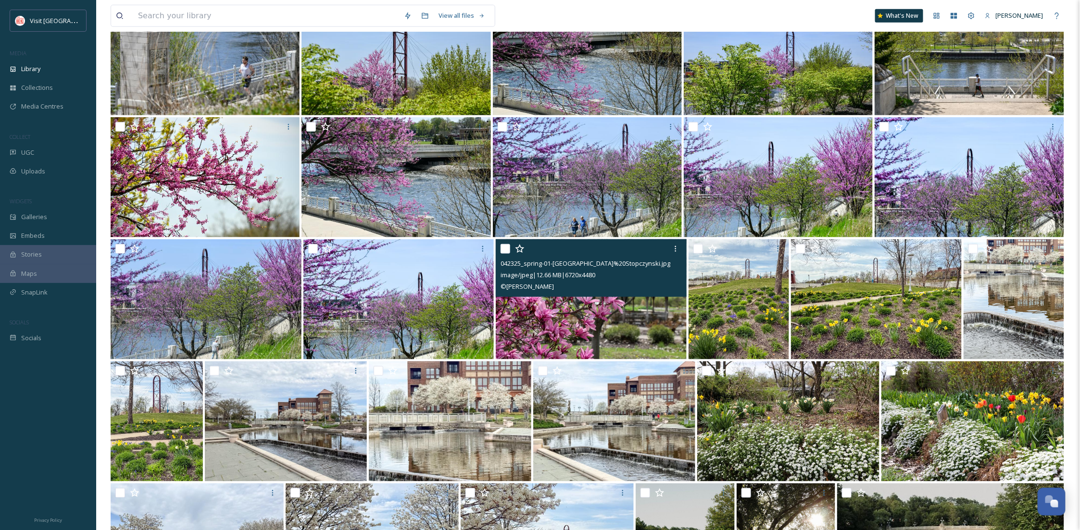
scroll to position [513, 0]
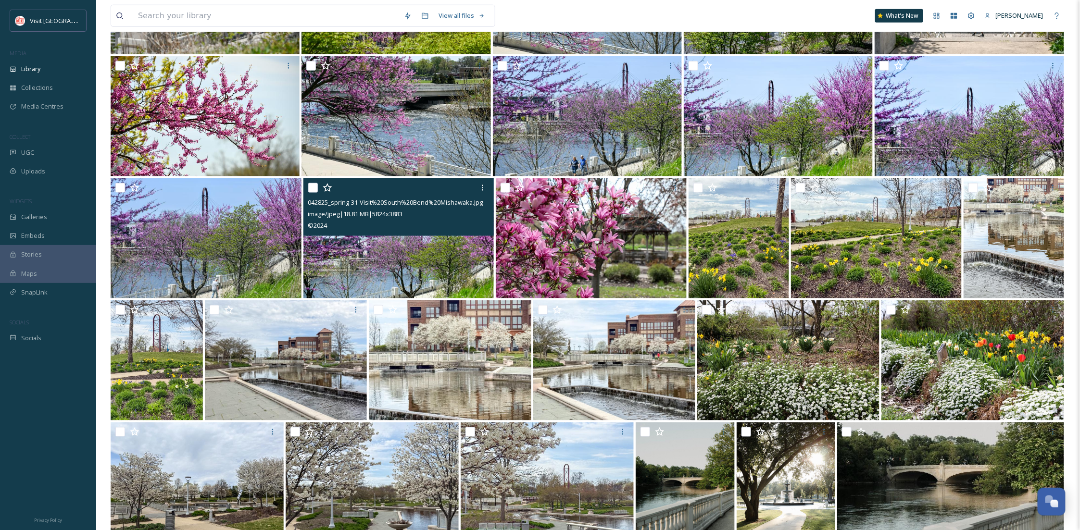
click at [374, 229] on div "© 2024" at bounding box center [400, 226] width 184 height 12
click at [408, 244] on img at bounding box center [398, 238] width 191 height 120
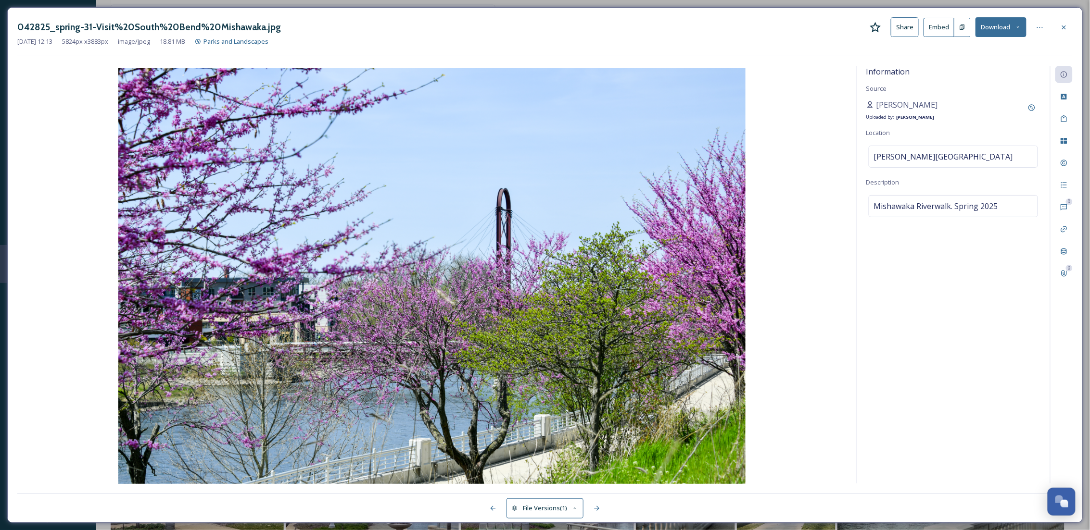
click at [1058, 19] on div at bounding box center [1063, 27] width 17 height 17
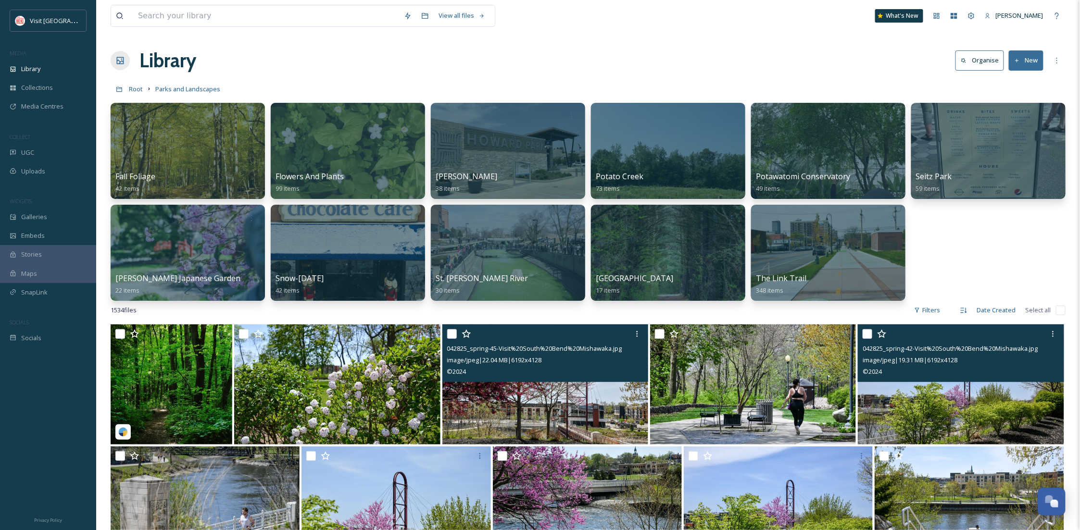
click at [947, 418] on img at bounding box center [961, 385] width 206 height 120
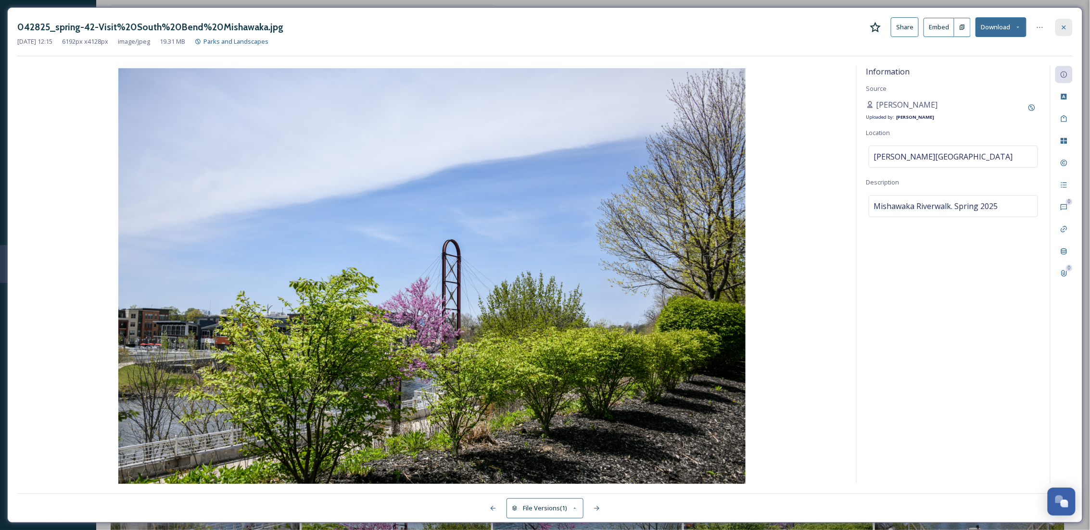
click at [1060, 24] on icon at bounding box center [1064, 28] width 8 height 8
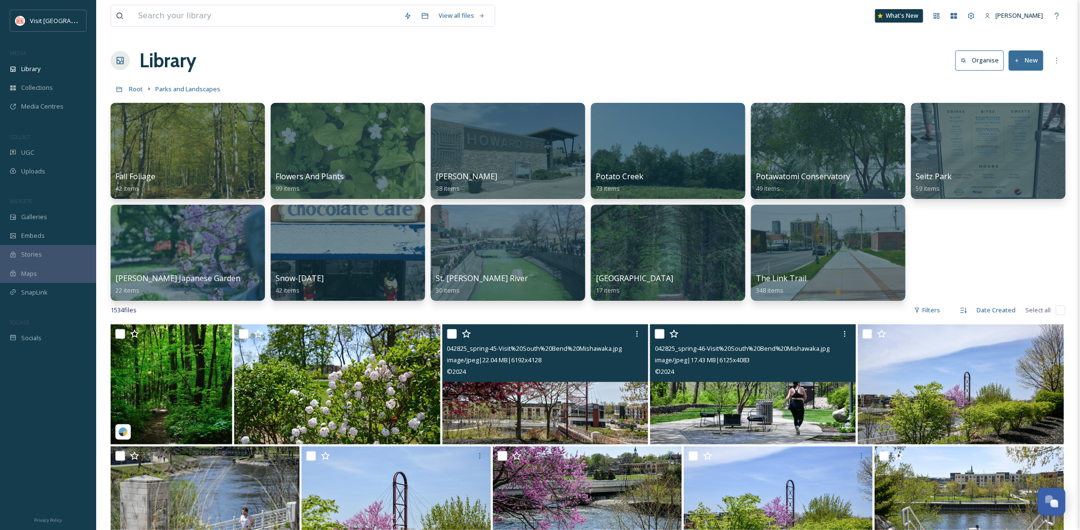
scroll to position [256, 0]
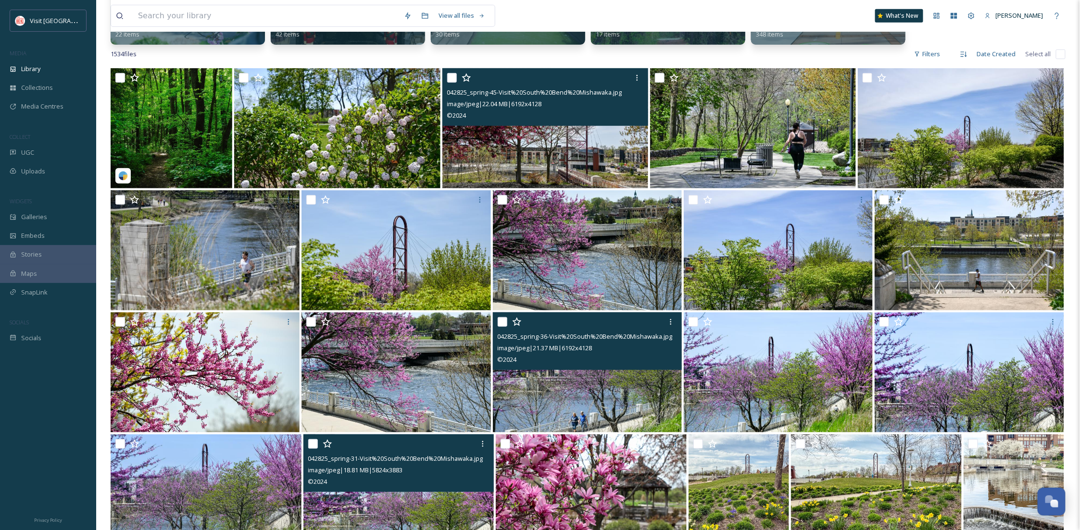
click at [631, 407] on img at bounding box center [587, 373] width 189 height 120
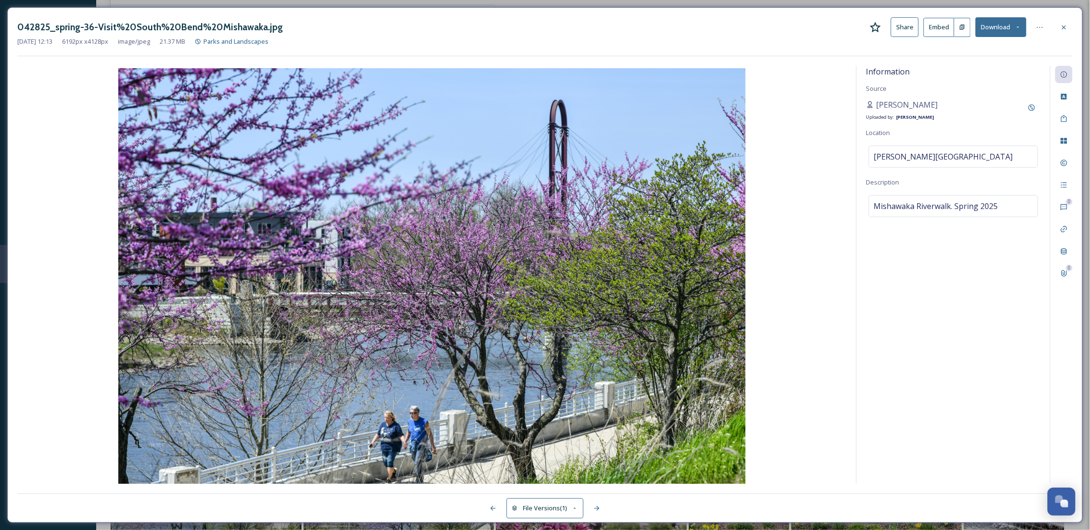
click at [997, 29] on button "Download" at bounding box center [1000, 27] width 51 height 20
click at [947, 55] on div "Download Original (6192 x 4128)" at bounding box center [975, 49] width 100 height 19
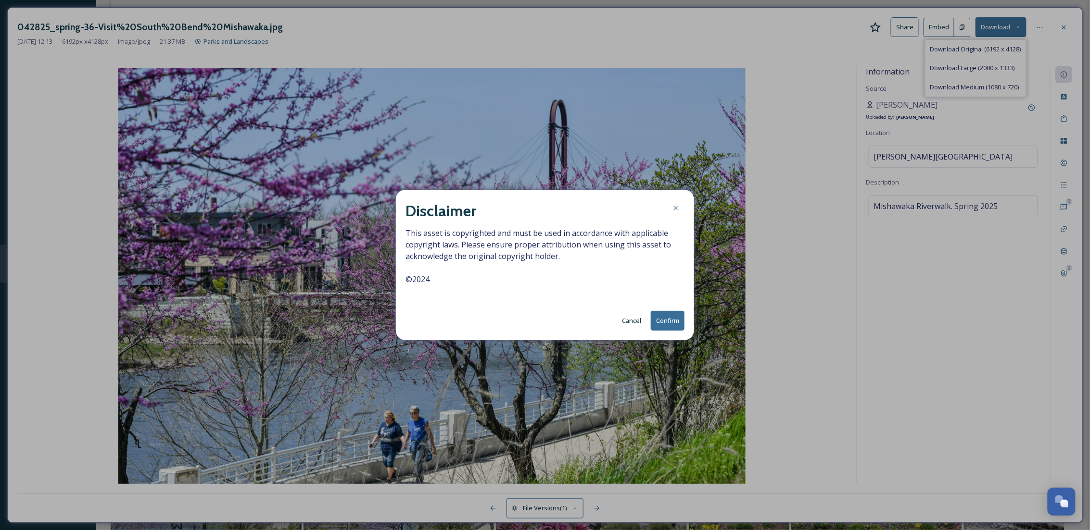
click at [668, 322] on button "Confirm" at bounding box center [668, 321] width 34 height 20
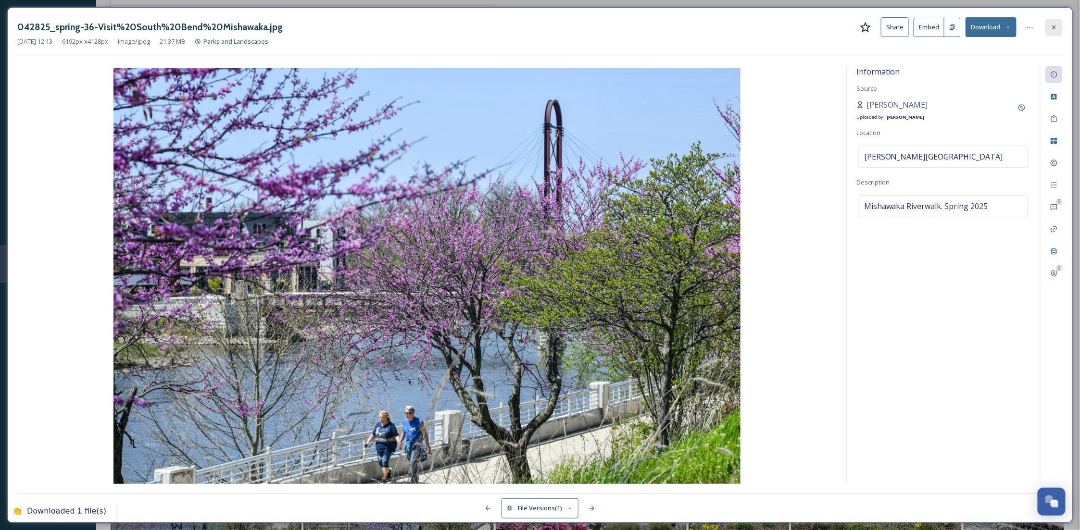
click at [1053, 25] on icon at bounding box center [1054, 27] width 4 height 4
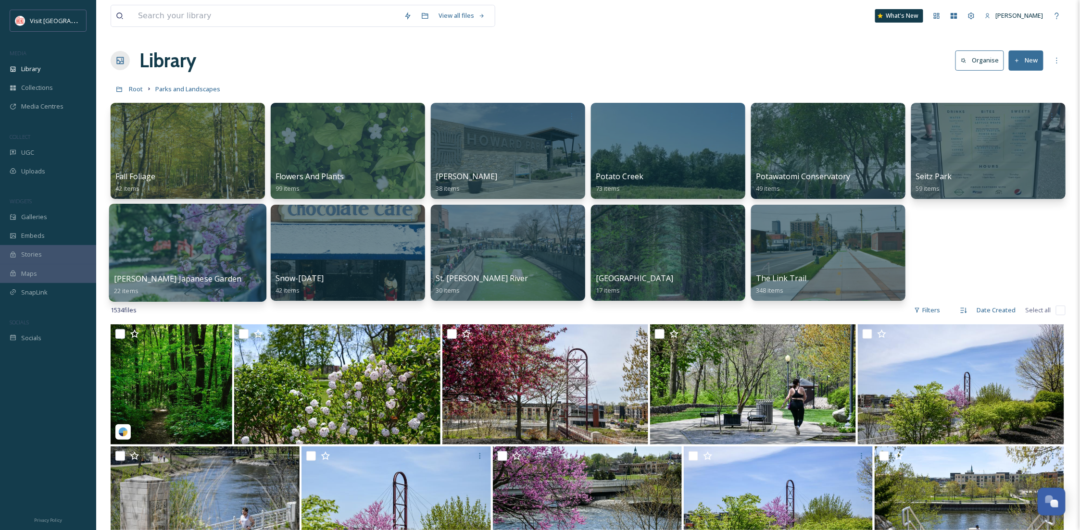
click at [174, 239] on div at bounding box center [187, 253] width 157 height 98
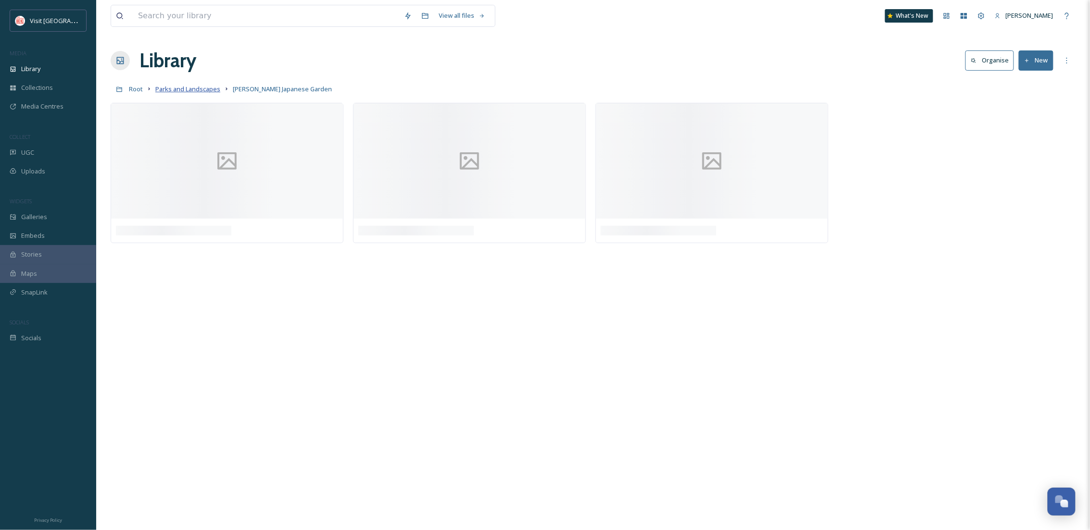
click at [177, 91] on span "Parks and Landscapes" at bounding box center [187, 89] width 65 height 9
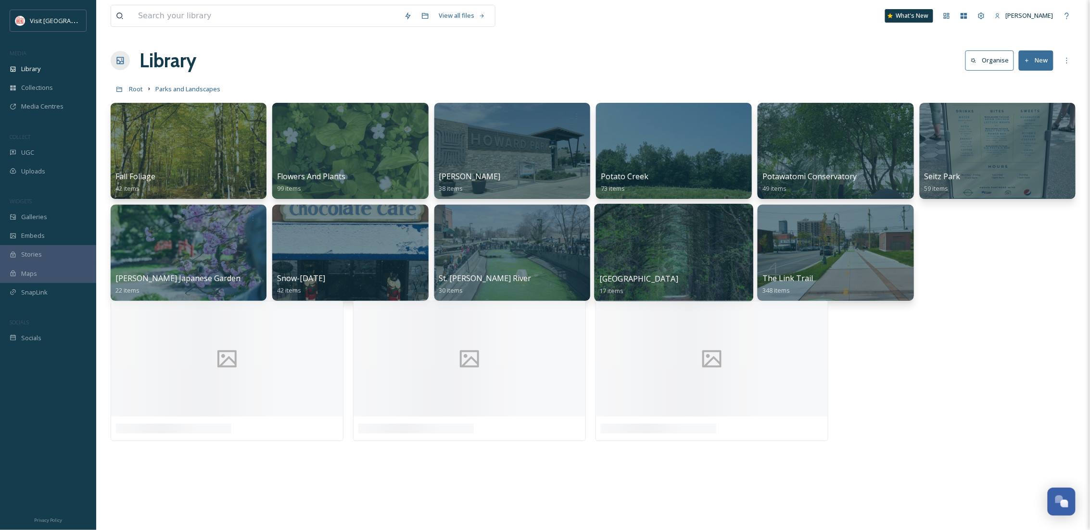
click at [667, 256] on div at bounding box center [673, 253] width 159 height 98
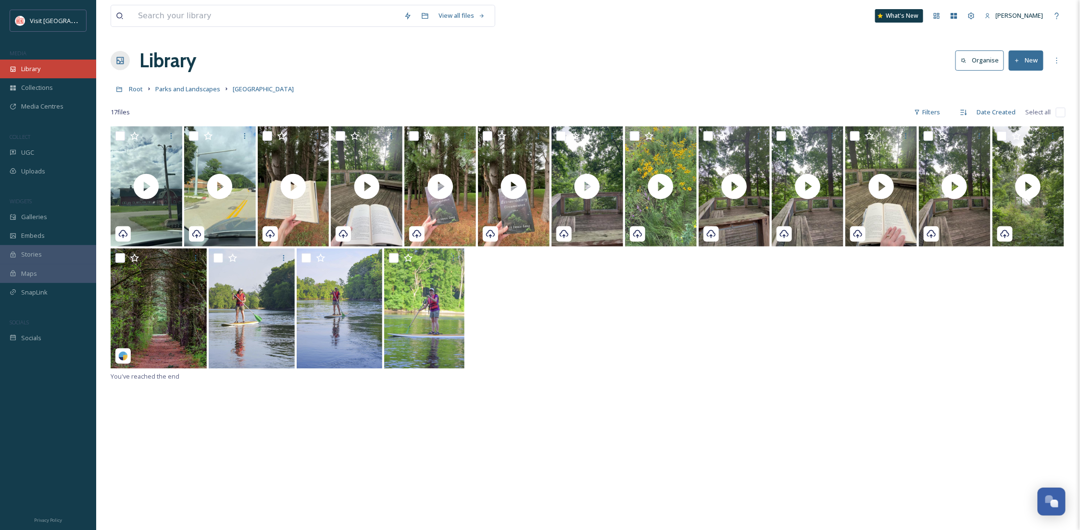
click at [48, 71] on div "Library" at bounding box center [48, 69] width 96 height 19
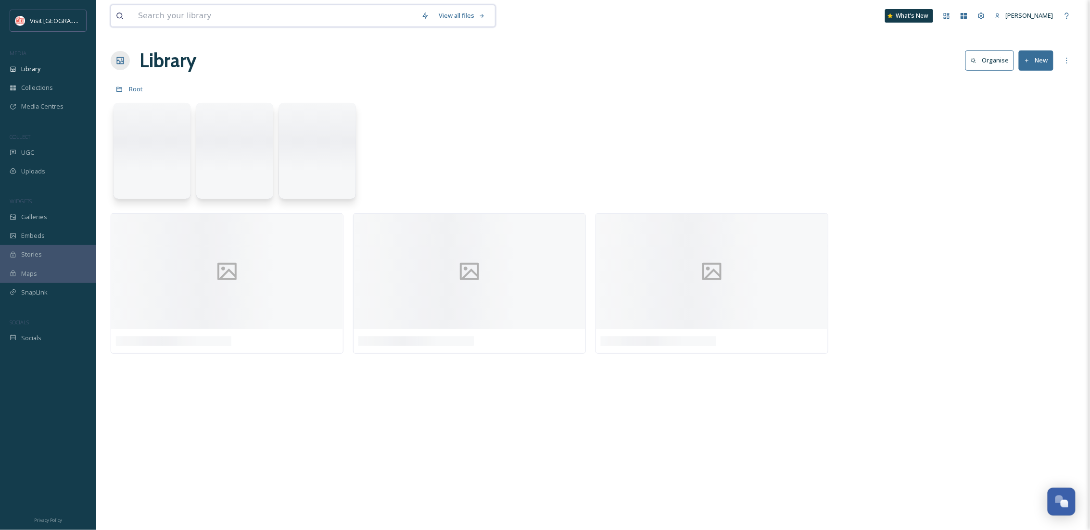
click at [187, 19] on input at bounding box center [274, 15] width 283 height 21
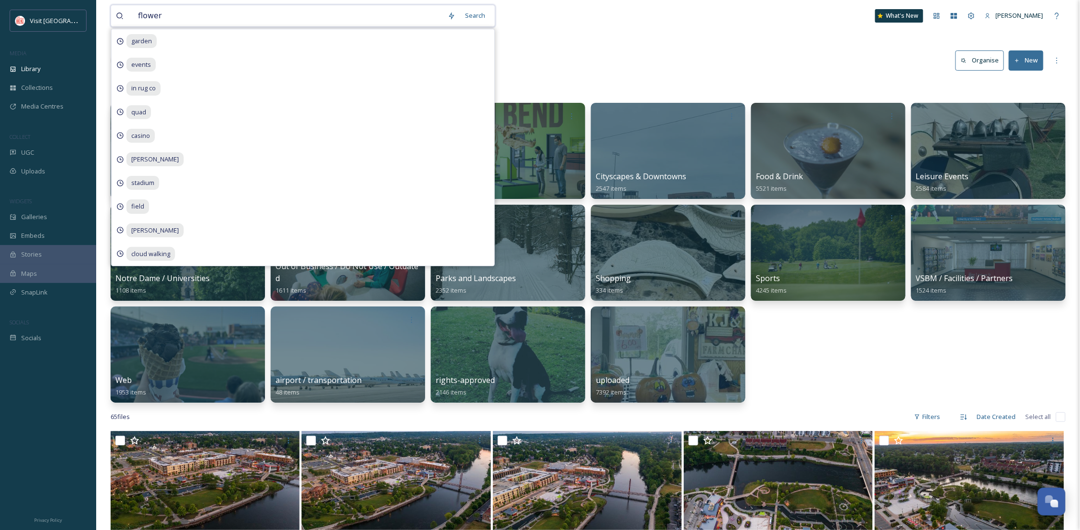
type input "flowers"
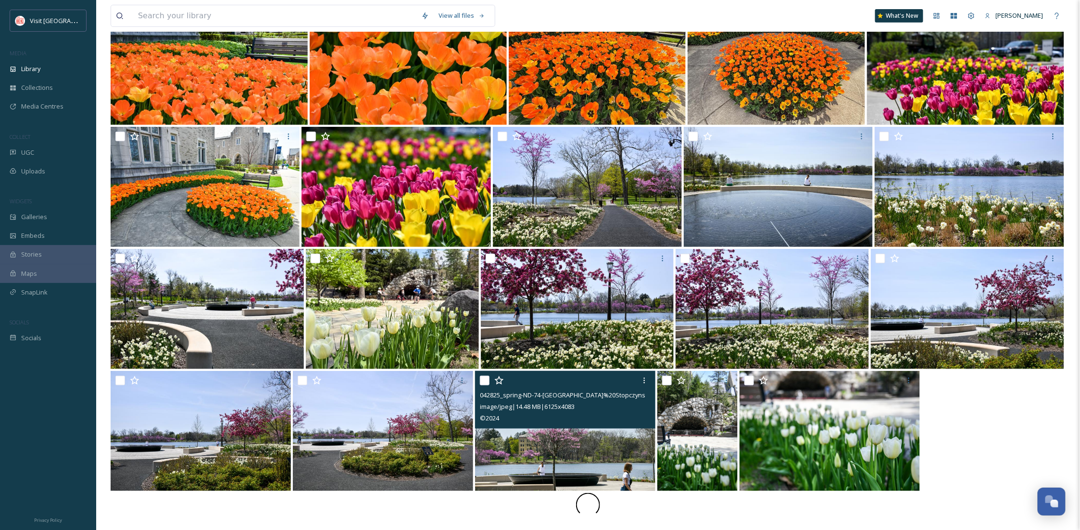
scroll to position [209, 0]
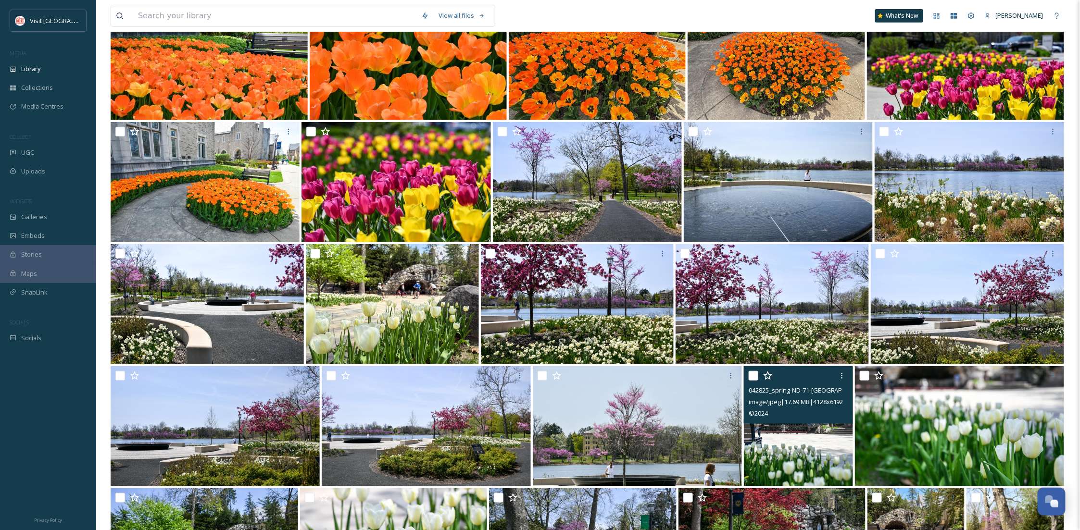
click at [780, 445] on img at bounding box center [798, 426] width 109 height 120
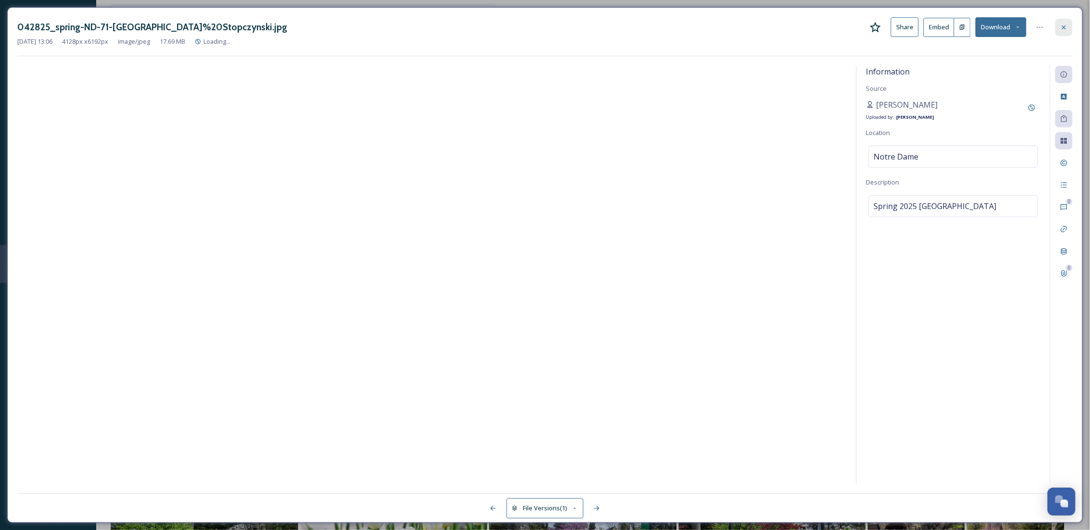
click at [1066, 29] on icon at bounding box center [1064, 28] width 8 height 8
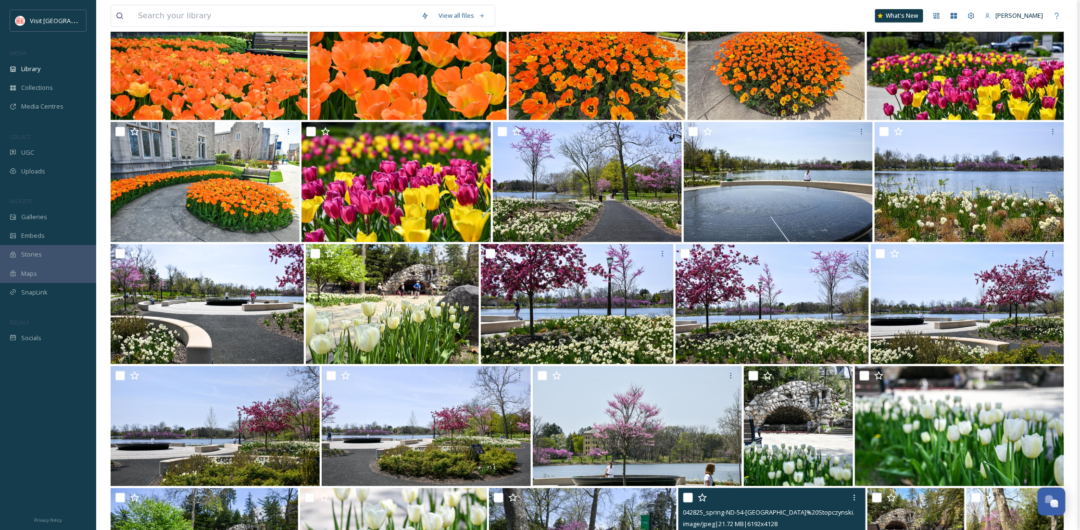
scroll to position [465, 0]
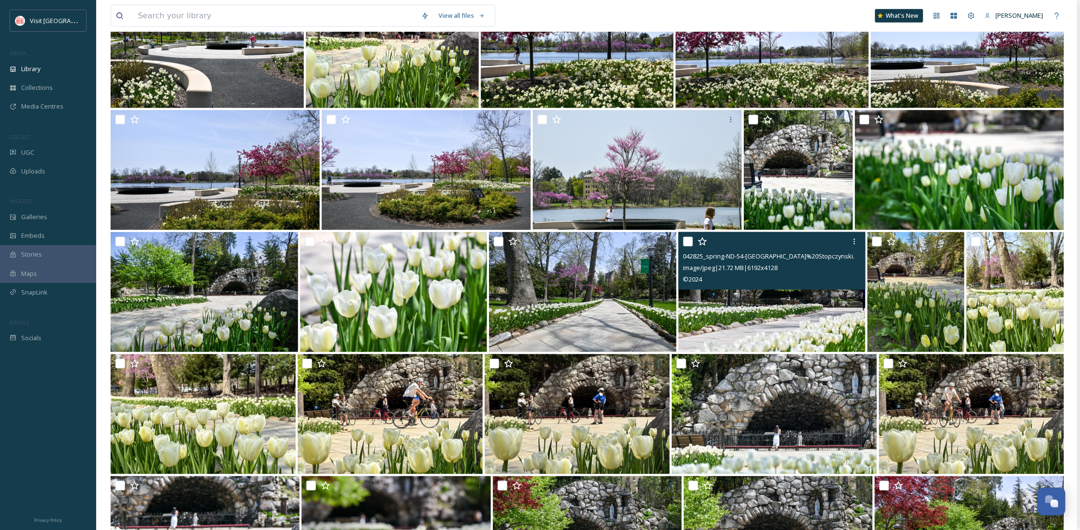
click at [812, 343] on img at bounding box center [772, 292] width 188 height 120
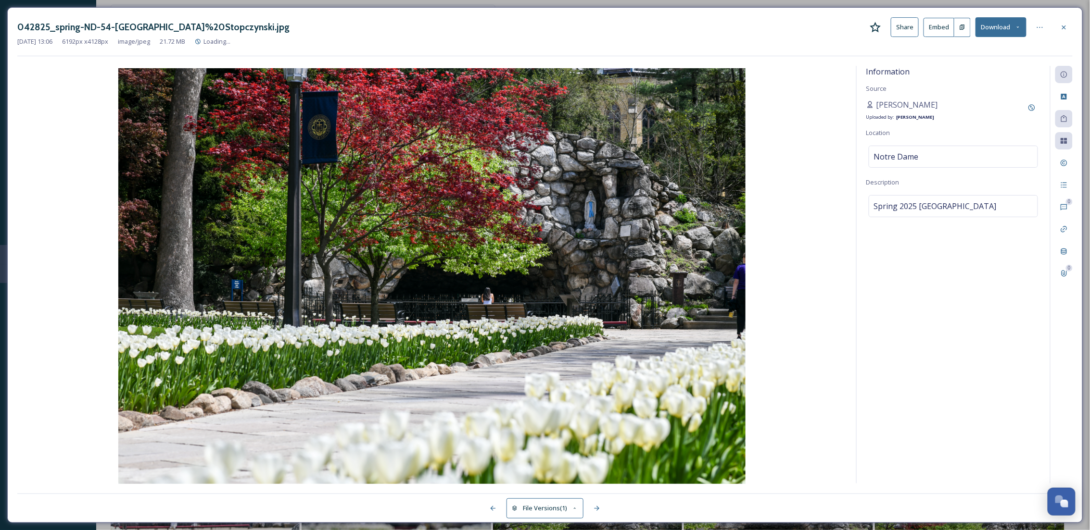
click at [1011, 31] on button "Download" at bounding box center [1000, 27] width 51 height 20
click at [970, 55] on div "Download Original (6192 x 4128)" at bounding box center [975, 49] width 100 height 19
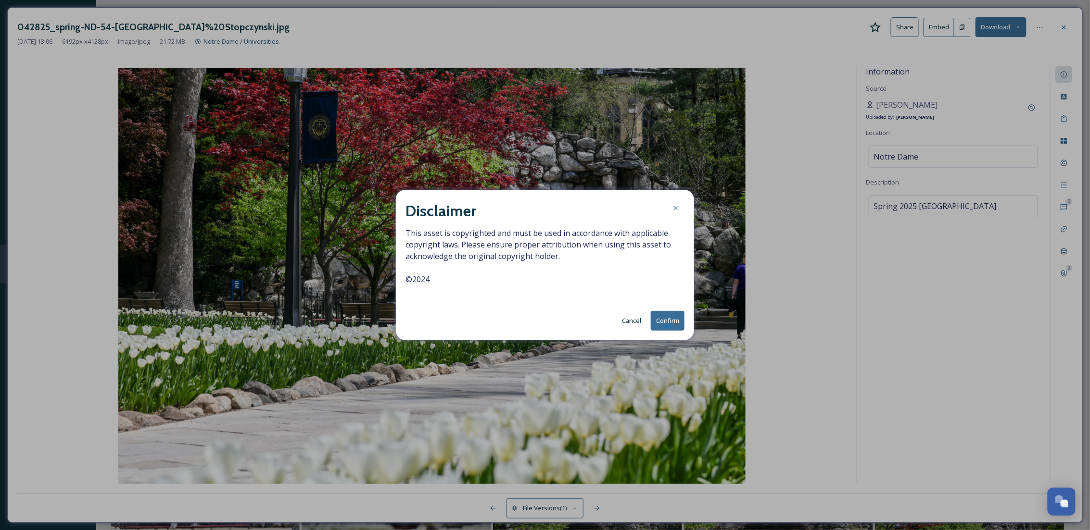
click at [672, 317] on button "Confirm" at bounding box center [668, 321] width 34 height 20
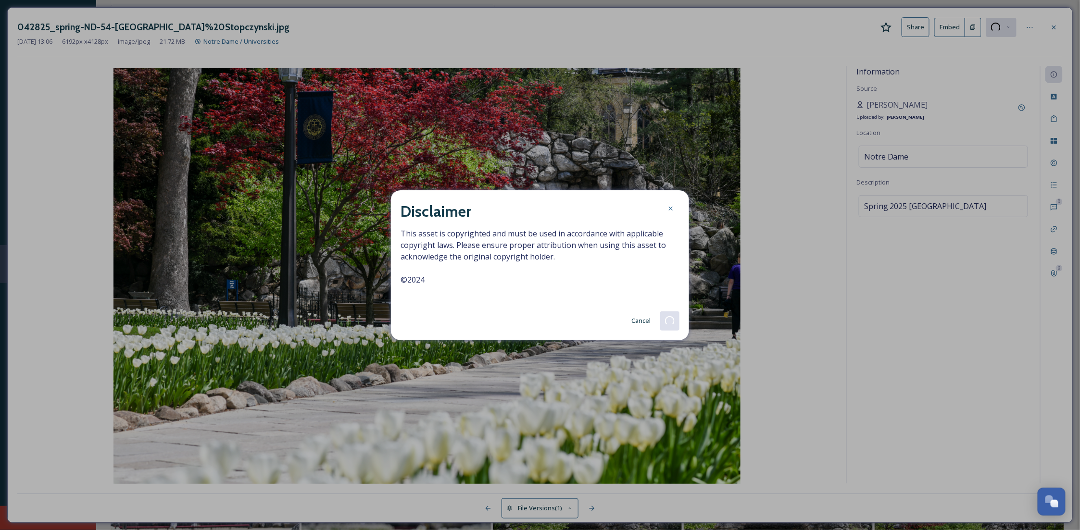
click at [1055, 25] on icon at bounding box center [1054, 27] width 4 height 4
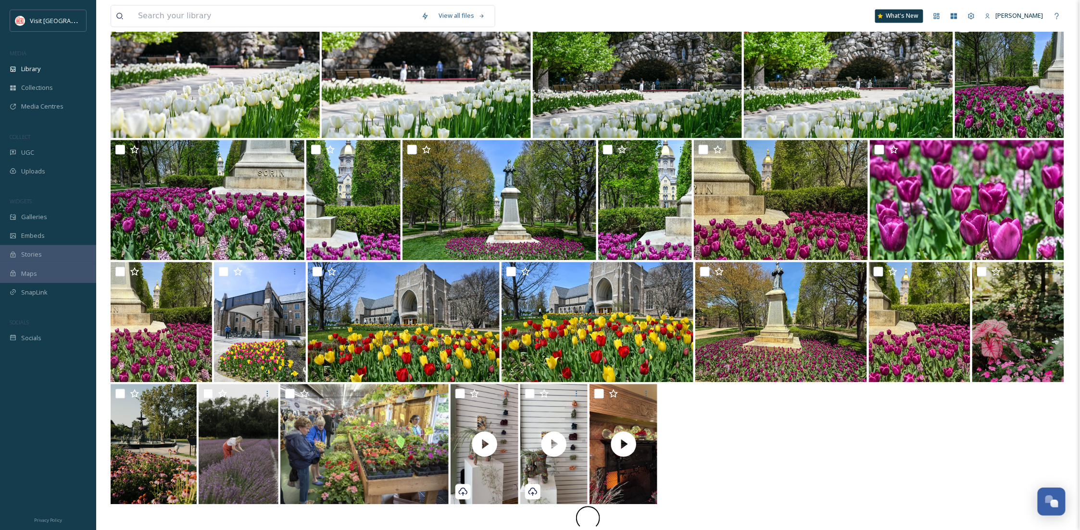
scroll to position [1046, 0]
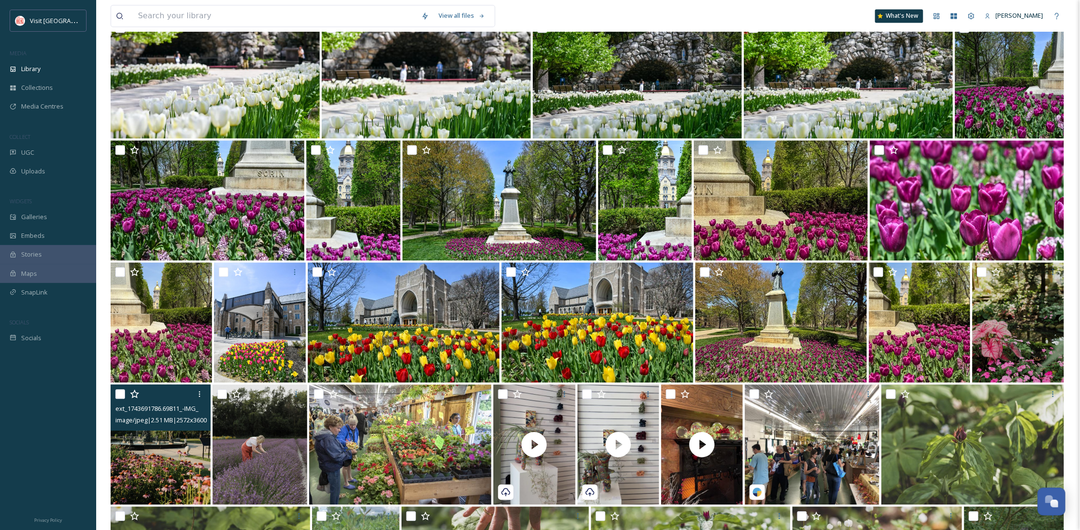
click at [175, 454] on img at bounding box center [161, 445] width 100 height 120
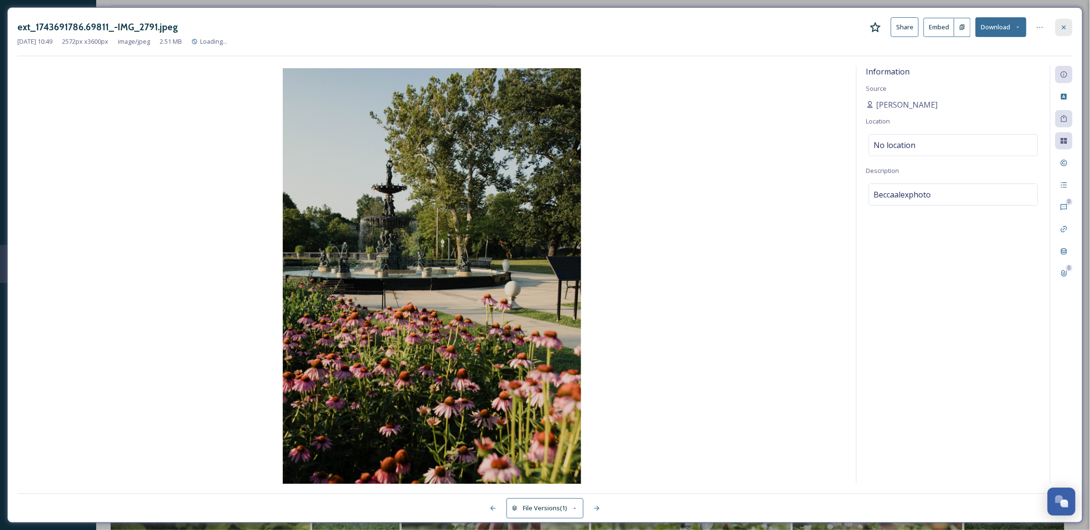
click at [1058, 25] on div at bounding box center [1063, 27] width 17 height 17
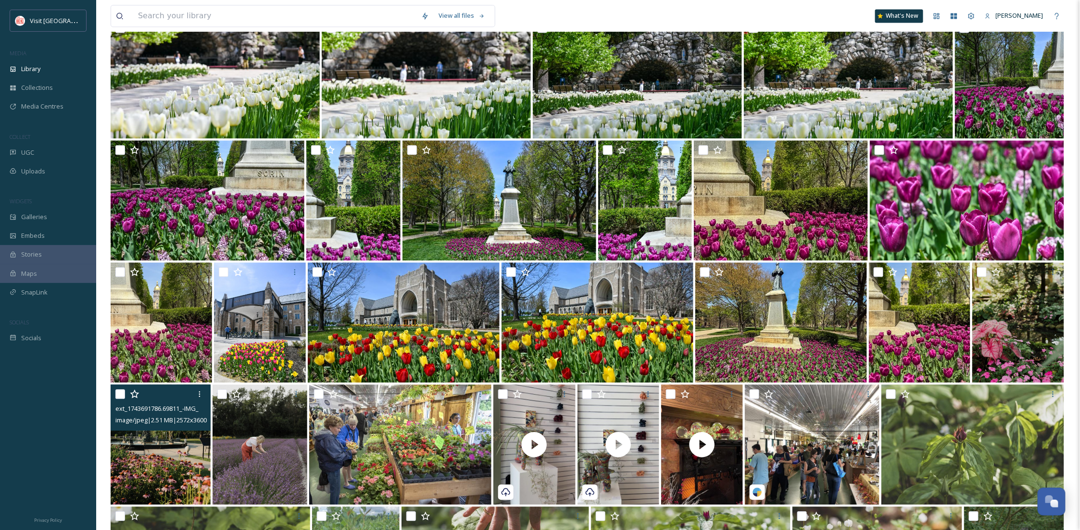
click at [143, 472] on img at bounding box center [161, 445] width 100 height 120
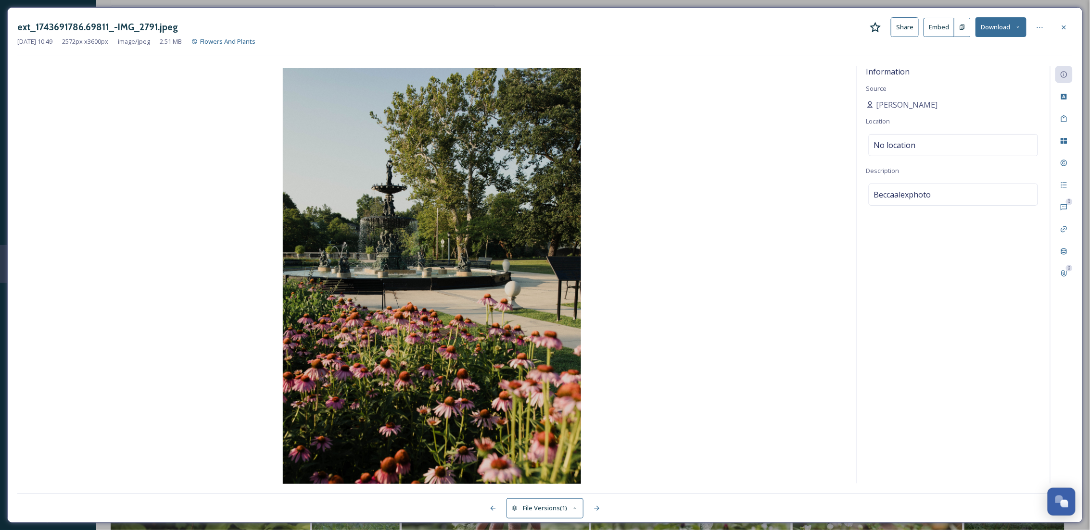
click at [1006, 25] on button "Download" at bounding box center [1000, 27] width 51 height 20
click at [1007, 50] on span "Download Original (2572 x 3600)" at bounding box center [975, 49] width 91 height 9
click at [1065, 29] on icon at bounding box center [1064, 27] width 4 height 4
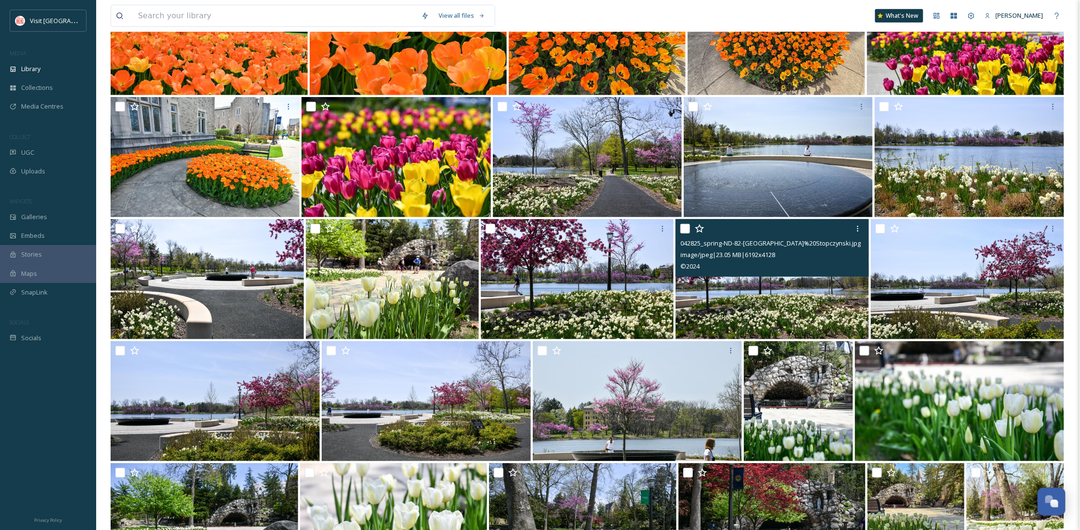
scroll to position [288, 0]
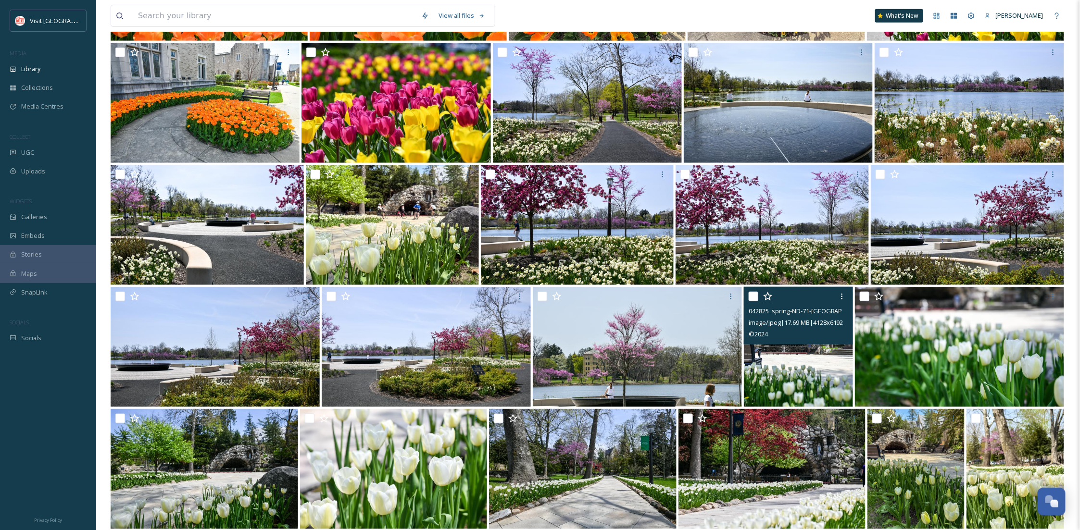
click at [761, 391] on img at bounding box center [798, 347] width 109 height 120
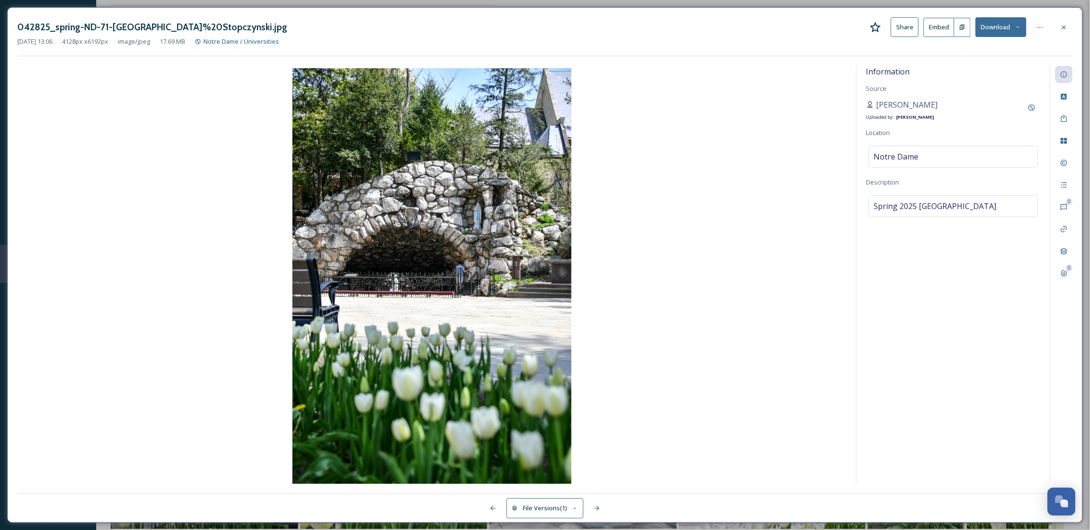
click at [997, 24] on button "Download" at bounding box center [1000, 27] width 51 height 20
click at [989, 56] on div "Download Original (4128 x 6192)" at bounding box center [975, 49] width 100 height 19
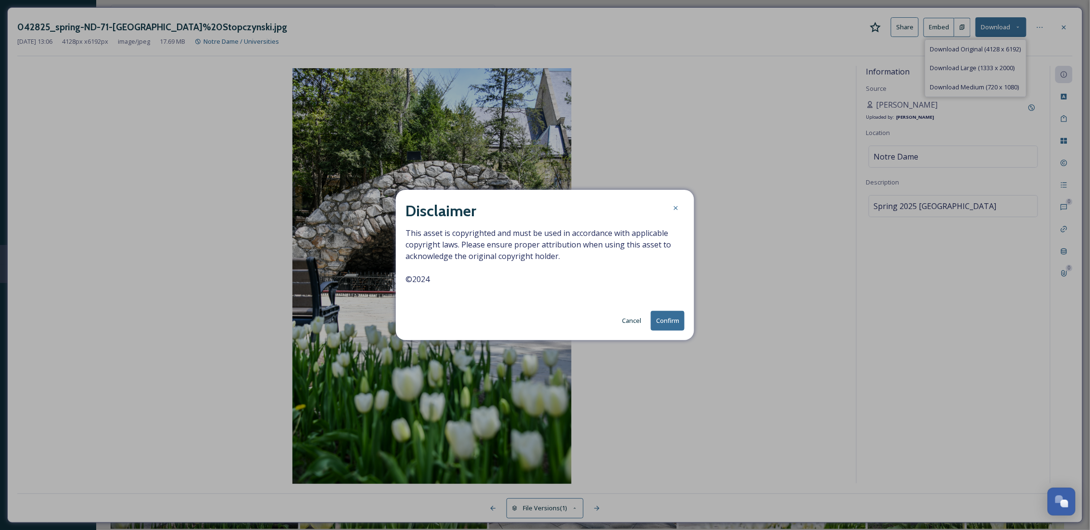
click at [670, 322] on button "Confirm" at bounding box center [668, 321] width 34 height 20
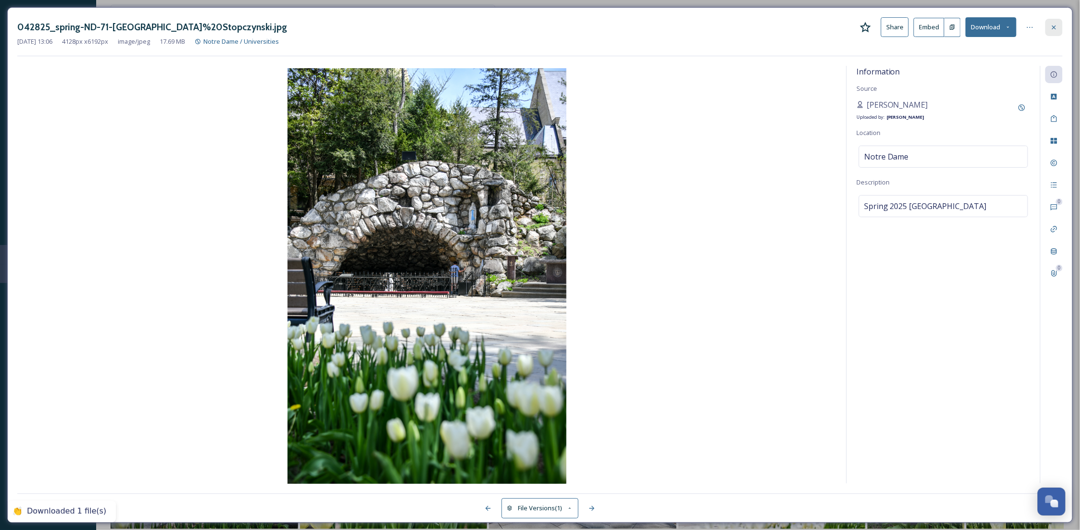
click at [1060, 31] on div at bounding box center [1053, 27] width 17 height 17
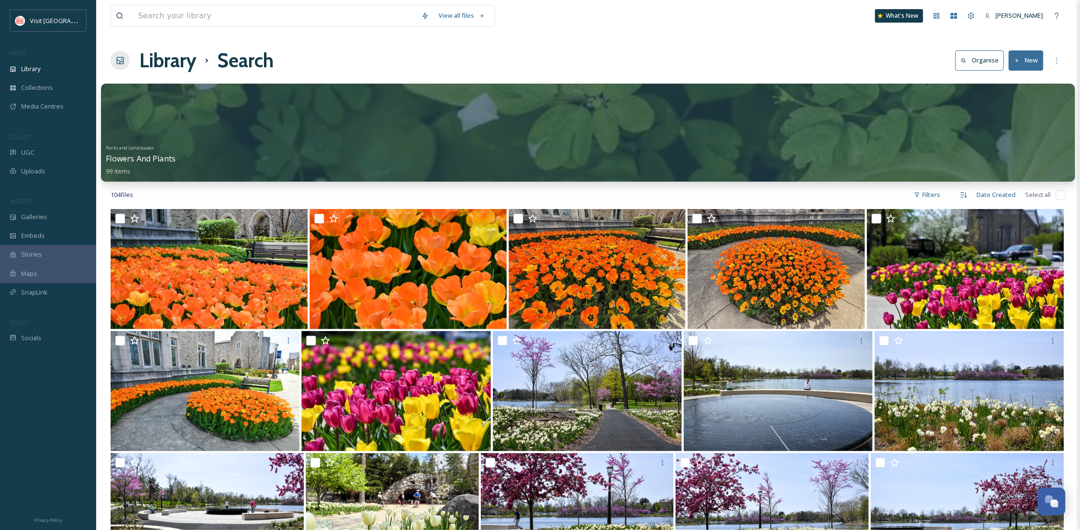
click at [303, 156] on div "Parks and Landscapes Flowers And Plants 99 items" at bounding box center [588, 159] width 964 height 36
click at [576, 120] on div at bounding box center [588, 133] width 974 height 98
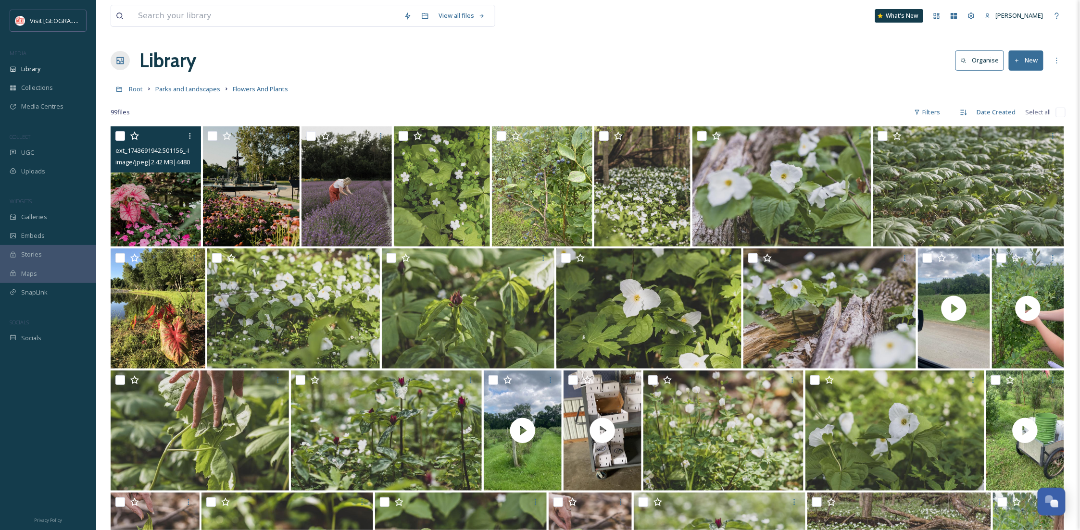
click at [162, 201] on img at bounding box center [156, 186] width 90 height 120
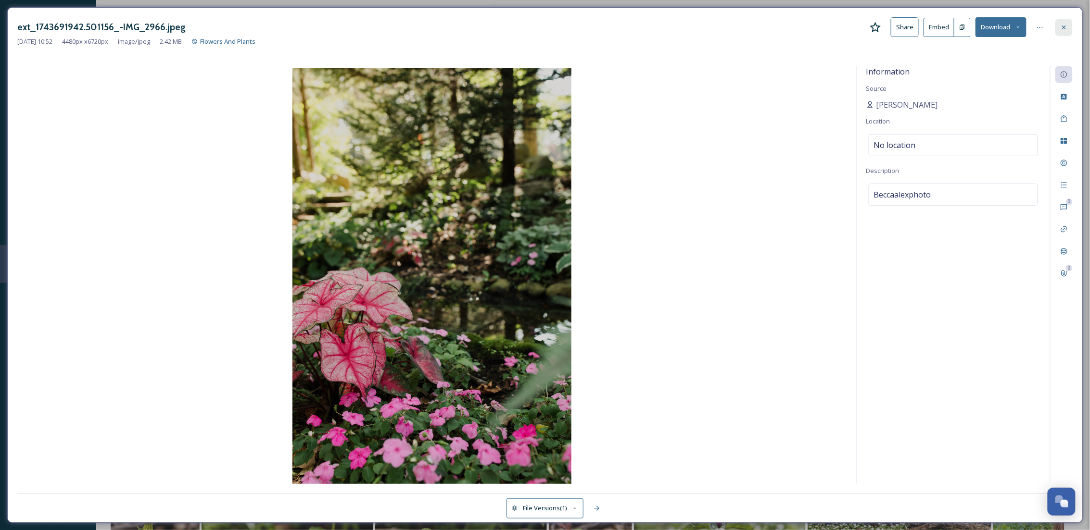
click at [1061, 28] on icon at bounding box center [1064, 28] width 8 height 8
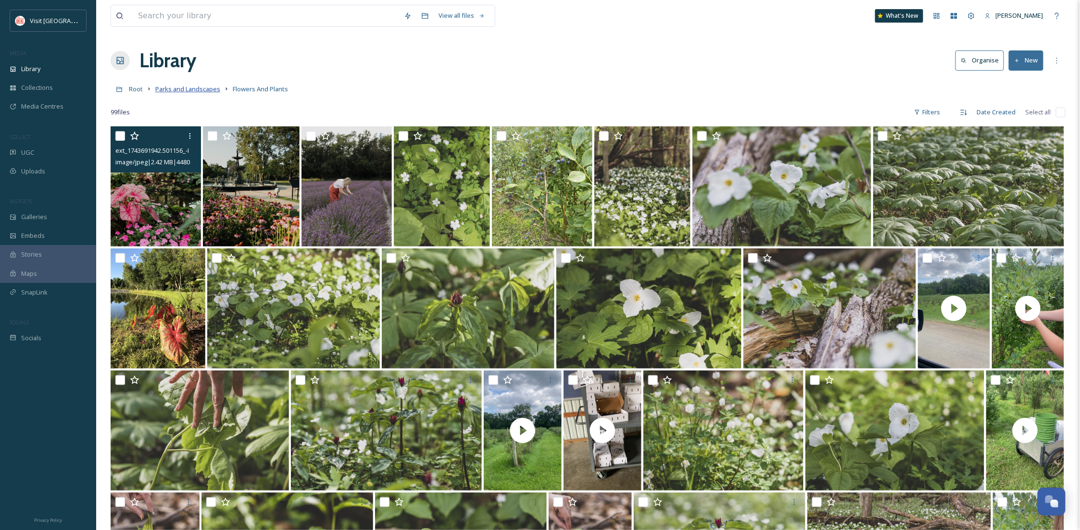
click at [168, 89] on span "Parks and Landscapes" at bounding box center [187, 89] width 65 height 9
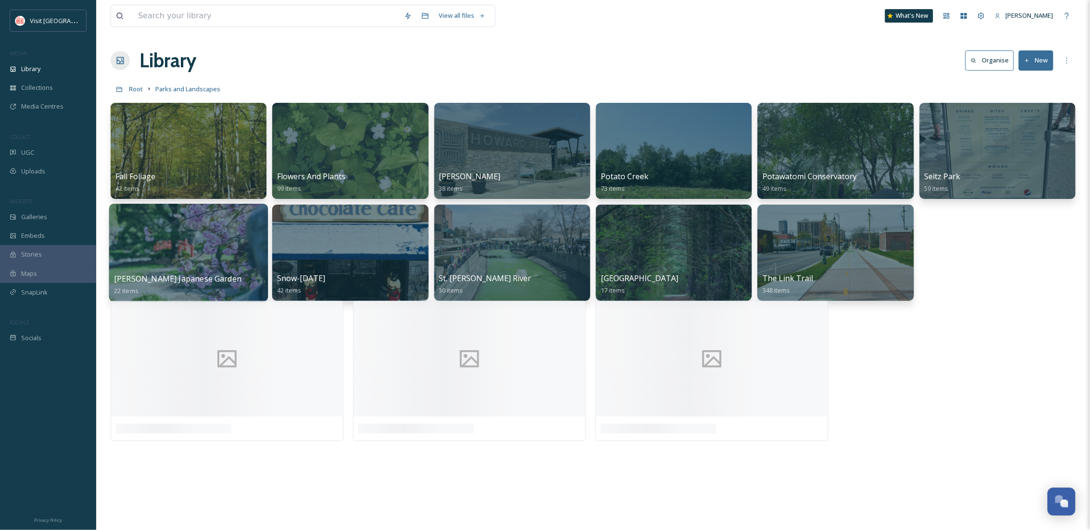
click at [203, 267] on div at bounding box center [188, 253] width 159 height 98
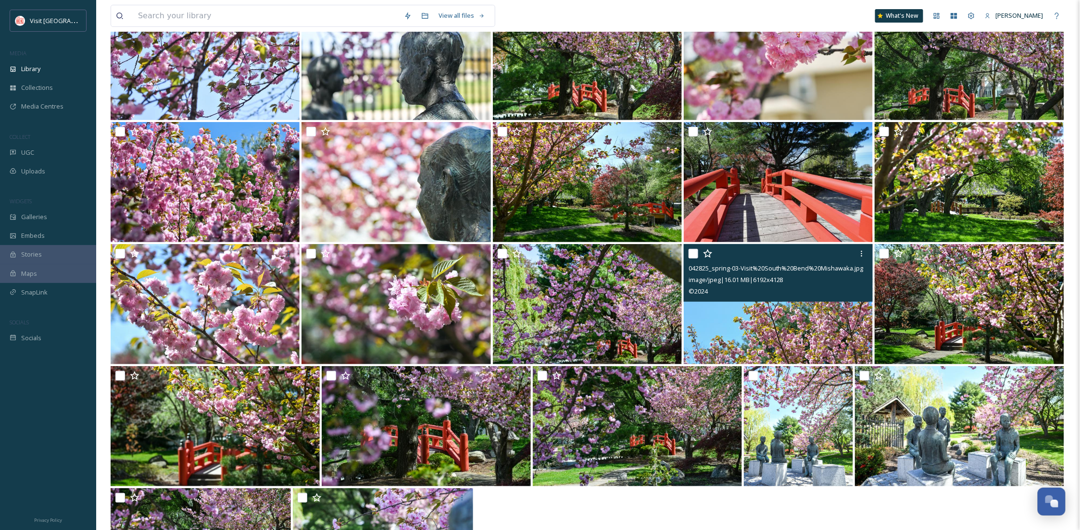
scroll to position [218, 0]
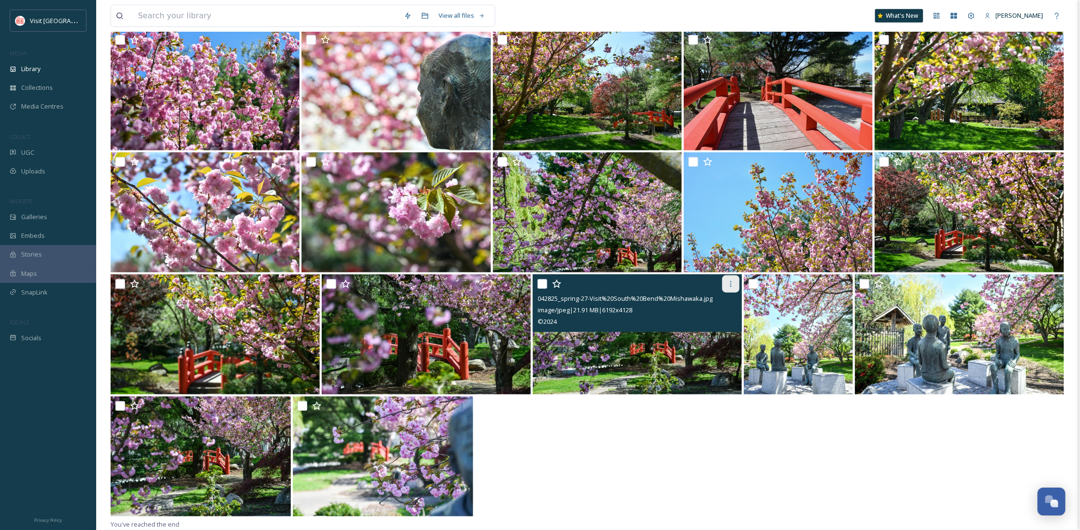
click at [728, 287] on icon at bounding box center [731, 284] width 8 height 8
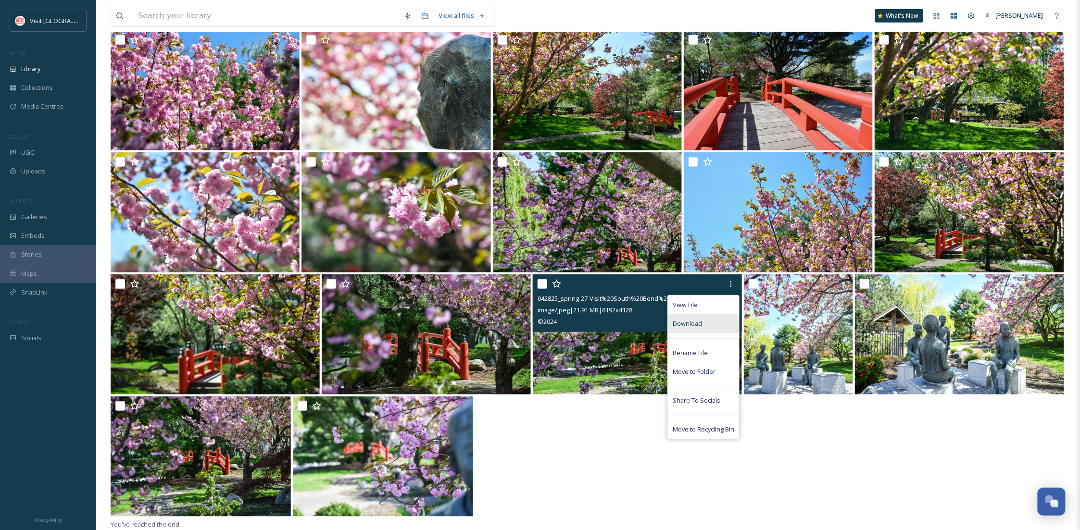
click at [685, 321] on span "Download" at bounding box center [687, 323] width 29 height 9
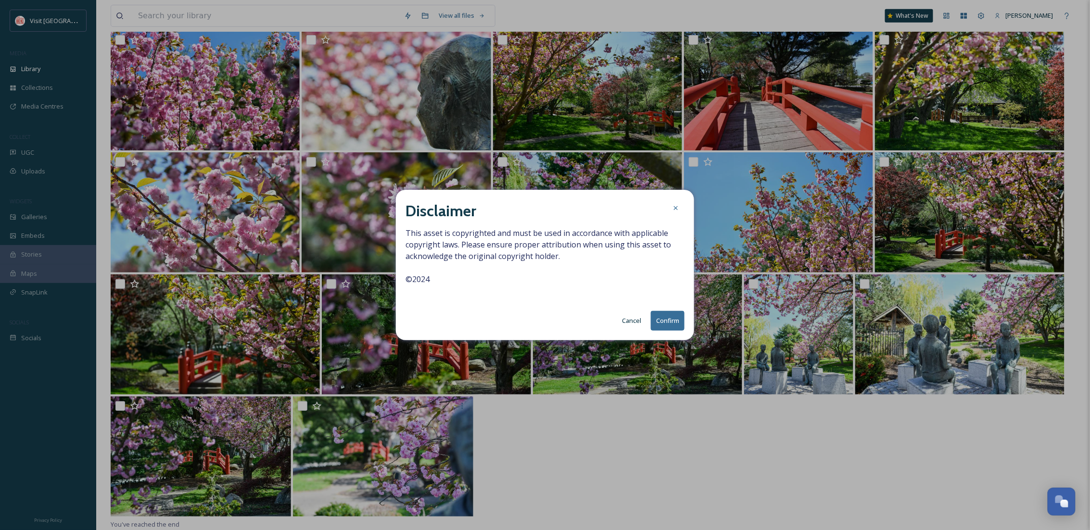
click at [659, 321] on button "Confirm" at bounding box center [668, 321] width 34 height 20
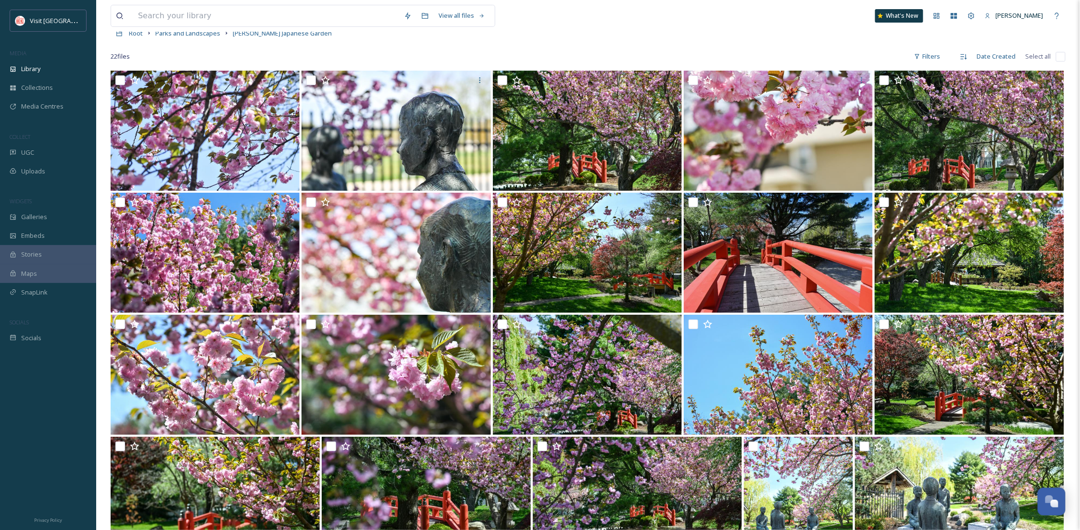
scroll to position [0, 0]
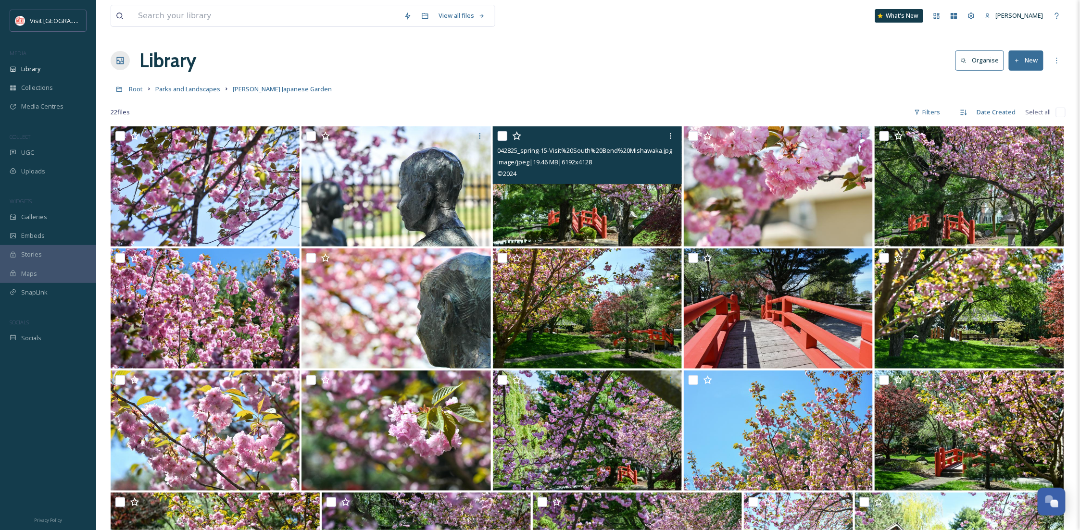
drag, startPoint x: 598, startPoint y: 126, endPoint x: 404, endPoint y: 98, distance: 195.4
click at [594, 125] on div "View all files What's New [PERSON_NAME] Library Organise New Root Parks and Lan…" at bounding box center [588, 374] width 984 height 749
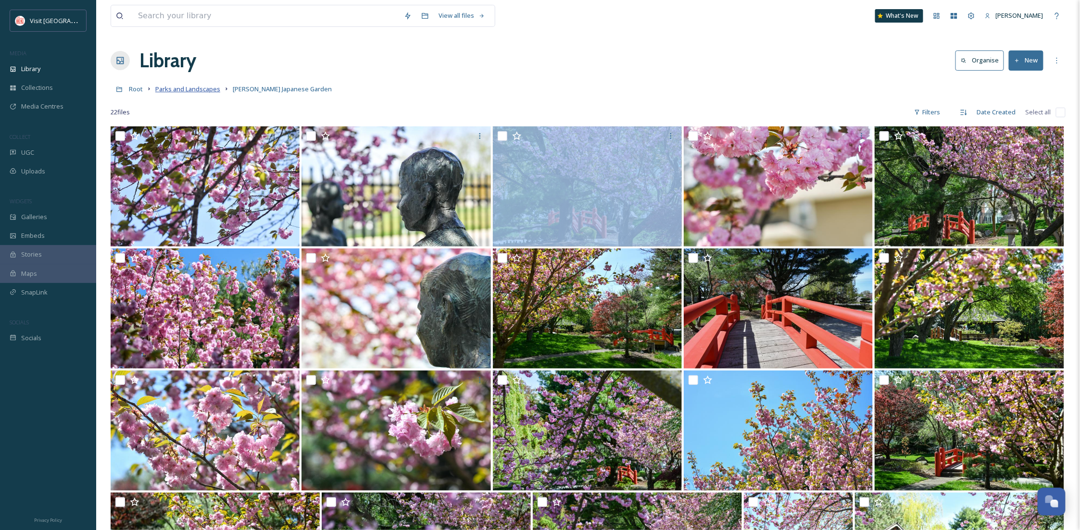
click at [203, 88] on span "Parks and Landscapes" at bounding box center [187, 89] width 65 height 9
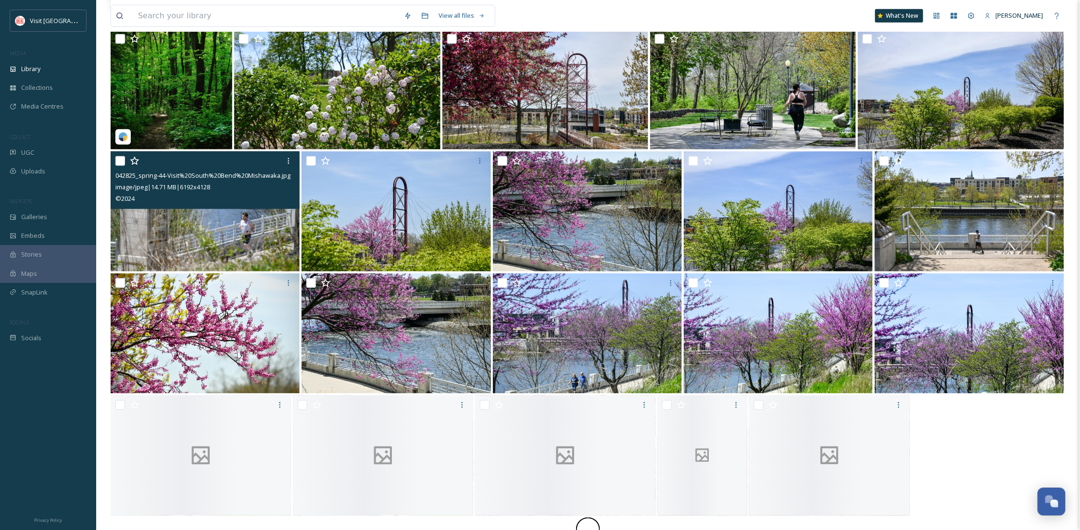
scroll to position [324, 0]
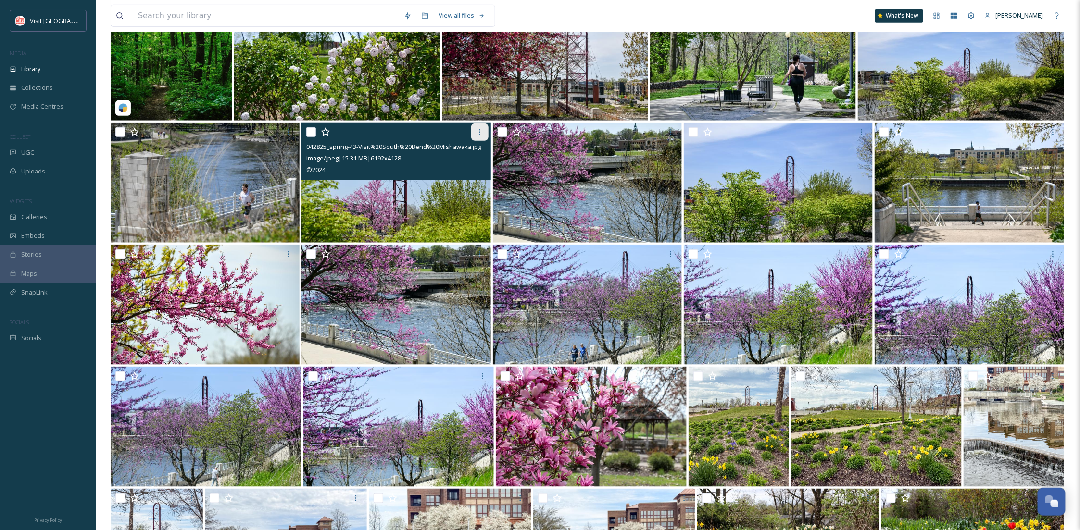
click at [484, 125] on div at bounding box center [479, 132] width 17 height 17
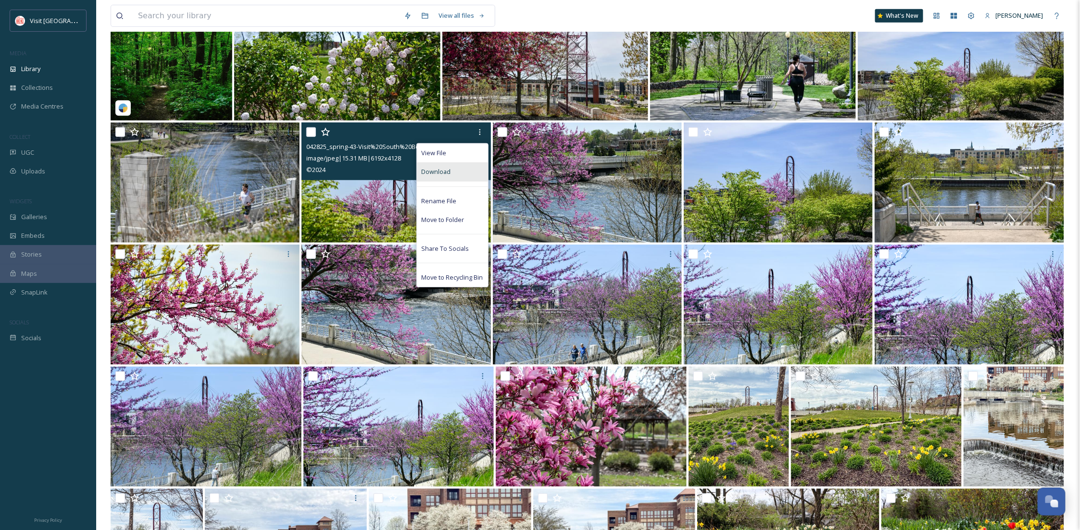
click at [464, 169] on div "Download" at bounding box center [452, 172] width 71 height 19
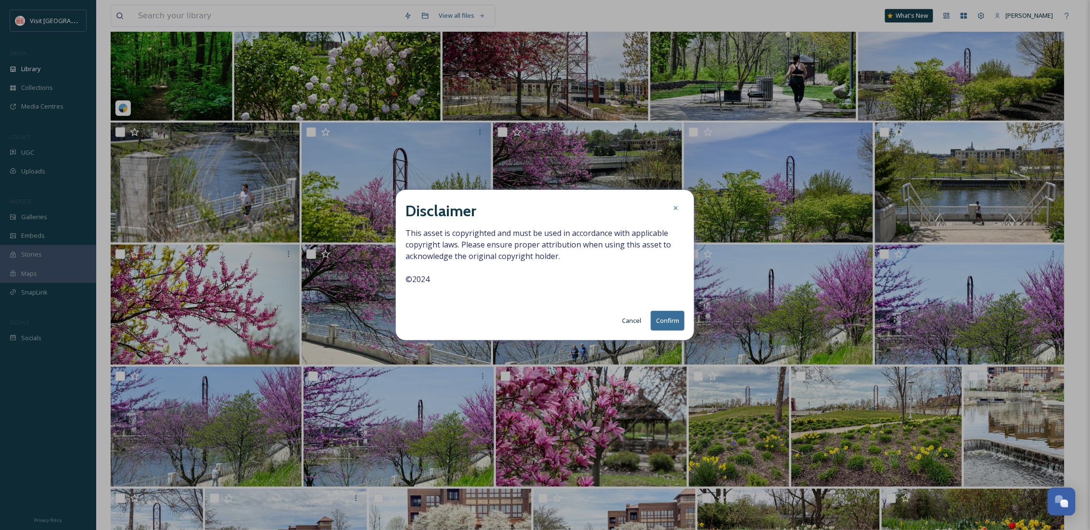
click at [669, 319] on button "Confirm" at bounding box center [668, 321] width 34 height 20
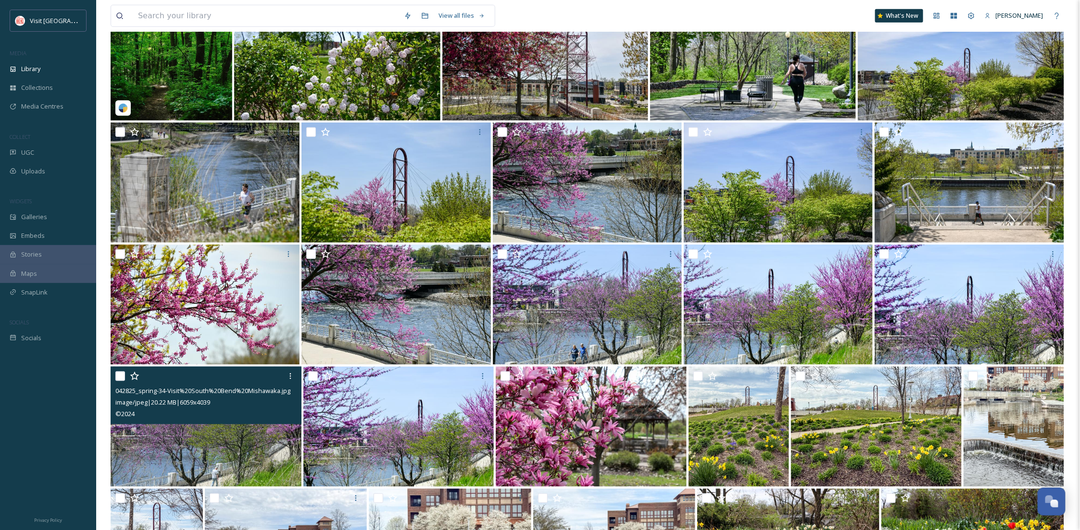
scroll to position [795, 0]
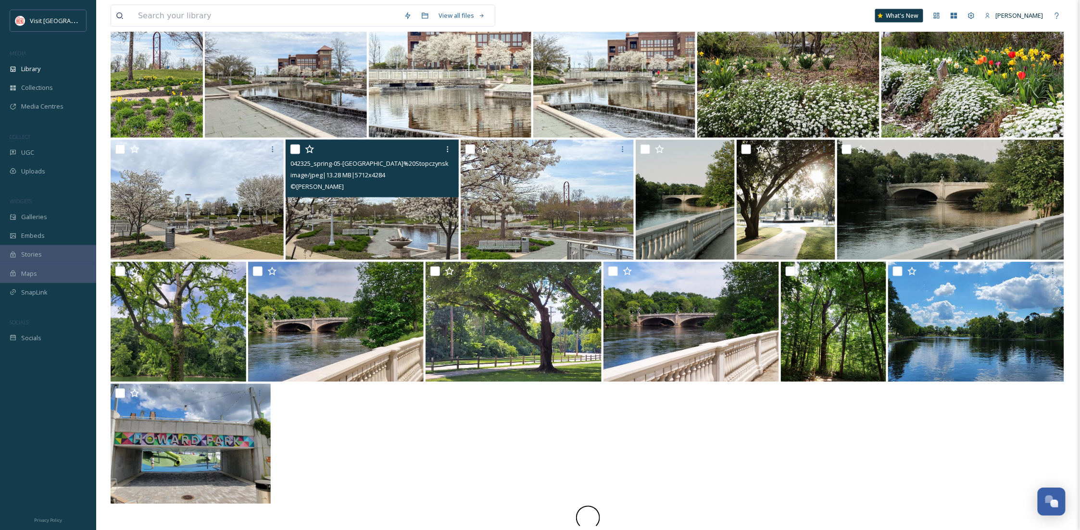
click at [399, 401] on div at bounding box center [588, 445] width 955 height 122
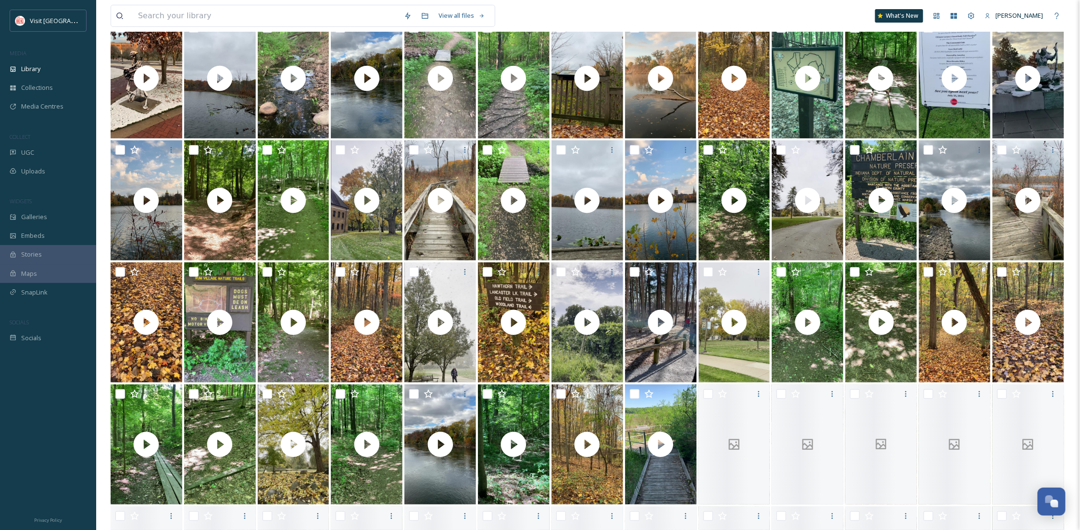
scroll to position [0, 0]
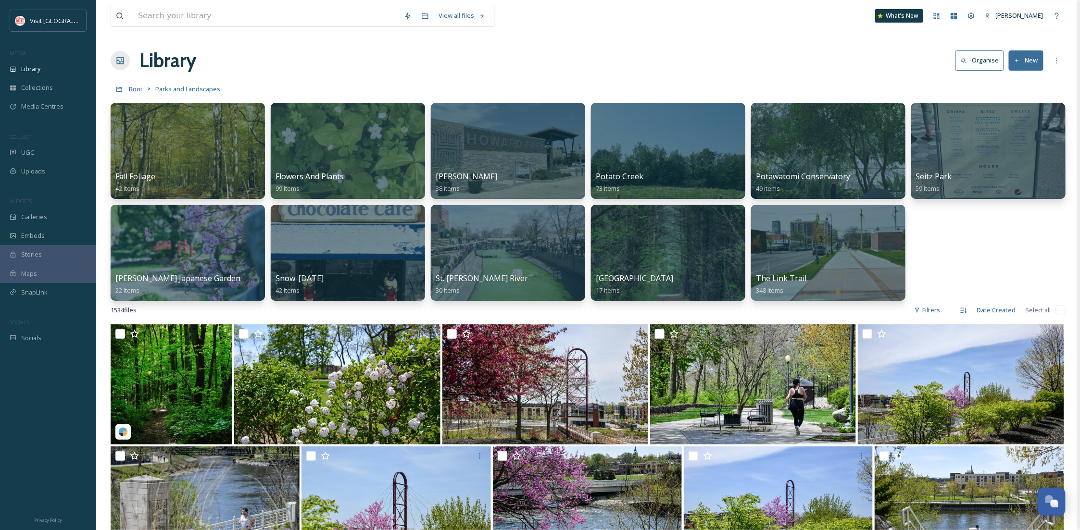
click at [137, 89] on span "Root" at bounding box center [136, 89] width 14 height 9
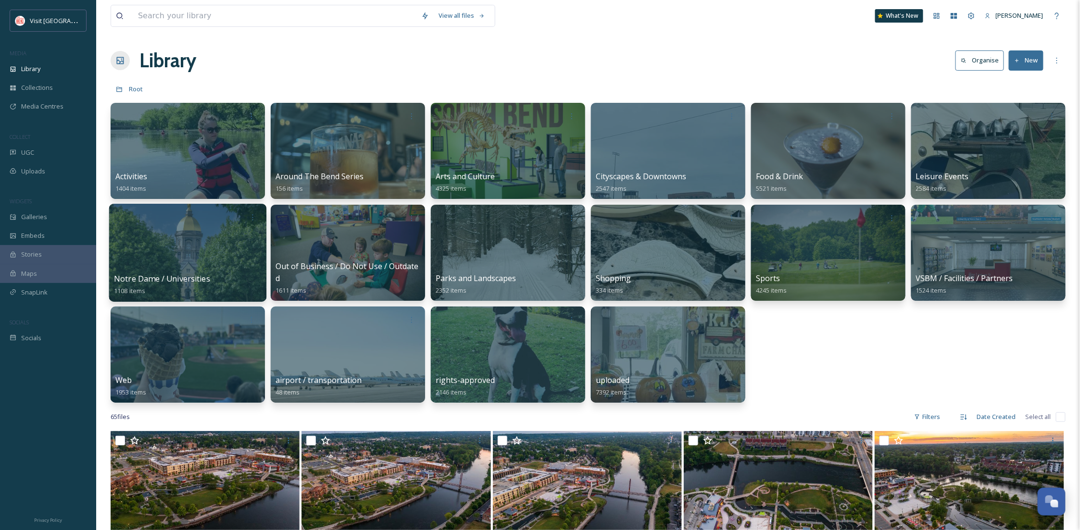
click at [141, 251] on div at bounding box center [187, 253] width 157 height 98
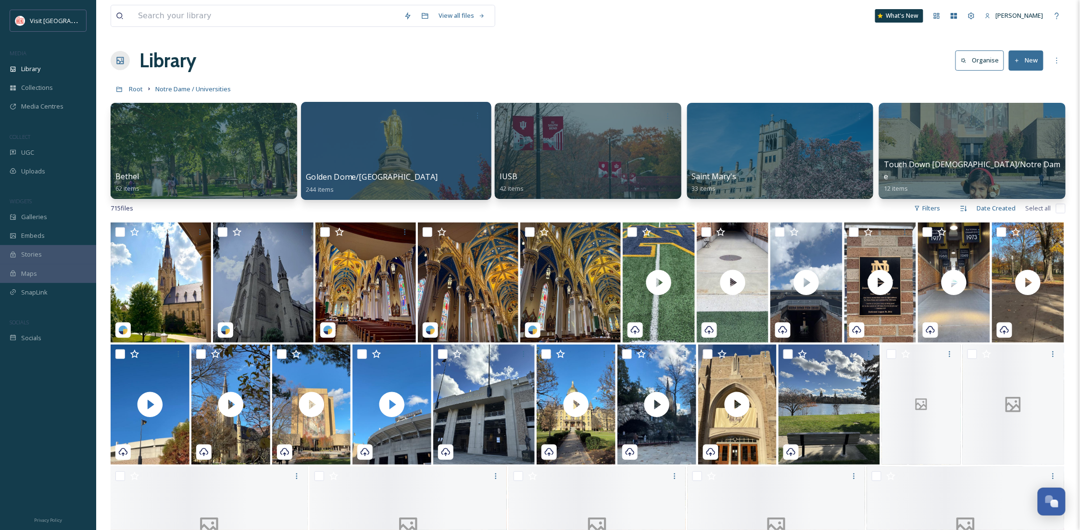
click at [365, 159] on div at bounding box center [396, 151] width 190 height 98
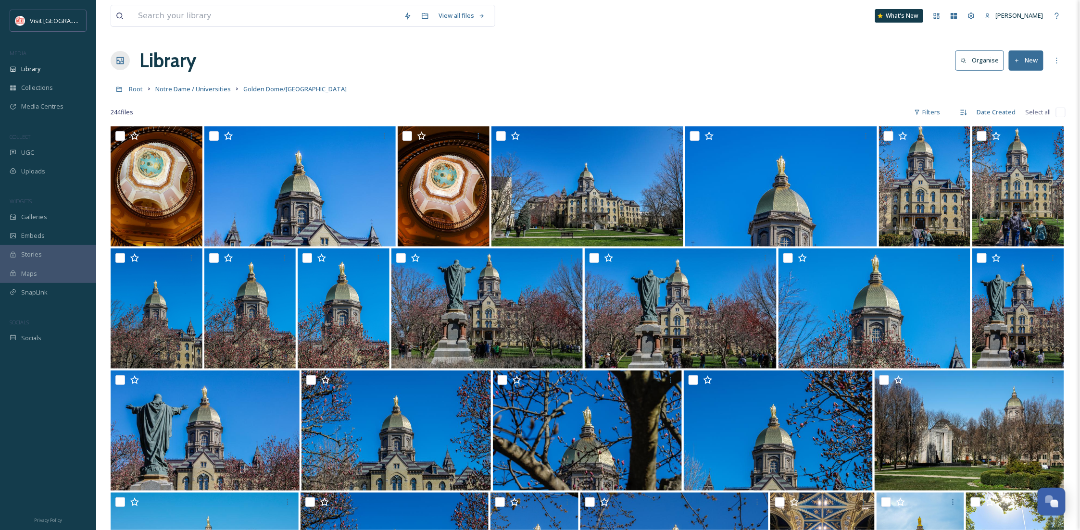
click at [196, 80] on div "Root Notre Dame / Universities [GEOGRAPHIC_DATA]/[GEOGRAPHIC_DATA]" at bounding box center [588, 89] width 955 height 18
click at [199, 88] on span "Notre Dame / Universities" at bounding box center [192, 89] width 75 height 9
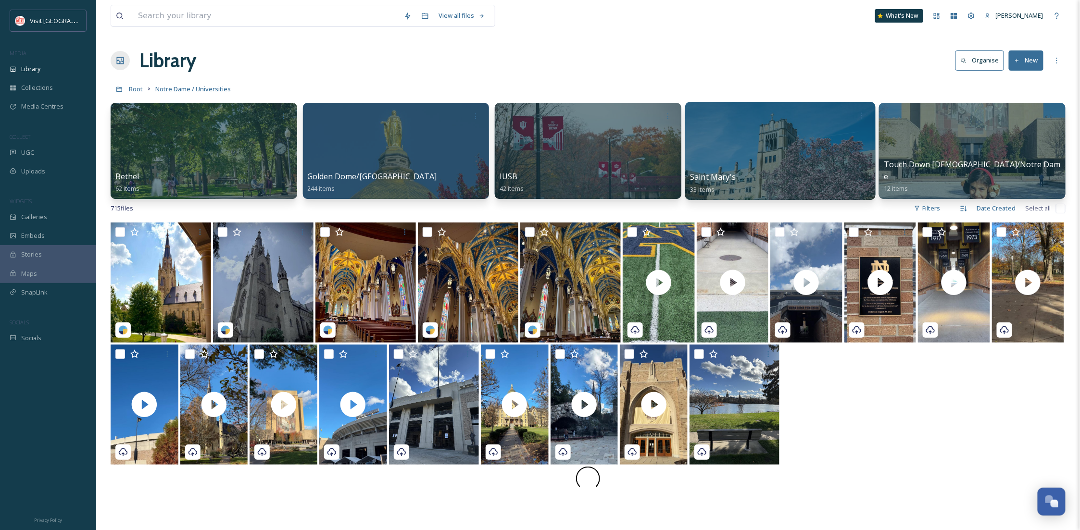
click at [738, 149] on div at bounding box center [780, 151] width 190 height 98
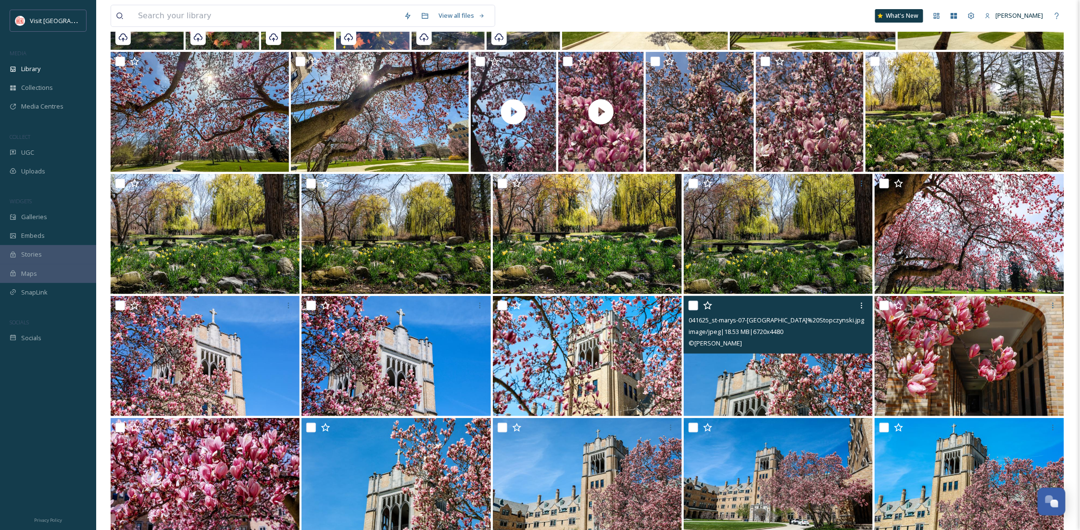
scroll to position [169, 0]
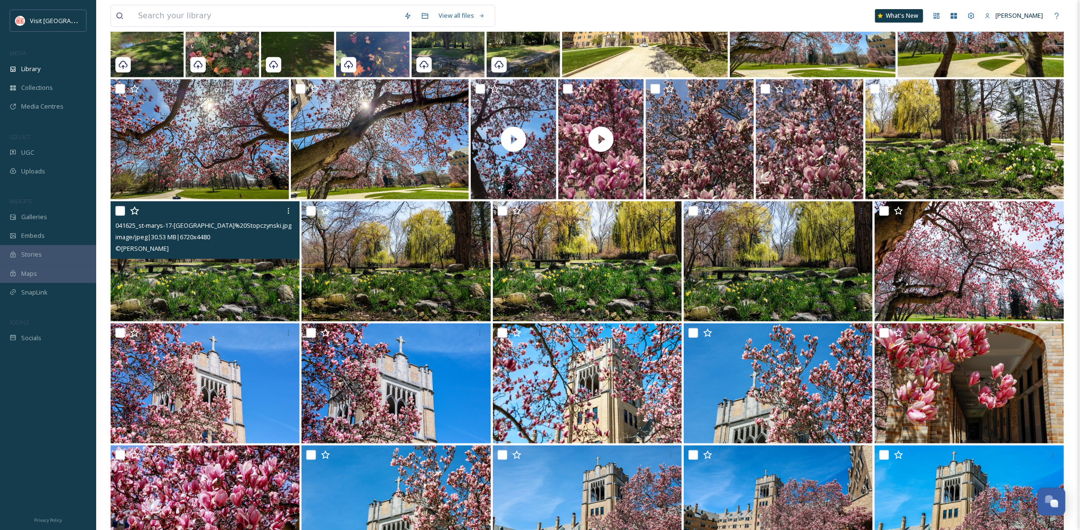
drag, startPoint x: 220, startPoint y: 258, endPoint x: 213, endPoint y: 258, distance: 6.3
click at [217, 258] on div "041625_st-marys-17-[GEOGRAPHIC_DATA]%20Stopczynski.jpg image/jpeg | 30.53 MB | …" at bounding box center [205, 230] width 189 height 58
click at [211, 268] on img at bounding box center [205, 261] width 189 height 120
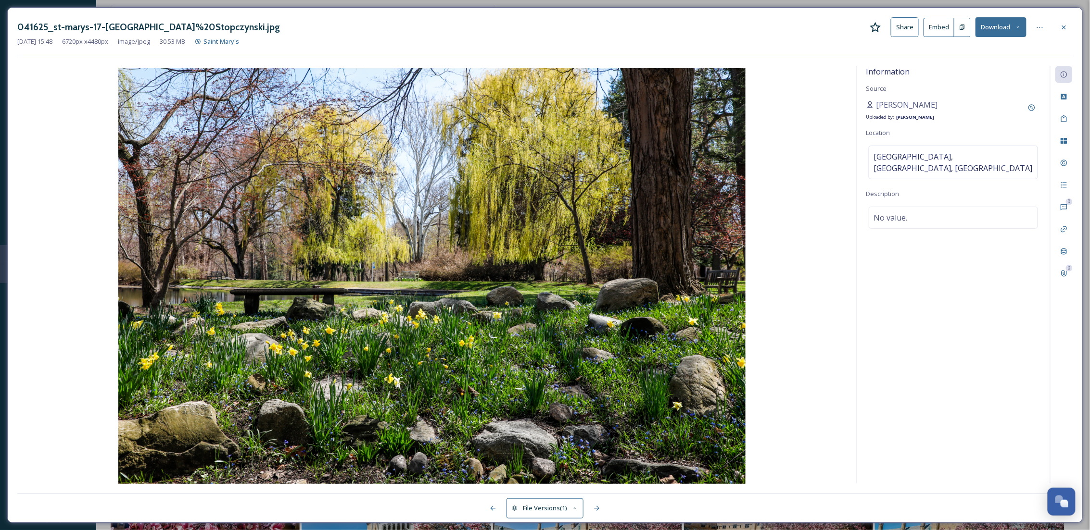
click at [1016, 26] on icon at bounding box center [1018, 27] width 6 height 6
click at [989, 50] on span "Download Original (6720 x 4480)" at bounding box center [975, 49] width 91 height 9
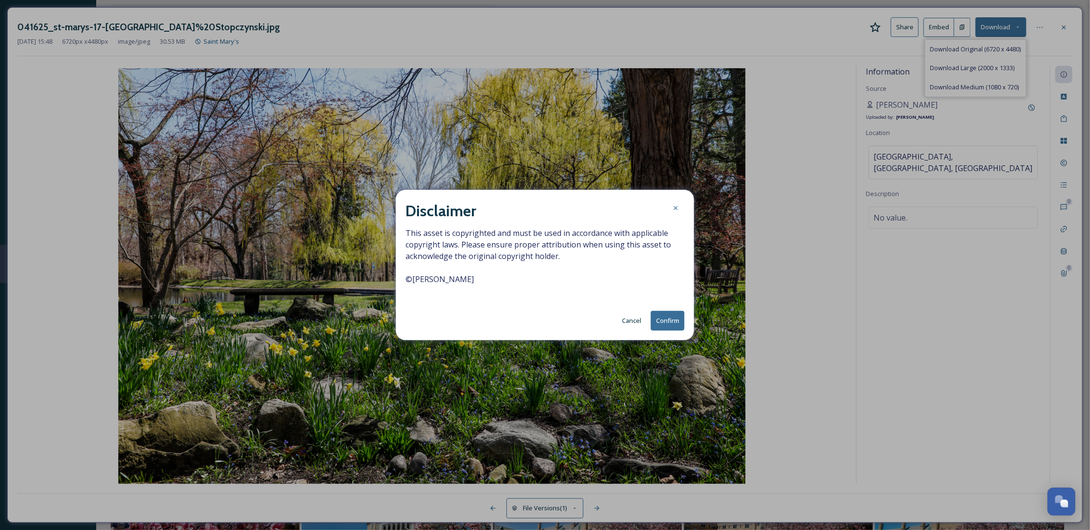
click at [663, 317] on button "Confirm" at bounding box center [668, 321] width 34 height 20
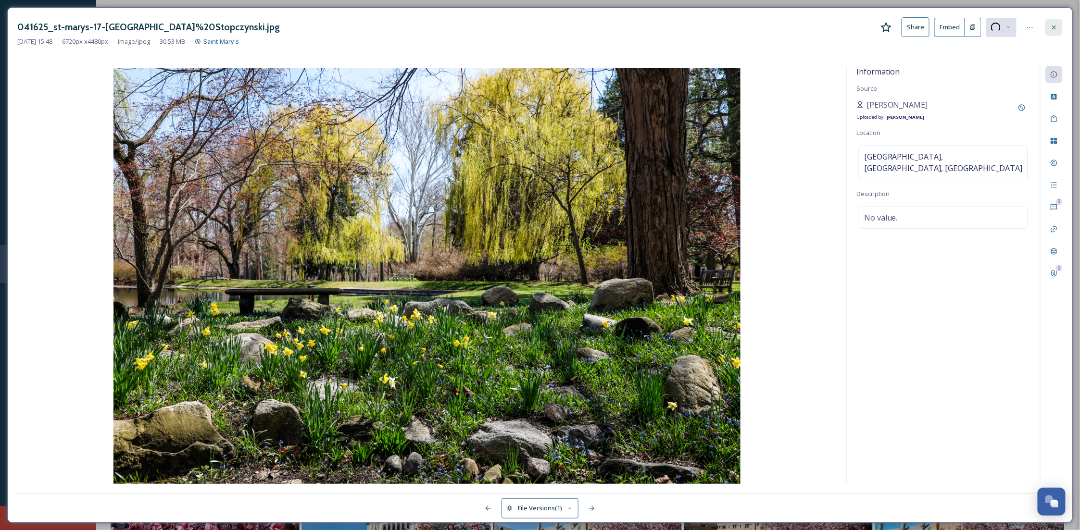
click at [1057, 24] on icon at bounding box center [1054, 28] width 8 height 8
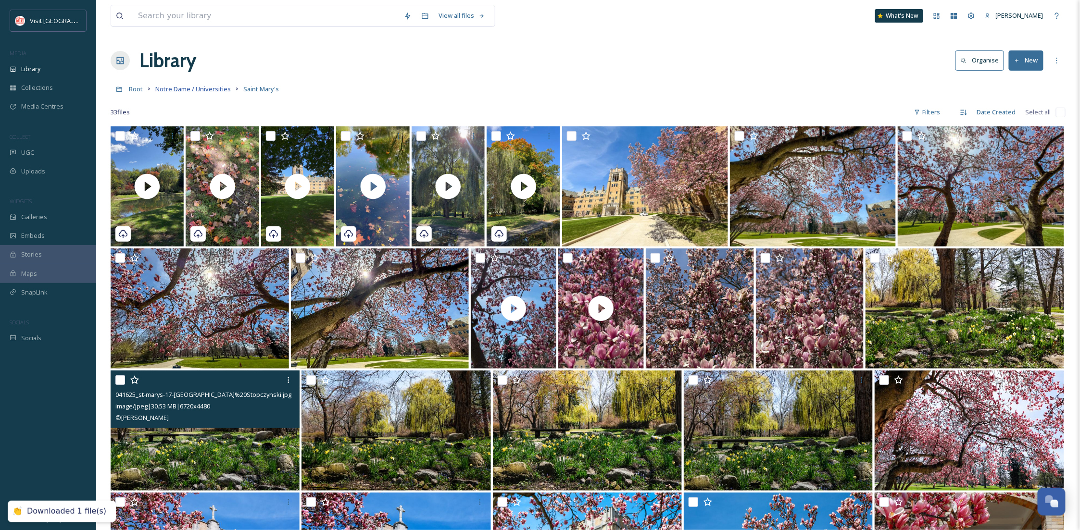
click at [189, 91] on span "Notre Dame / Universities" at bounding box center [192, 89] width 75 height 9
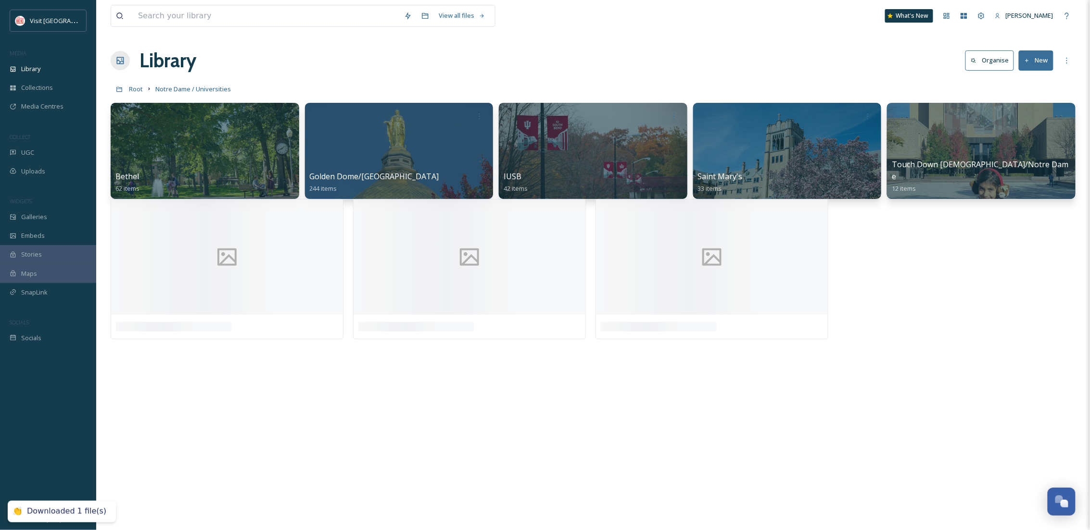
click at [488, 412] on div "View all files What's New [PERSON_NAME] Library Organise New Root Notre Dame / …" at bounding box center [592, 265] width 993 height 530
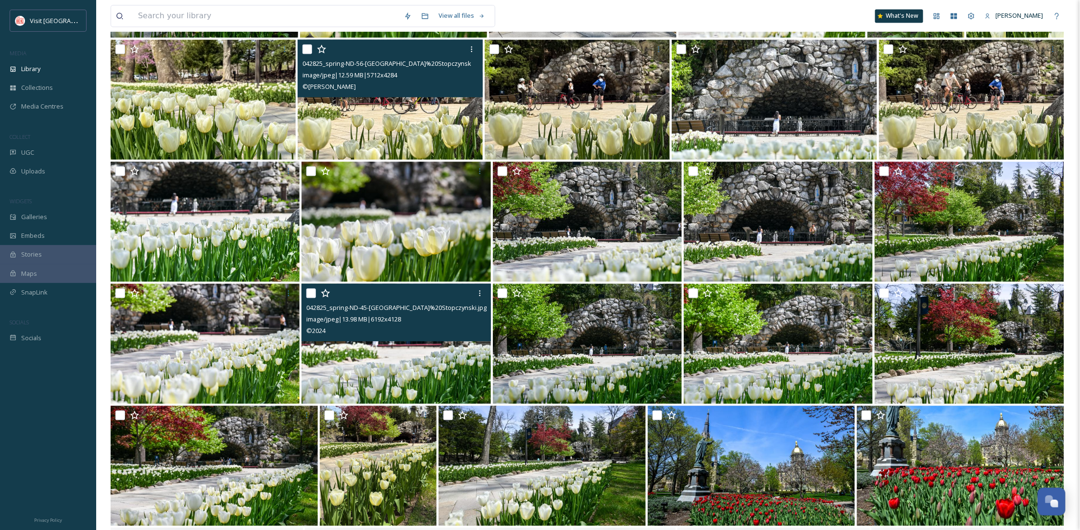
scroll to position [1193, 0]
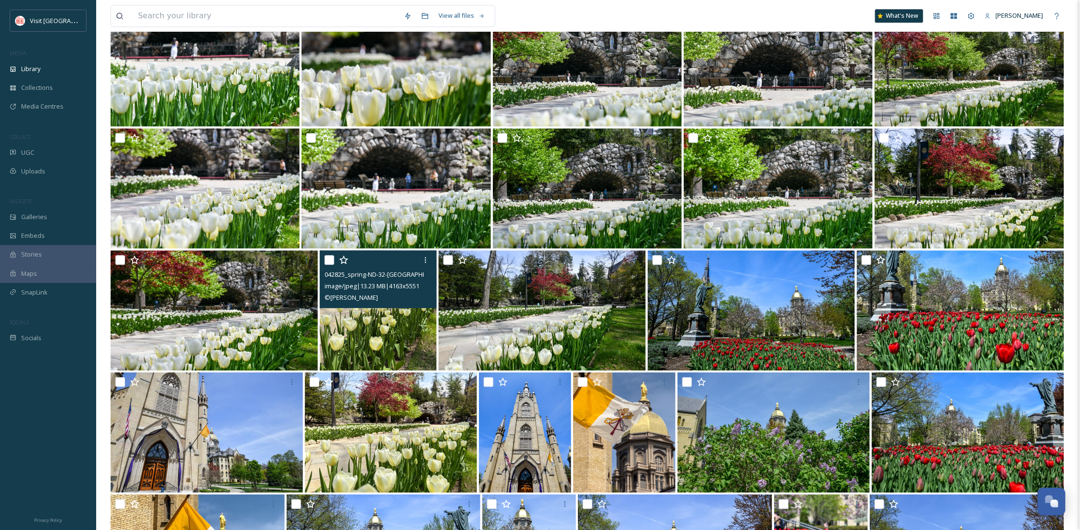
click at [412, 339] on img at bounding box center [378, 311] width 117 height 120
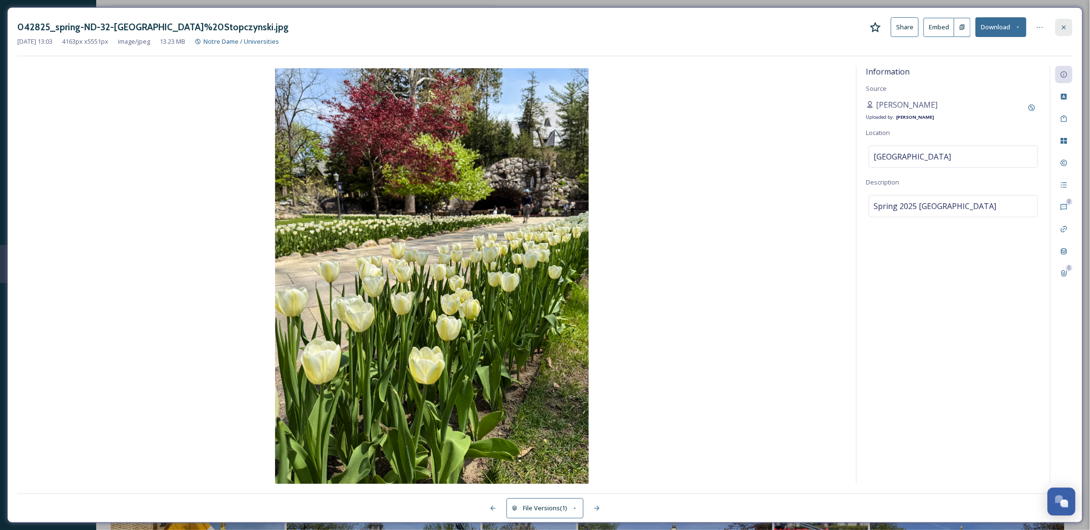
click at [1064, 30] on icon at bounding box center [1064, 28] width 8 height 8
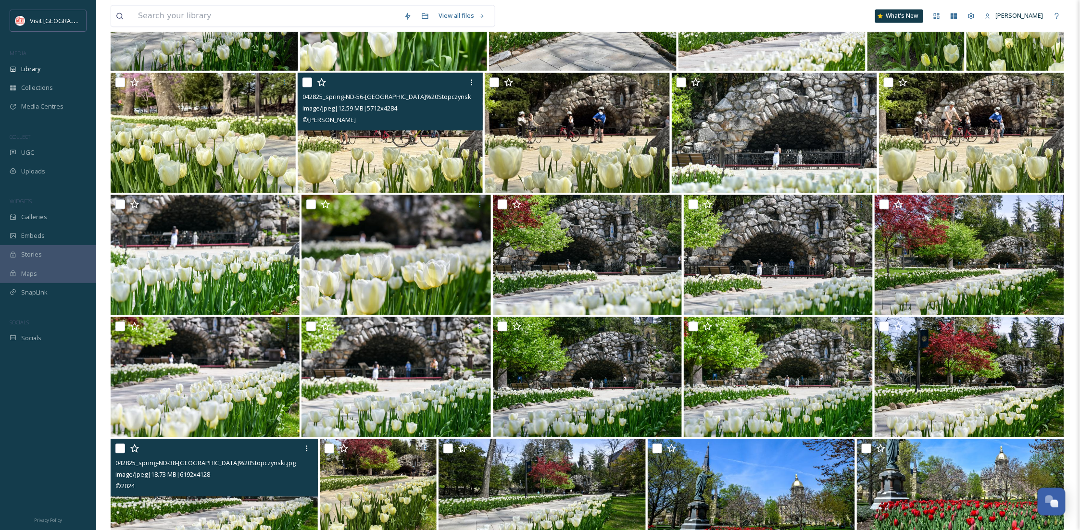
scroll to position [937, 0]
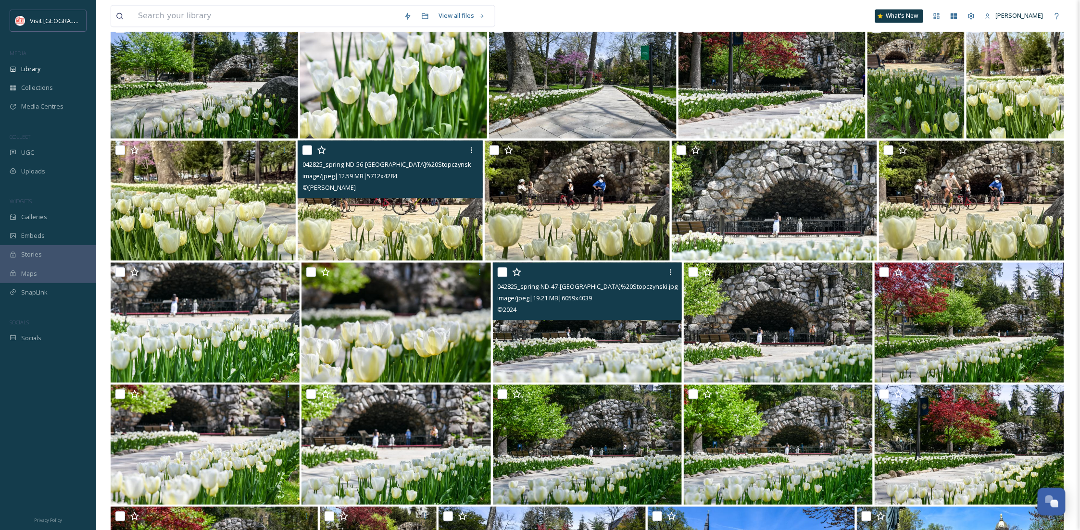
click at [594, 368] on img at bounding box center [587, 323] width 189 height 120
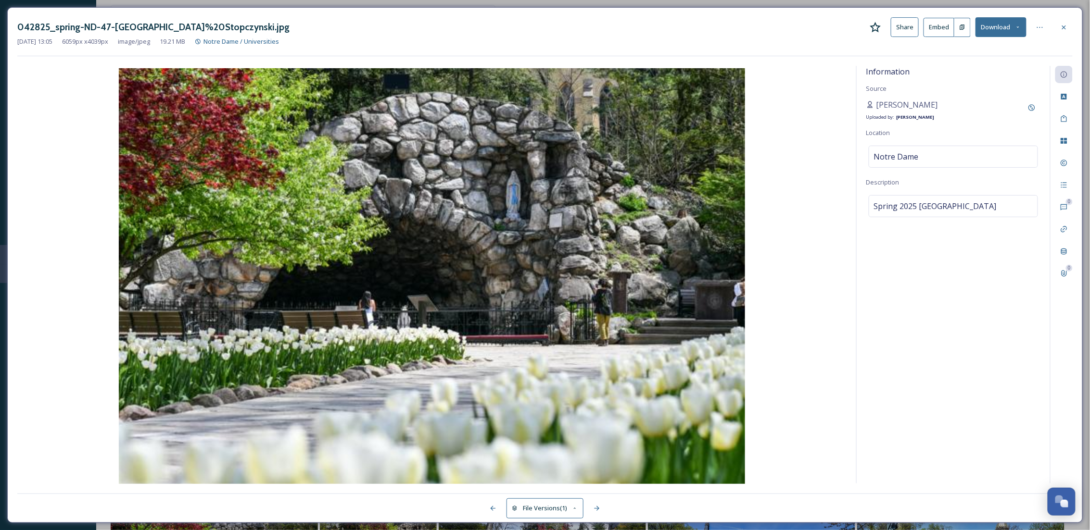
click at [994, 31] on button "Download" at bounding box center [1000, 27] width 51 height 20
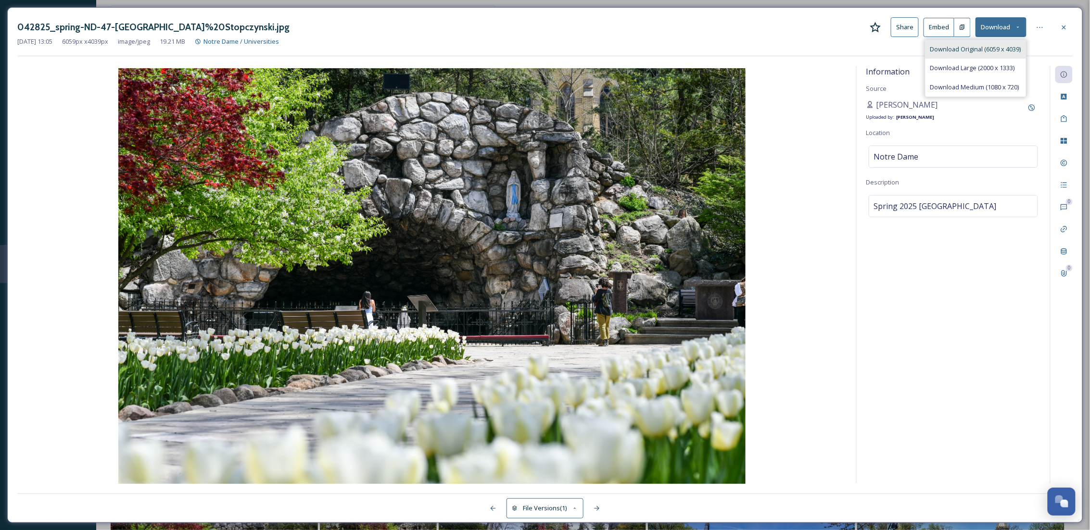
click at [944, 50] on span "Download Original (6059 x 4039)" at bounding box center [975, 49] width 91 height 9
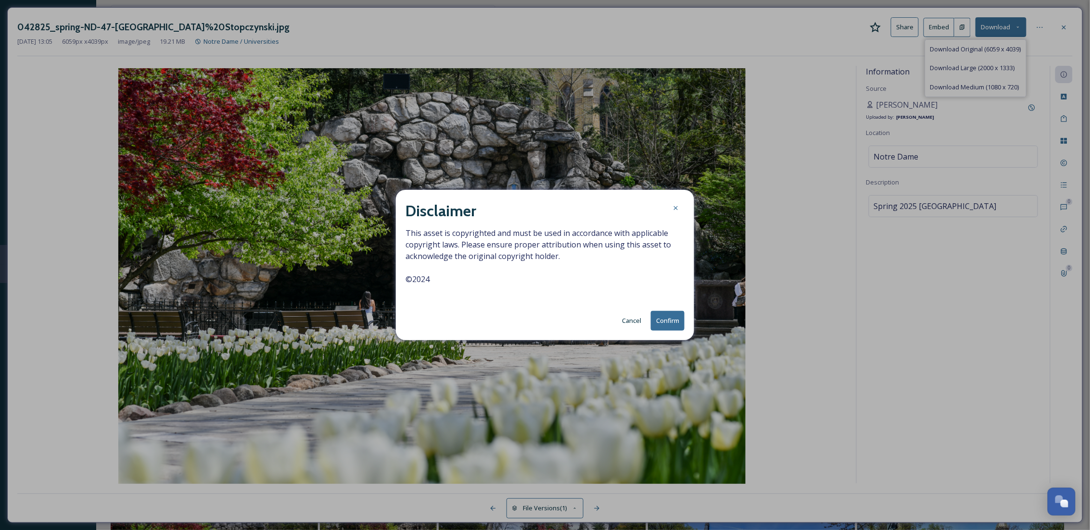
click at [665, 322] on button "Confirm" at bounding box center [668, 321] width 34 height 20
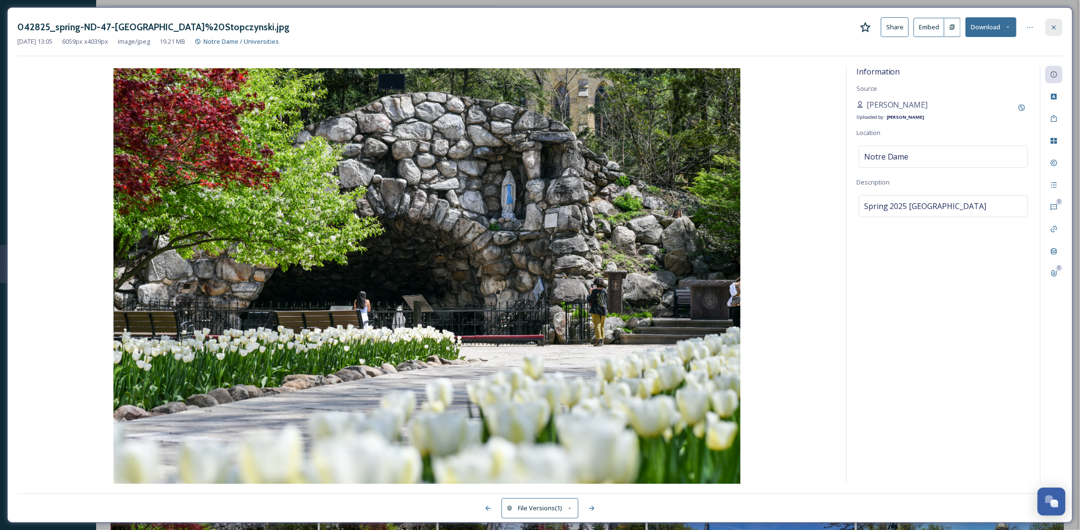
click at [1061, 25] on div at bounding box center [1053, 27] width 17 height 17
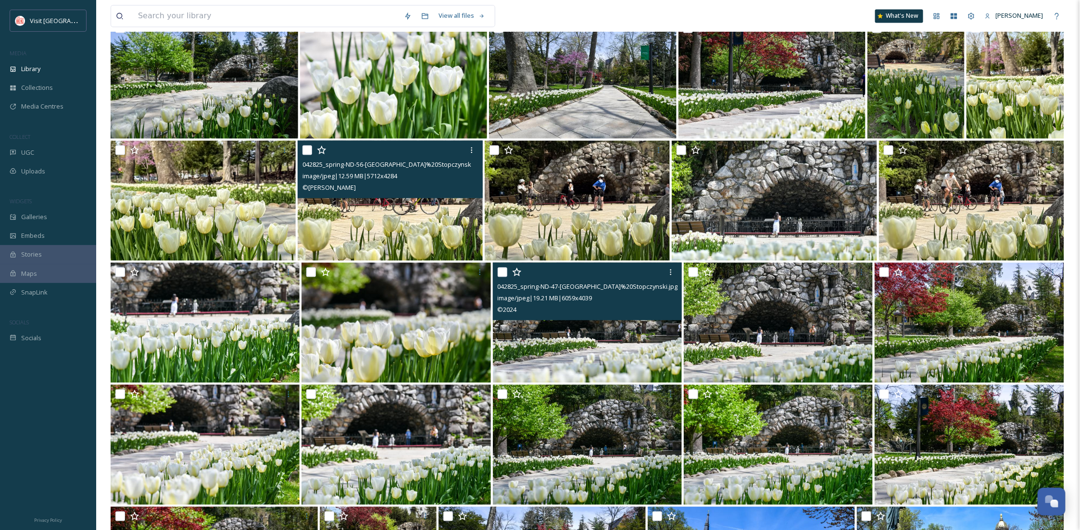
click at [1079, 280] on div "View all files What's New [PERSON_NAME] Library Organise New Root Notre Dame / …" at bounding box center [588, 346] width 984 height 2567
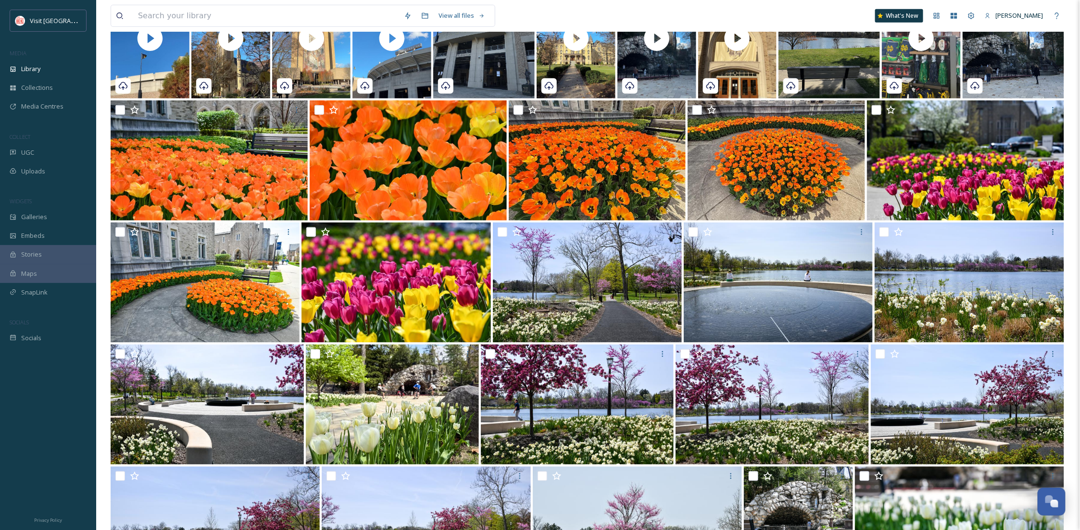
scroll to position [332, 0]
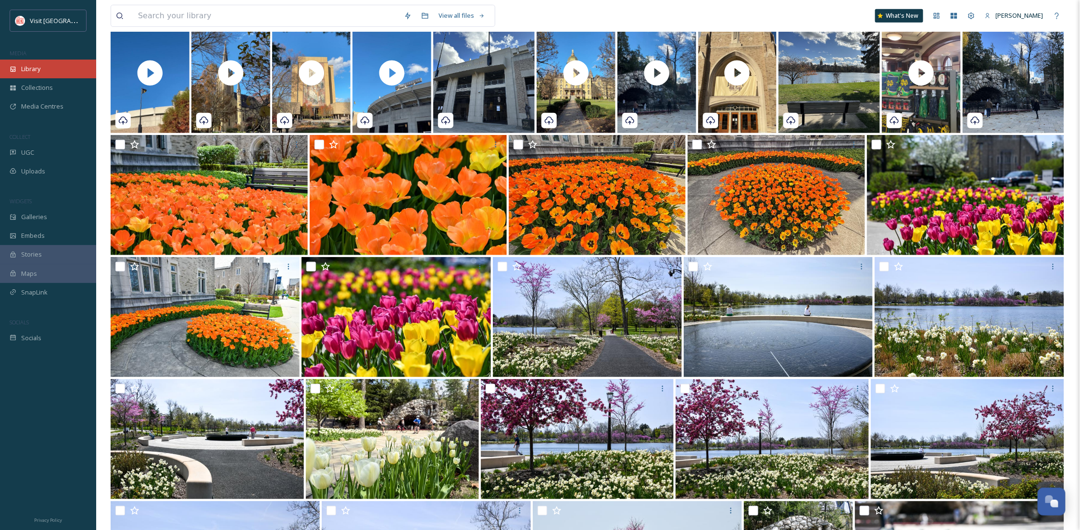
click at [54, 68] on div "Library" at bounding box center [48, 69] width 96 height 19
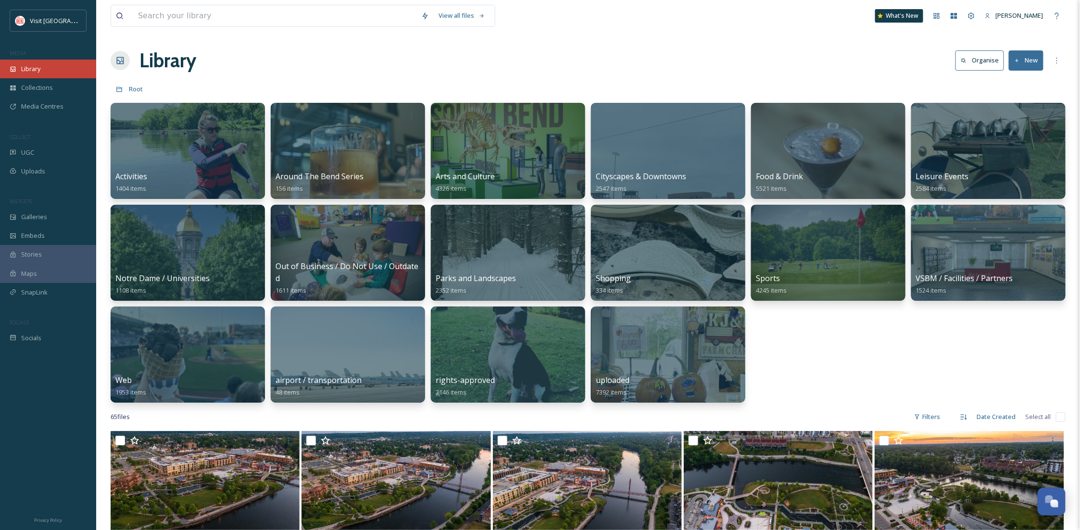
click at [36, 69] on span "Library" at bounding box center [30, 68] width 19 height 9
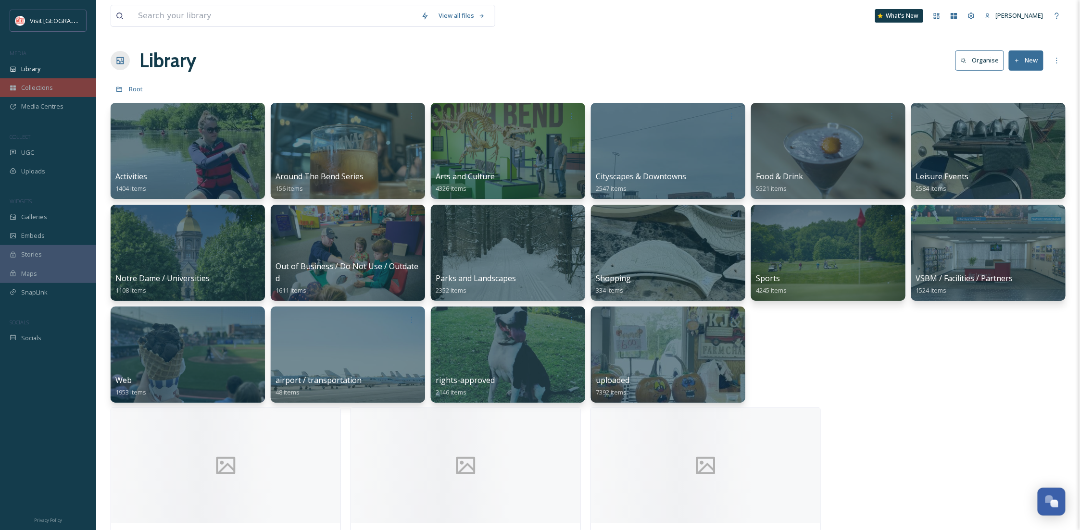
click at [34, 87] on span "Collections" at bounding box center [37, 87] width 32 height 9
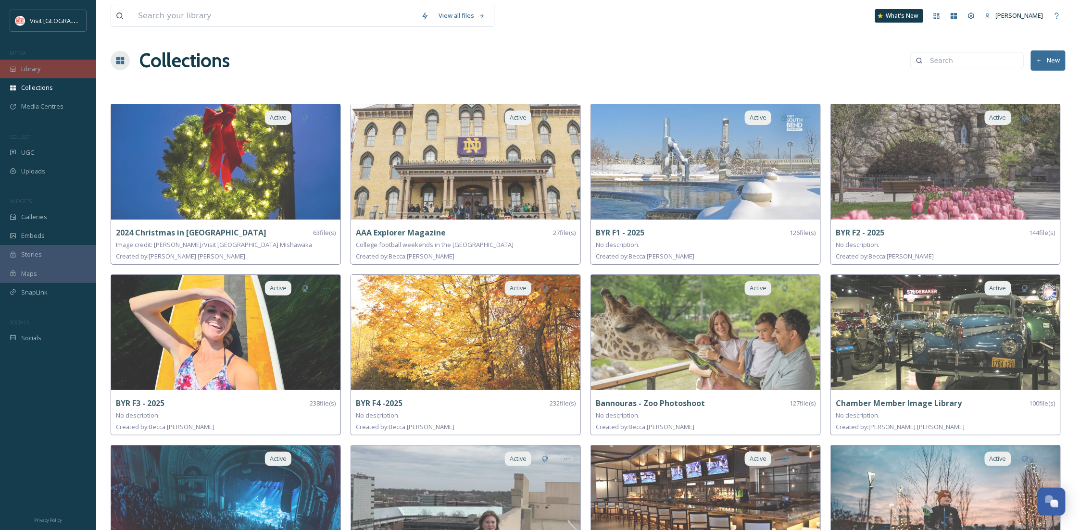
click at [34, 72] on span "Library" at bounding box center [30, 68] width 19 height 9
